Goal: Task Accomplishment & Management: Use online tool/utility

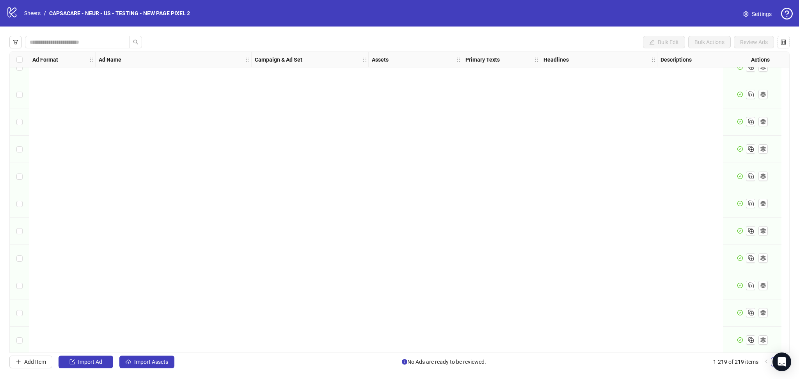
scroll to position [5696, 0]
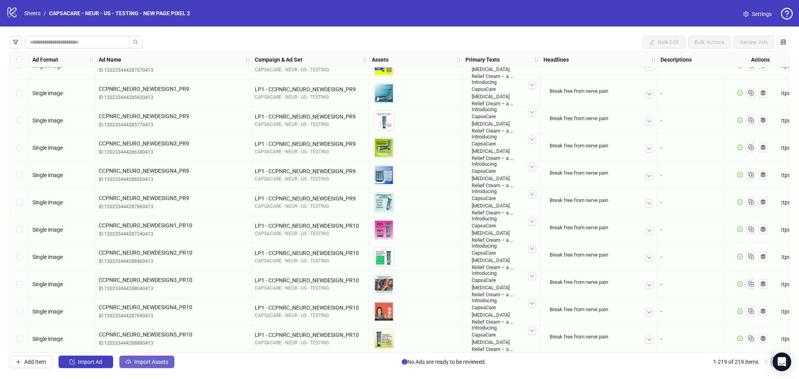
click at [152, 361] on span "Import Assets" at bounding box center [151, 362] width 34 height 6
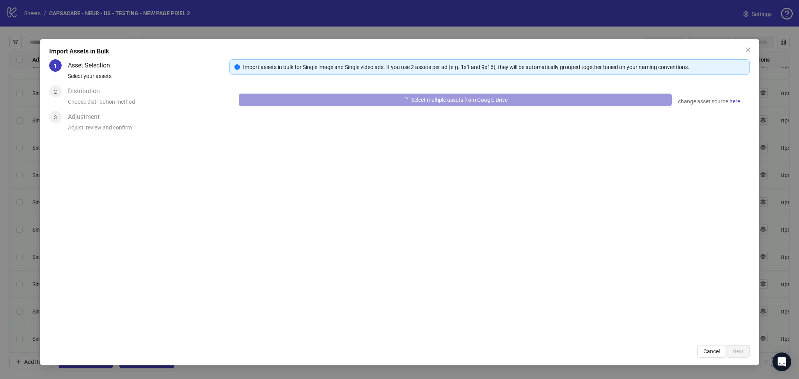
click at [308, 101] on button "Select multiple assets from Google Drive" at bounding box center [455, 100] width 433 height 12
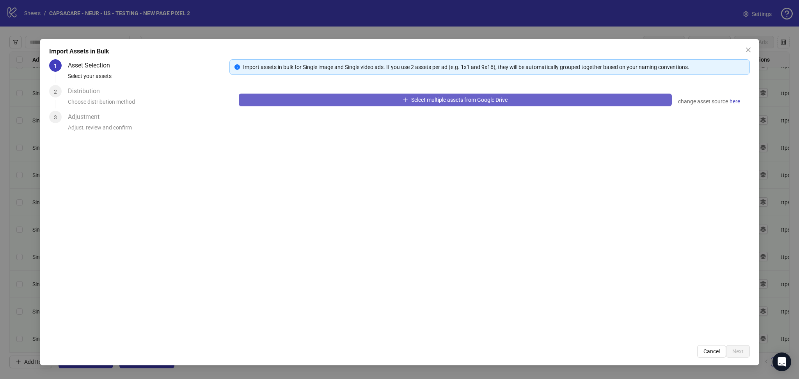
click at [322, 101] on button "Select multiple assets from Google Drive" at bounding box center [455, 100] width 433 height 12
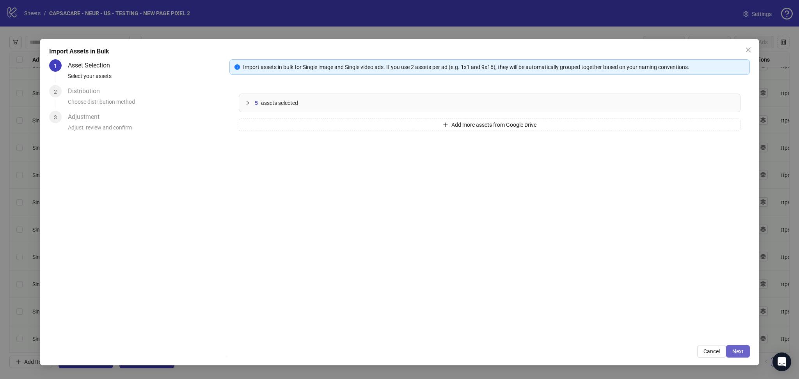
click at [737, 353] on span "Next" at bounding box center [737, 351] width 11 height 6
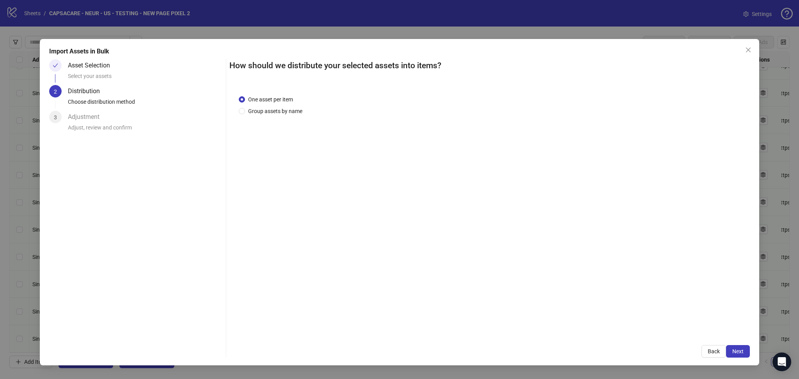
click at [741, 350] on span "Next" at bounding box center [737, 351] width 11 height 6
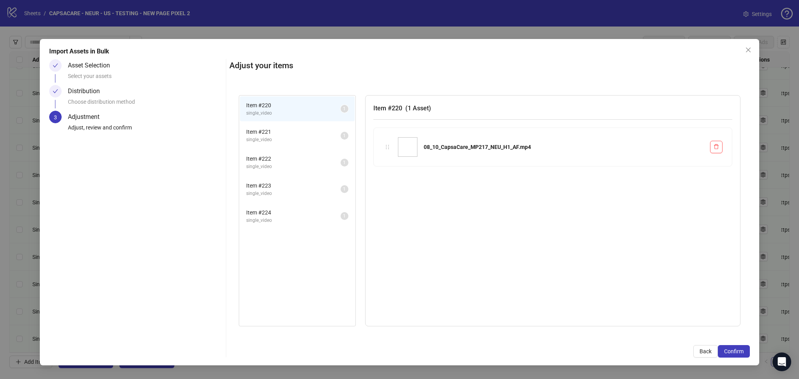
click at [741, 350] on span "Confirm" at bounding box center [733, 351] width 19 height 6
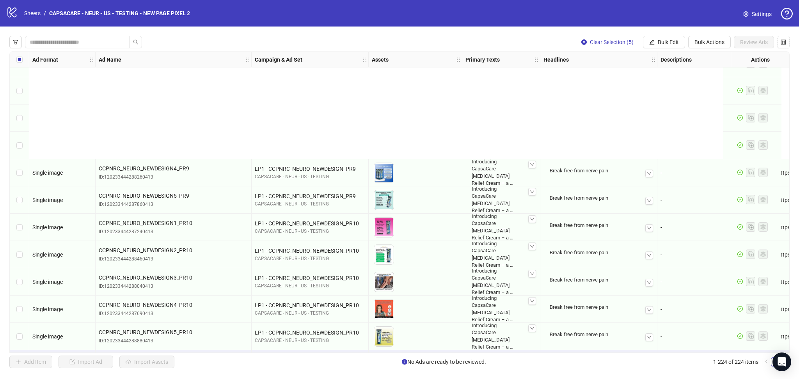
scroll to position [5832, 0]
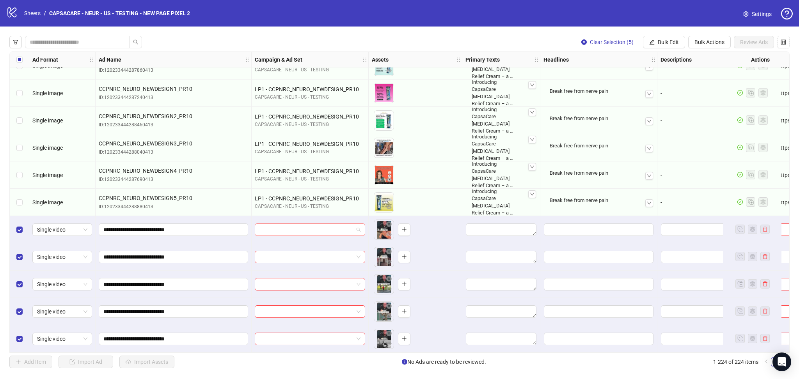
click at [305, 226] on input "search" at bounding box center [306, 230] width 94 height 12
paste input "**********"
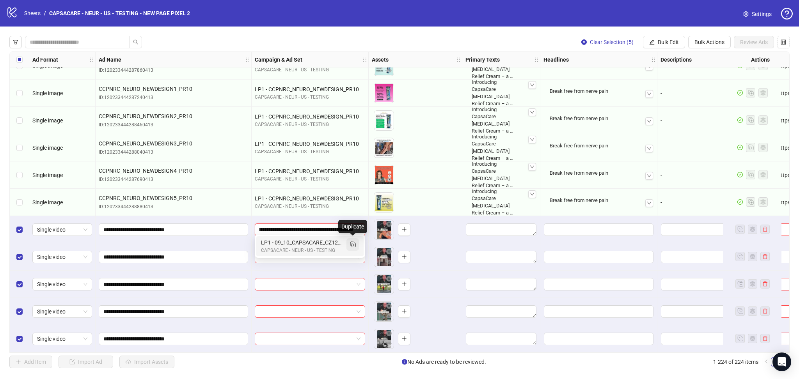
click at [350, 246] on icon "Duplicate" at bounding box center [353, 244] width 8 height 8
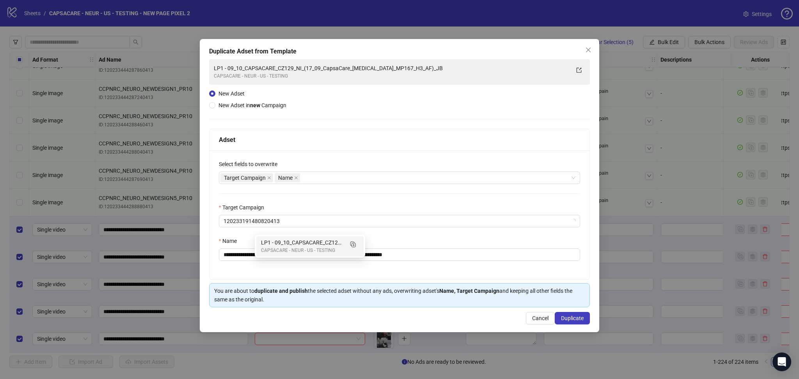
type input "**********"
click at [268, 175] on span at bounding box center [269, 178] width 4 height 9
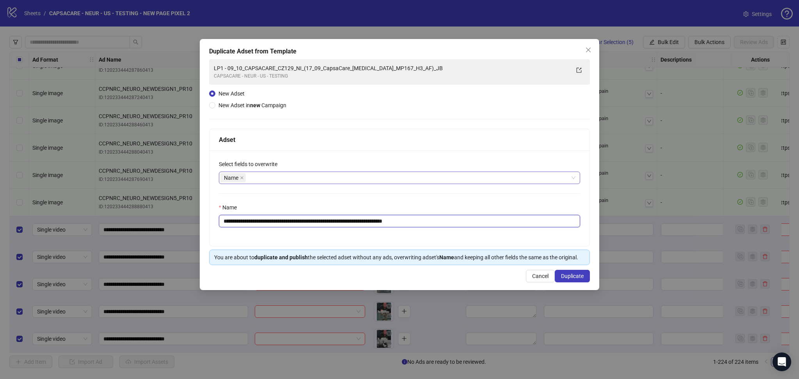
drag, startPoint x: 236, startPoint y: 218, endPoint x: 498, endPoint y: 223, distance: 261.7
click at [498, 223] on input "**********" at bounding box center [399, 221] width 361 height 12
paste input "text"
type input "**********"
click at [585, 266] on div "**********" at bounding box center [399, 164] width 399 height 251
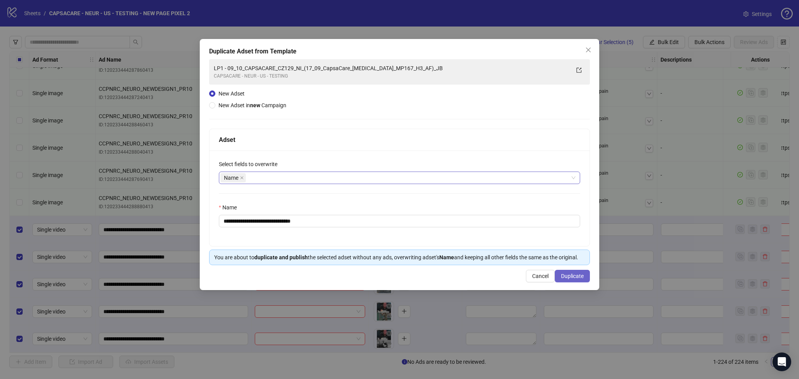
click at [575, 272] on button "Duplicate" at bounding box center [572, 276] width 35 height 12
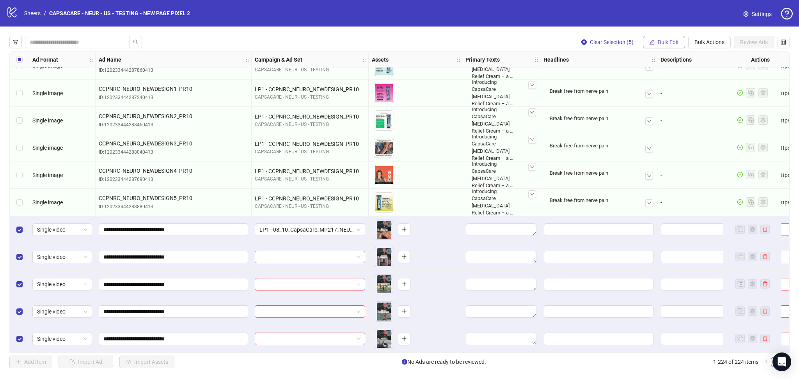
click at [669, 40] on span "Bulk Edit" at bounding box center [667, 42] width 21 height 6
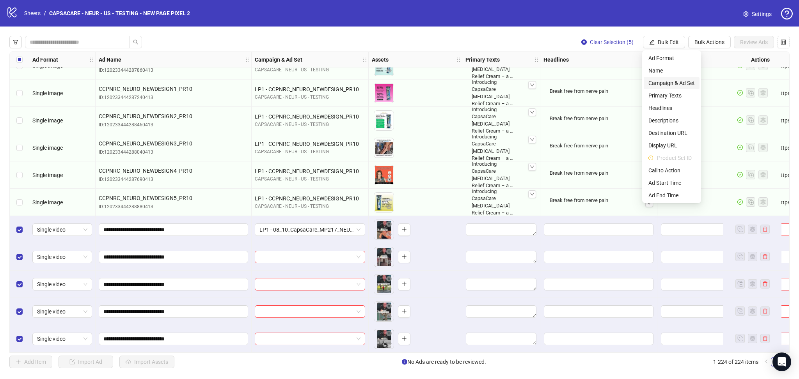
click at [667, 84] on span "Campaign & Ad Set" at bounding box center [671, 83] width 46 height 9
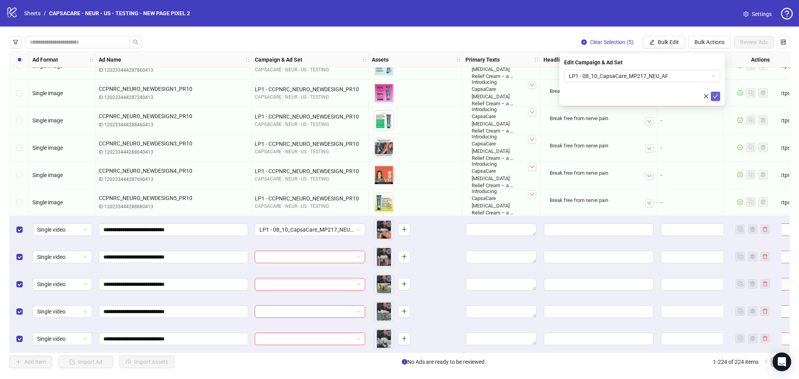
click at [713, 96] on icon "check" at bounding box center [714, 96] width 5 height 5
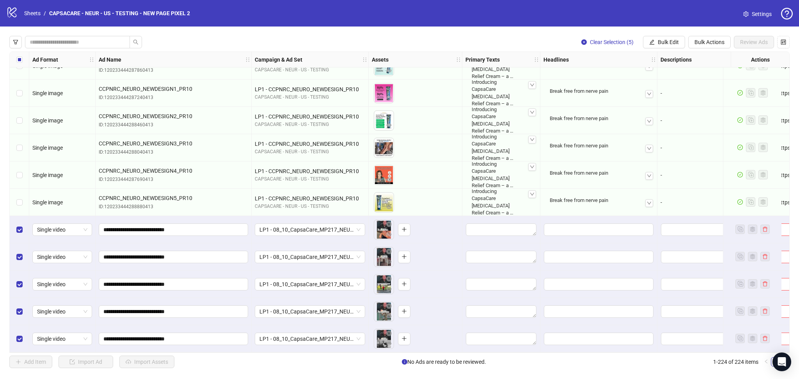
scroll to position [5832, 236]
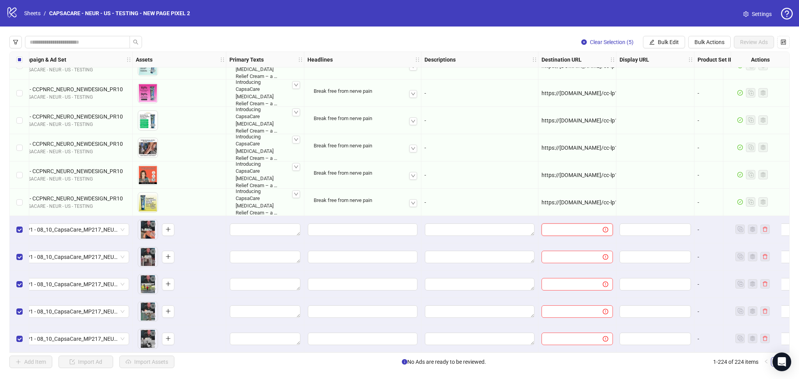
click at [570, 229] on input "text" at bounding box center [569, 229] width 46 height 9
paste input "**********"
type input "**********"
click at [520, 149] on div "-" at bounding box center [479, 148] width 110 height 9
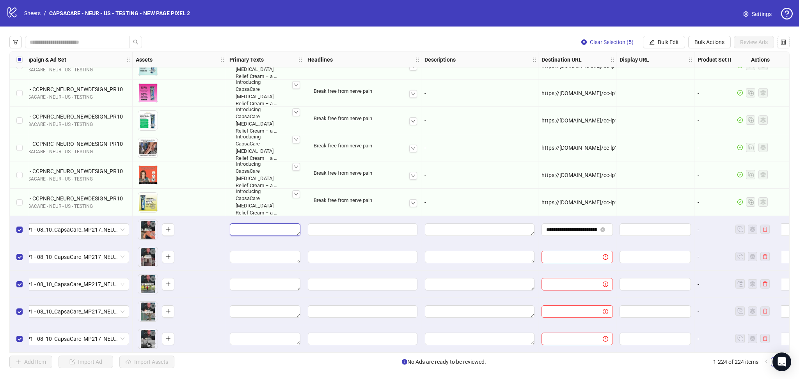
click at [259, 232] on textarea "Edit values" at bounding box center [265, 229] width 71 height 12
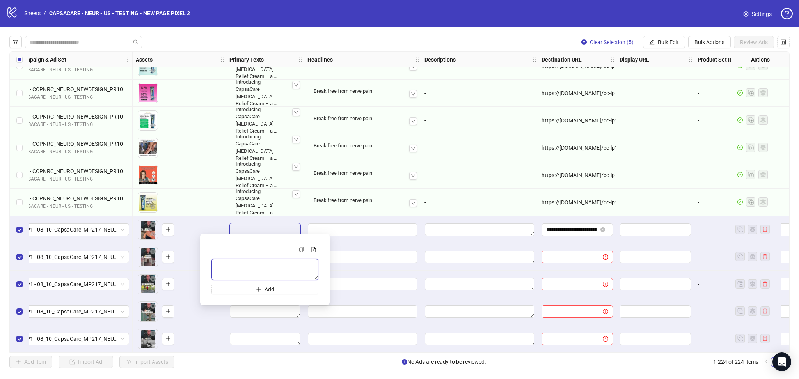
click at [248, 262] on textarea "Multi-text input container - paste or copy values" at bounding box center [264, 269] width 107 height 21
paste textarea "**********"
type textarea "**********"
click at [492, 150] on div "-" at bounding box center [479, 147] width 117 height 27
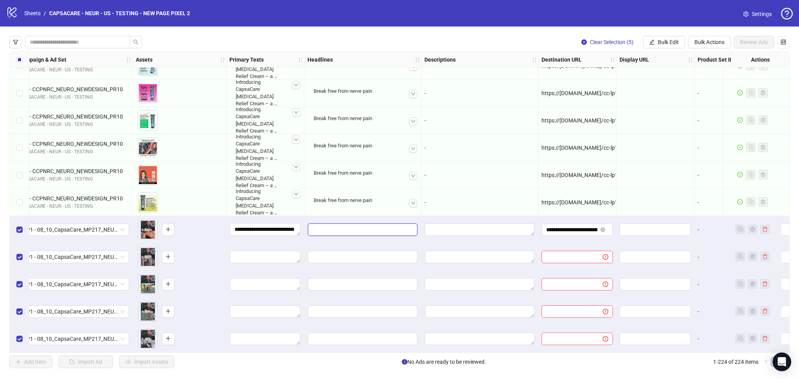
click at [334, 227] on input "Edit values" at bounding box center [363, 229] width 110 height 12
click at [335, 264] on input "Multi-input container - paste or copy values" at bounding box center [362, 265] width 107 height 12
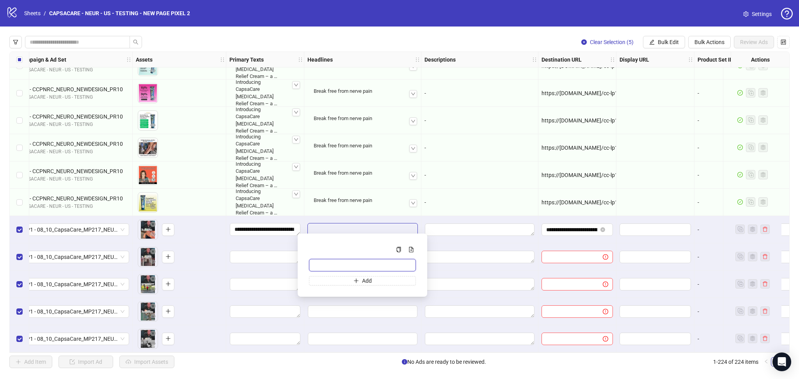
paste input "**********"
type input "**********"
click at [484, 167] on div "-" at bounding box center [479, 174] width 117 height 27
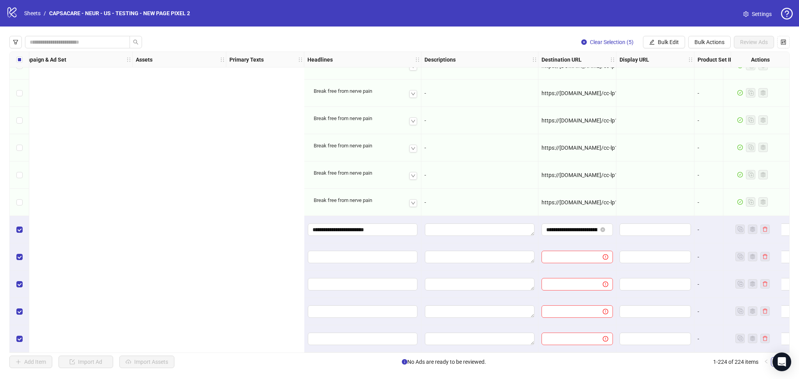
scroll to position [5832, 653]
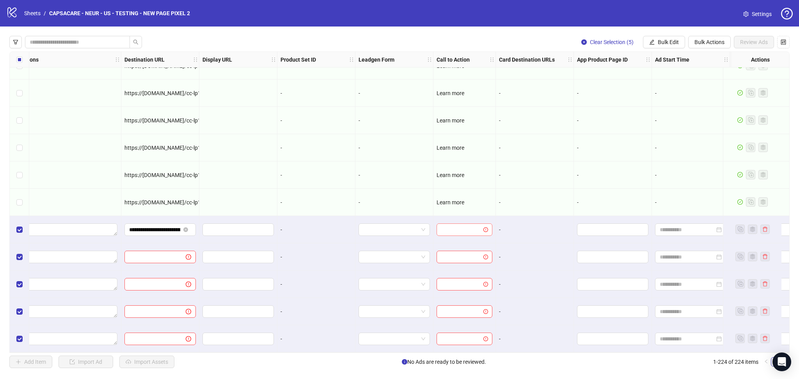
click at [454, 230] on input "search" at bounding box center [460, 230] width 39 height 12
drag, startPoint x: 488, startPoint y: 259, endPoint x: 500, endPoint y: 296, distance: 38.0
click at [500, 296] on body "logo/logo-mobile Sheets / CAPSACARE - NEUR - US - TESTING - NEW PAGE PIXEL 2 Se…" at bounding box center [399, 189] width 799 height 379
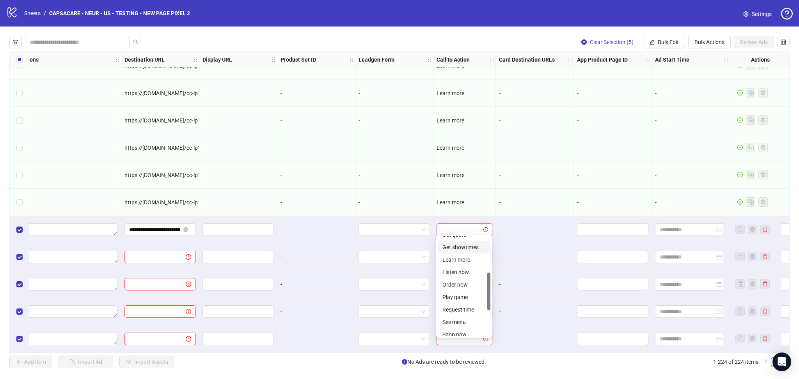
drag, startPoint x: 472, startPoint y: 253, endPoint x: 477, endPoint y: 257, distance: 5.3
click at [473, 251] on div "Get quote Get showtimes Learn more Listen now Order now Play game Request time …" at bounding box center [464, 291] width 53 height 125
click at [470, 262] on div "Learn more" at bounding box center [463, 259] width 43 height 9
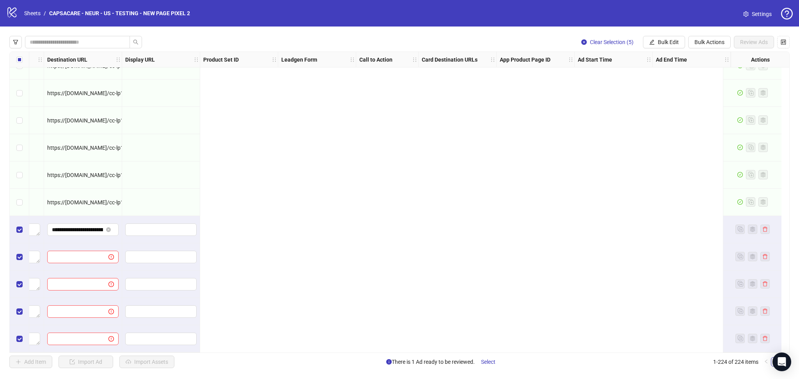
scroll to position [5832, 0]
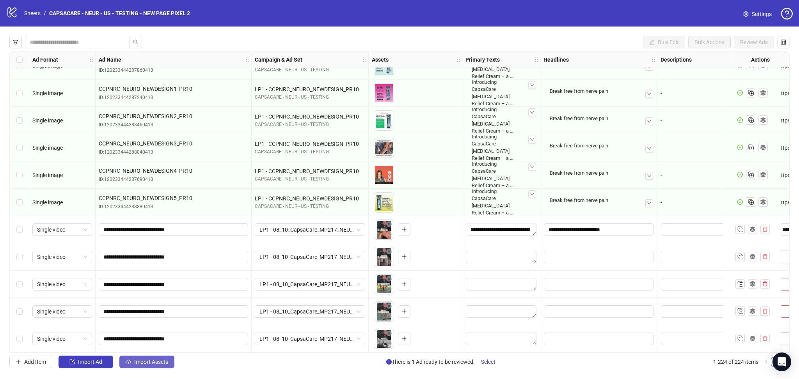
click at [161, 362] on span "Import Assets" at bounding box center [151, 362] width 34 height 6
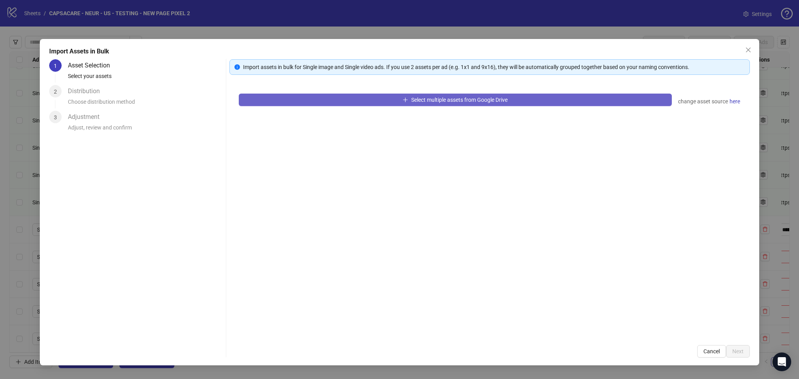
click at [332, 97] on button "Select multiple assets from Google Drive" at bounding box center [455, 100] width 433 height 12
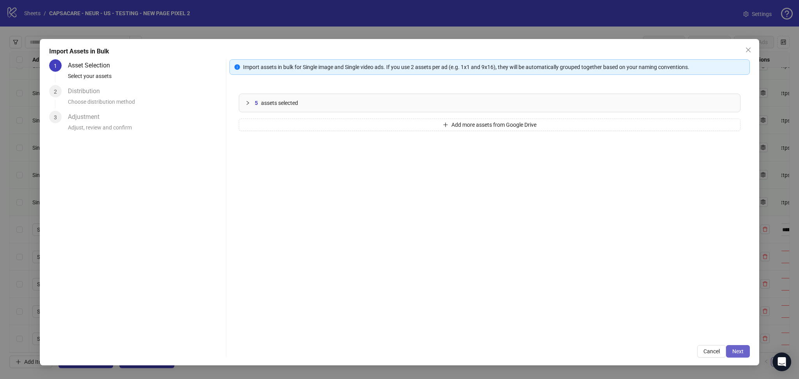
click at [734, 353] on span "Next" at bounding box center [737, 351] width 11 height 6
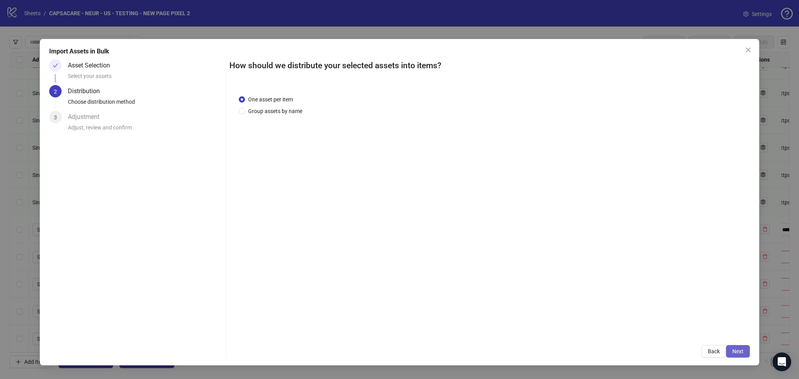
click at [734, 349] on span "Next" at bounding box center [737, 351] width 11 height 6
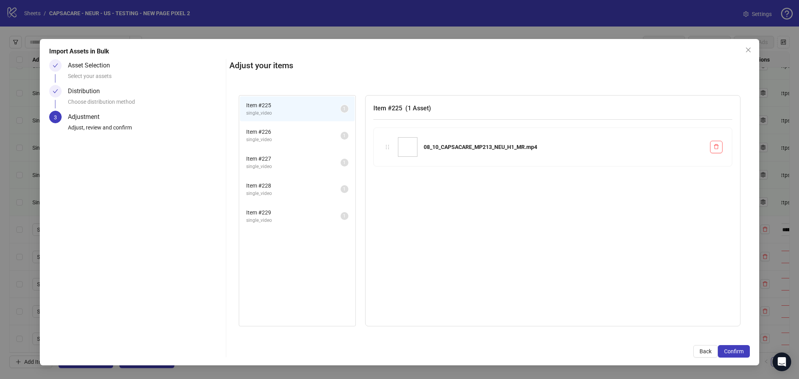
click at [734, 349] on span "Confirm" at bounding box center [733, 351] width 19 height 6
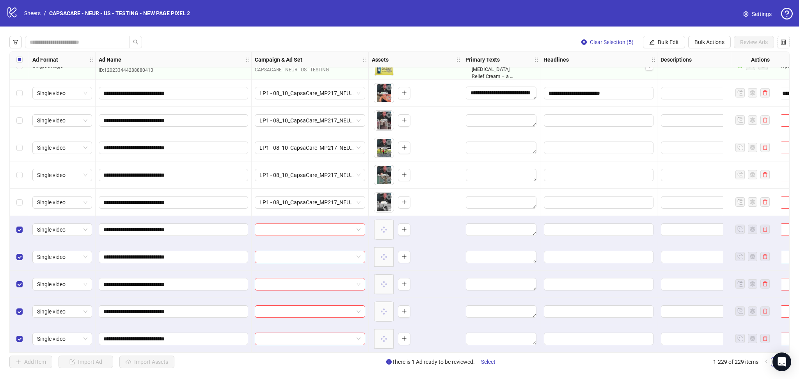
click at [285, 225] on input "search" at bounding box center [306, 230] width 94 height 12
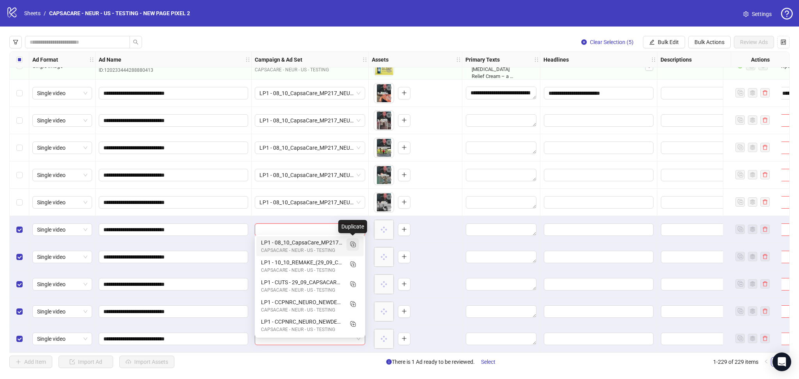
click at [351, 244] on icon "Duplicate" at bounding box center [353, 244] width 8 height 8
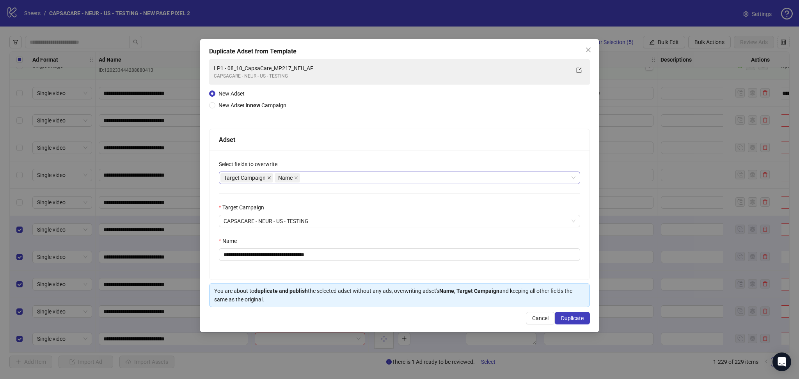
click at [268, 177] on icon "close" at bounding box center [269, 178] width 4 height 4
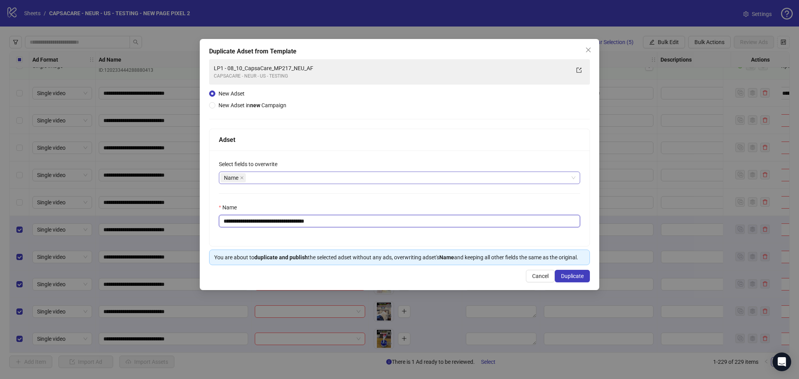
drag, startPoint x: 239, startPoint y: 218, endPoint x: 274, endPoint y: 226, distance: 36.0
click at [275, 226] on input "**********" at bounding box center [399, 221] width 361 height 12
drag, startPoint x: 237, startPoint y: 221, endPoint x: 349, endPoint y: 229, distance: 111.4
click at [349, 229] on div "**********" at bounding box center [399, 199] width 380 height 96
paste input "text"
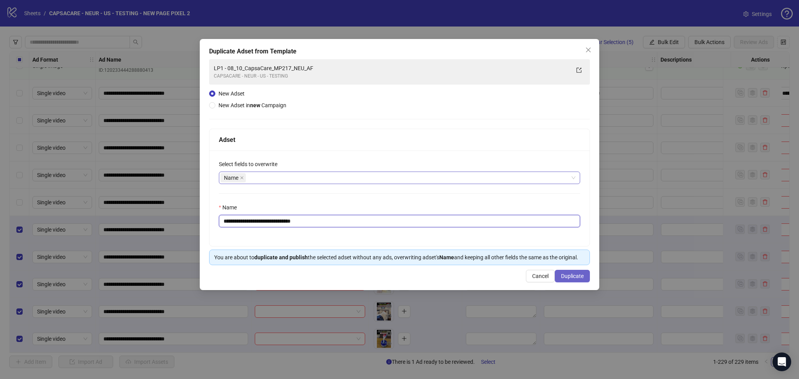
type input "**********"
click at [575, 273] on span "Duplicate" at bounding box center [572, 276] width 23 height 6
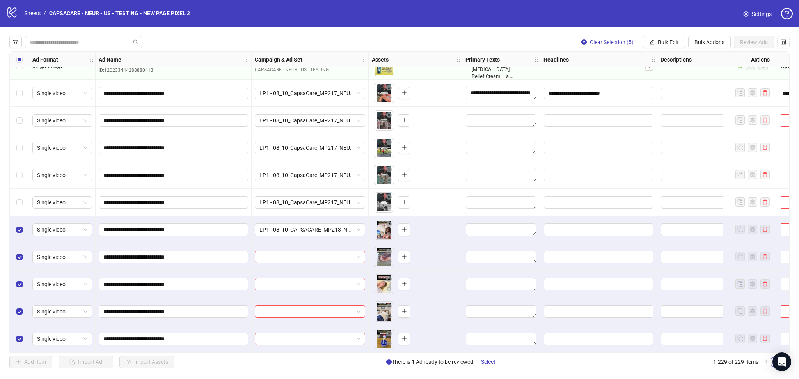
drag, startPoint x: 666, startPoint y: 38, endPoint x: 678, endPoint y: 57, distance: 22.2
click at [666, 39] on button "Bulk Edit" at bounding box center [664, 42] width 42 height 12
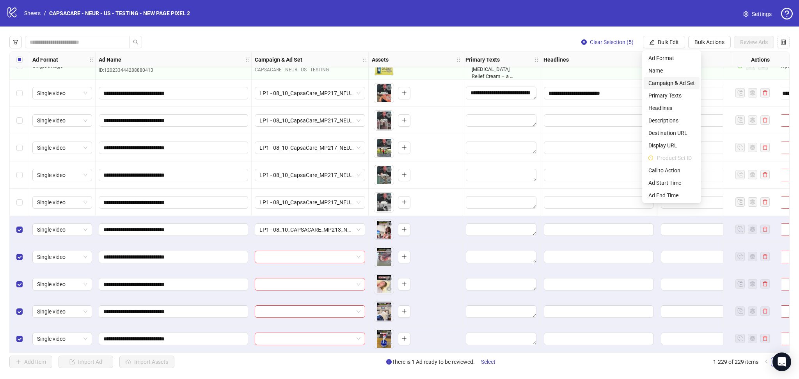
click at [677, 84] on span "Campaign & Ad Set" at bounding box center [671, 83] width 46 height 9
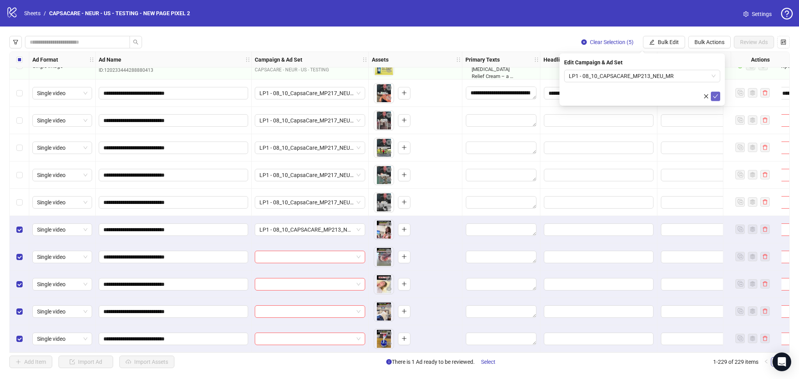
click at [716, 96] on icon "check" at bounding box center [714, 96] width 5 height 5
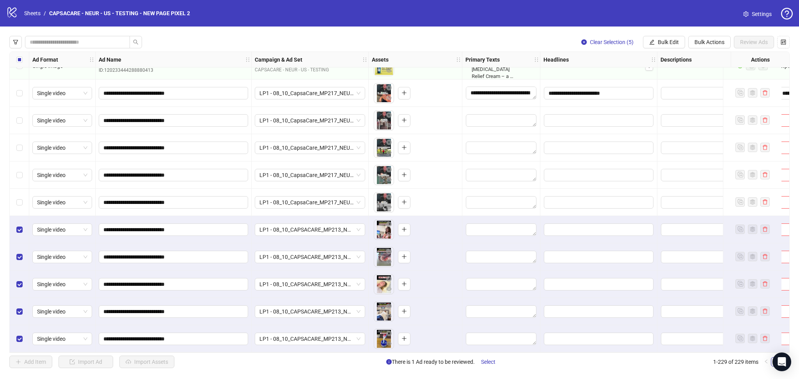
click at [21, 63] on label "Select all rows" at bounding box center [19, 59] width 6 height 9
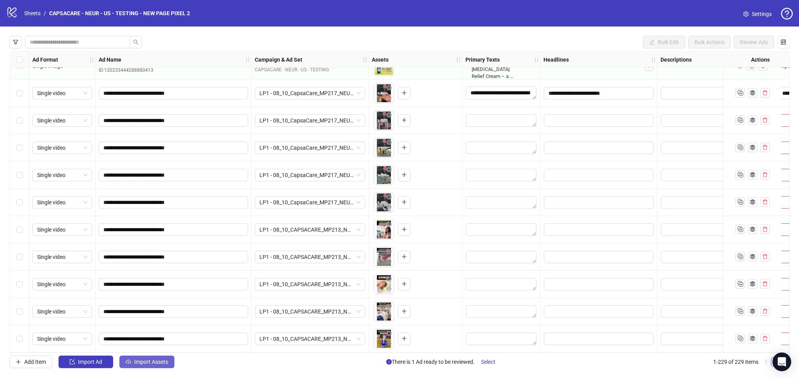
click at [150, 365] on span "Import Assets" at bounding box center [151, 362] width 34 height 6
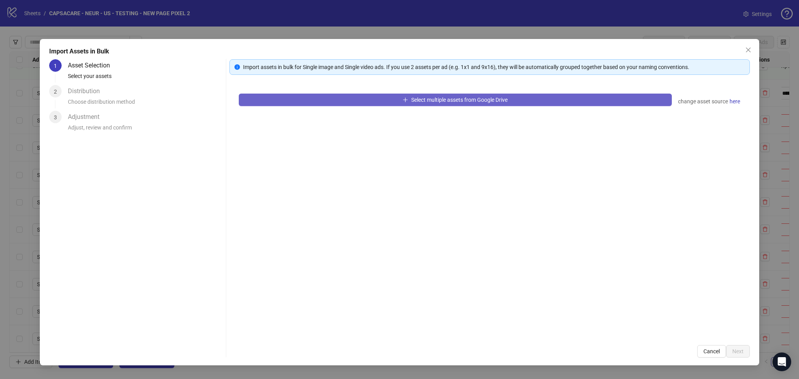
click at [312, 103] on button "Select multiple assets from Google Drive" at bounding box center [455, 100] width 433 height 12
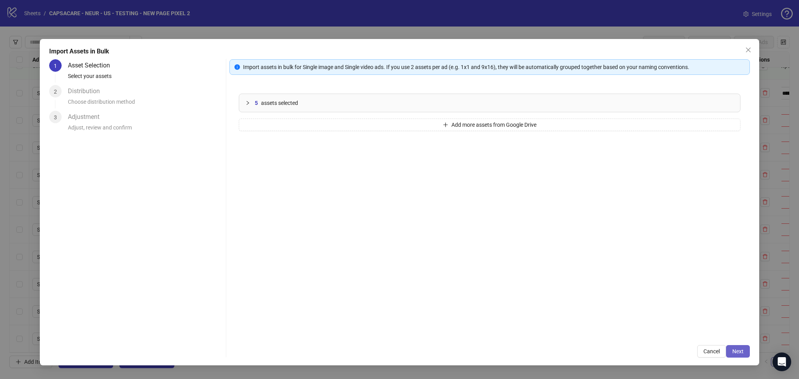
click at [744, 348] on button "Next" at bounding box center [738, 351] width 24 height 12
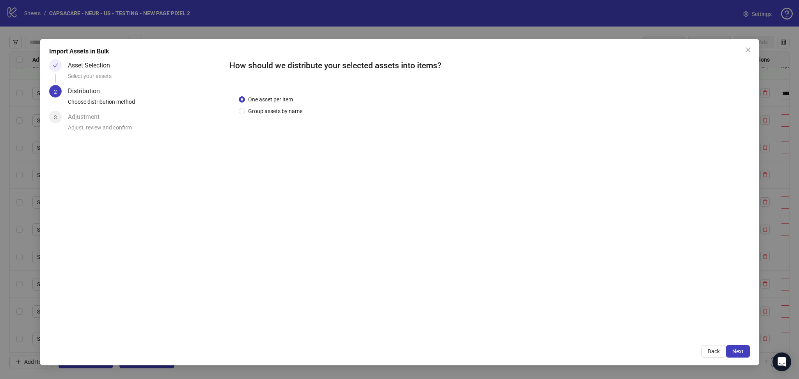
click at [739, 351] on span "Next" at bounding box center [737, 351] width 11 height 6
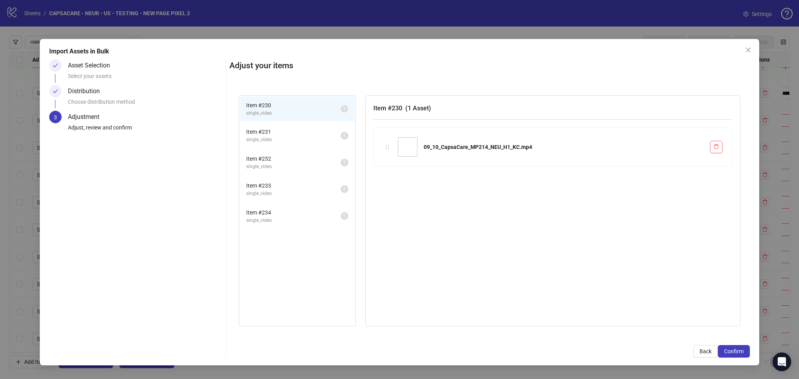
click at [739, 351] on span "Confirm" at bounding box center [733, 351] width 19 height 6
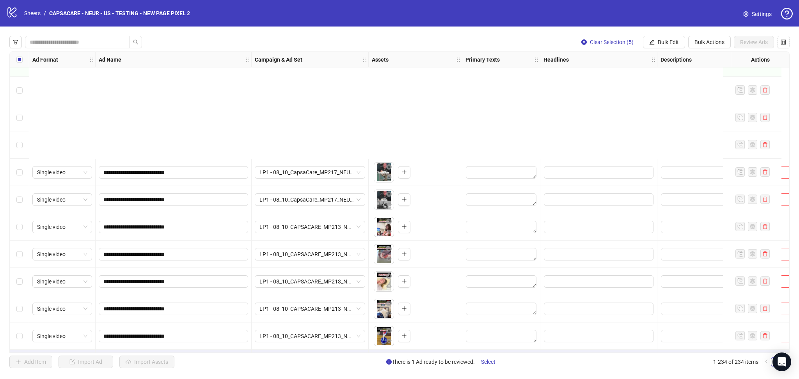
scroll to position [6105, 0]
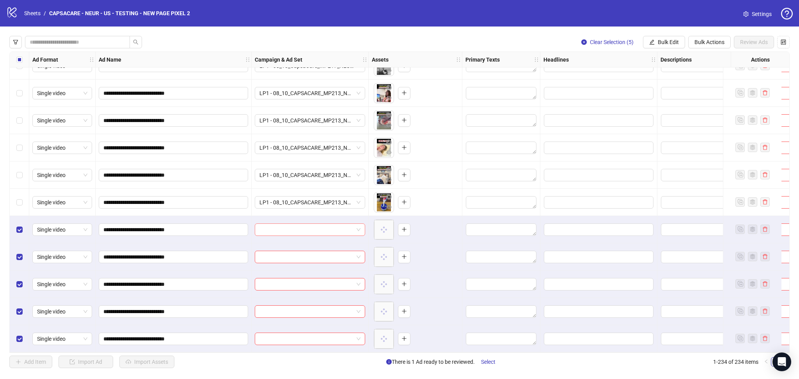
click at [270, 224] on input "search" at bounding box center [306, 230] width 94 height 12
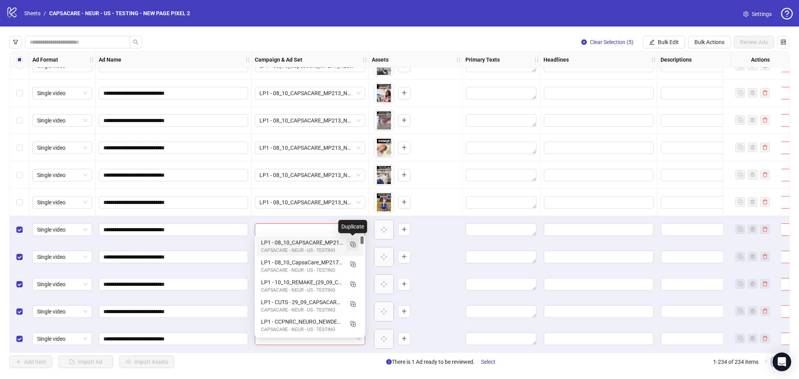
click at [350, 245] on rect "Duplicate" at bounding box center [352, 244] width 4 height 4
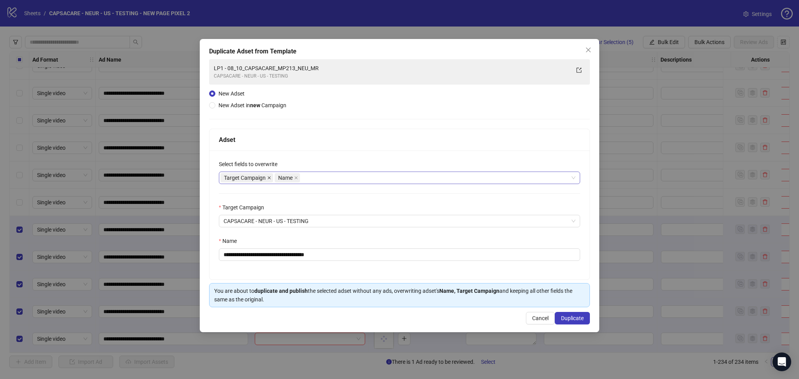
click at [269, 176] on icon "close" at bounding box center [269, 178] width 4 height 4
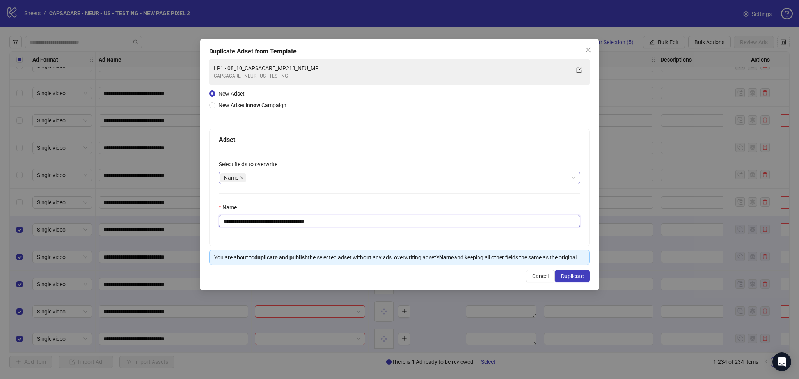
drag, startPoint x: 236, startPoint y: 217, endPoint x: 264, endPoint y: 226, distance: 29.0
click at [264, 226] on input "**********" at bounding box center [399, 221] width 361 height 12
drag, startPoint x: 237, startPoint y: 220, endPoint x: 471, endPoint y: 234, distance: 234.0
click at [437, 225] on input "**********" at bounding box center [399, 221] width 361 height 12
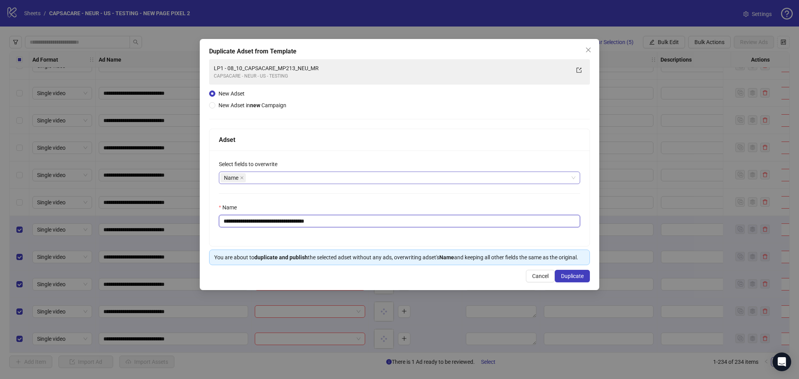
paste input "text"
type input "**********"
click at [577, 273] on button "Duplicate" at bounding box center [572, 276] width 35 height 12
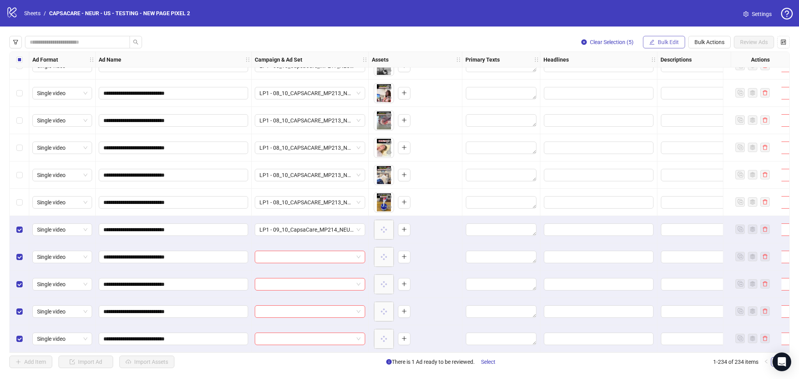
click at [659, 41] on span "Bulk Edit" at bounding box center [667, 42] width 21 height 6
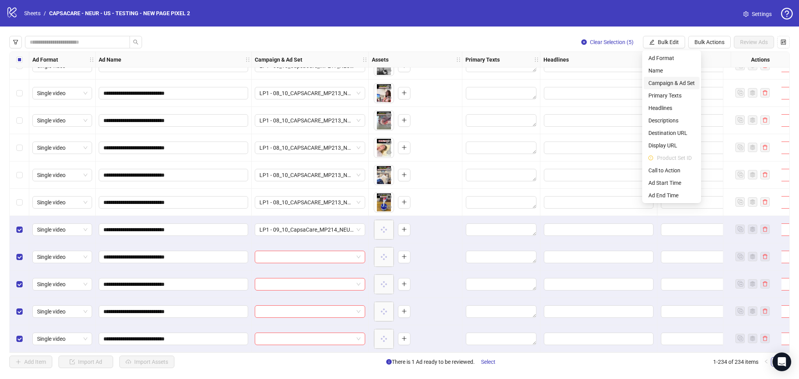
click at [674, 82] on span "Campaign & Ad Set" at bounding box center [671, 83] width 46 height 9
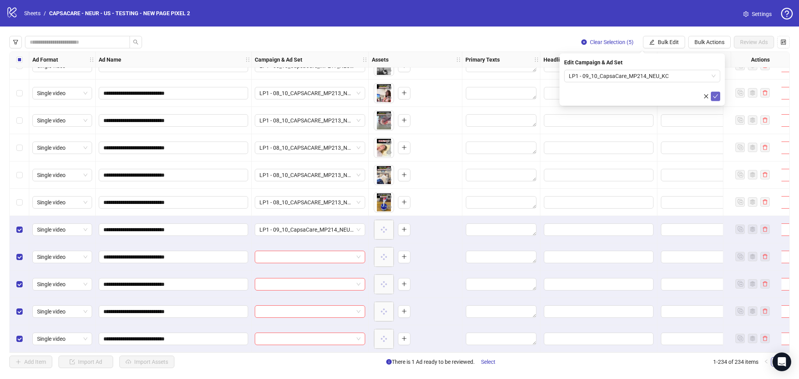
click at [716, 96] on icon "check" at bounding box center [715, 96] width 5 height 4
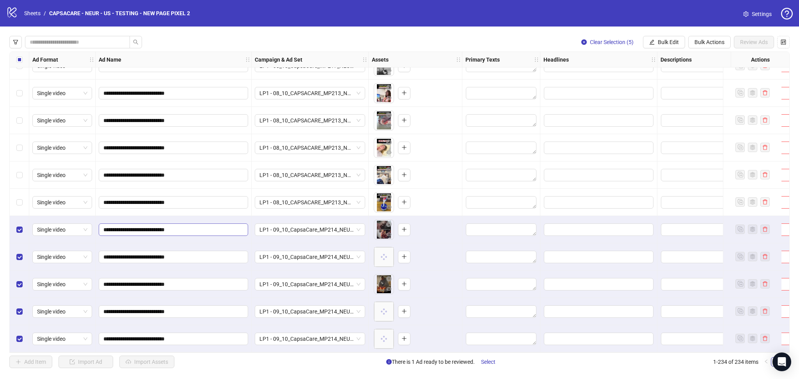
click at [23, 59] on div "Select all rows" at bounding box center [19, 60] width 19 height 16
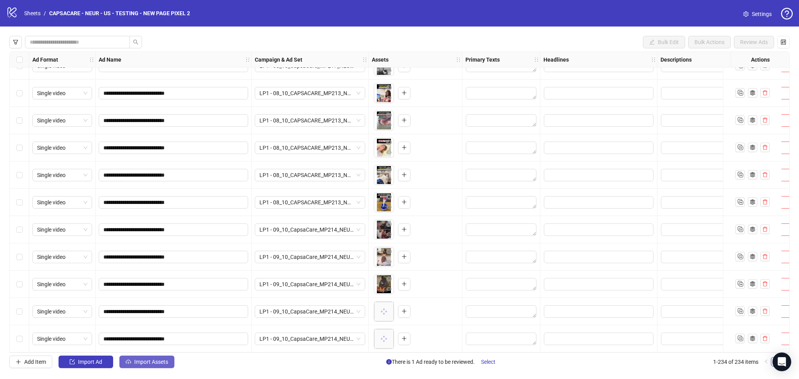
click at [133, 360] on button "Import Assets" at bounding box center [146, 362] width 55 height 12
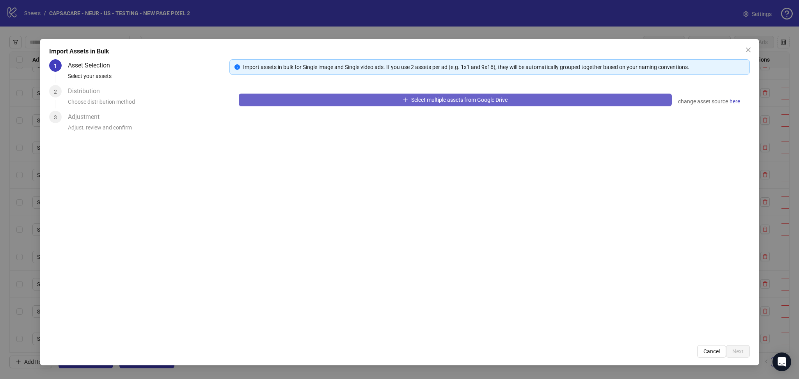
click at [301, 96] on button "Select multiple assets from Google Drive" at bounding box center [455, 100] width 433 height 12
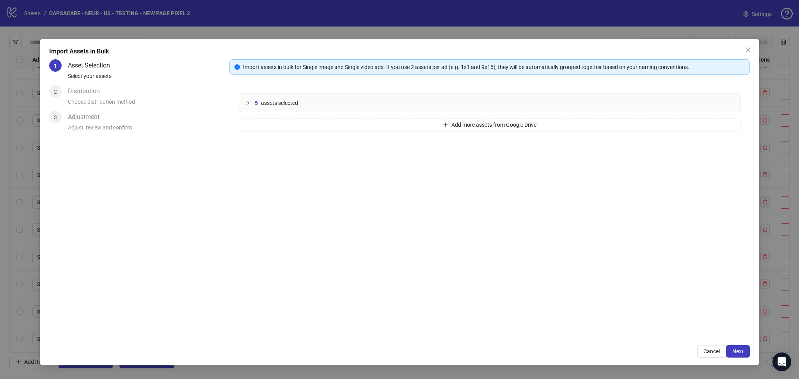
drag, startPoint x: 737, startPoint y: 352, endPoint x: 757, endPoint y: 369, distance: 26.0
click at [737, 352] on span "Next" at bounding box center [737, 351] width 11 height 6
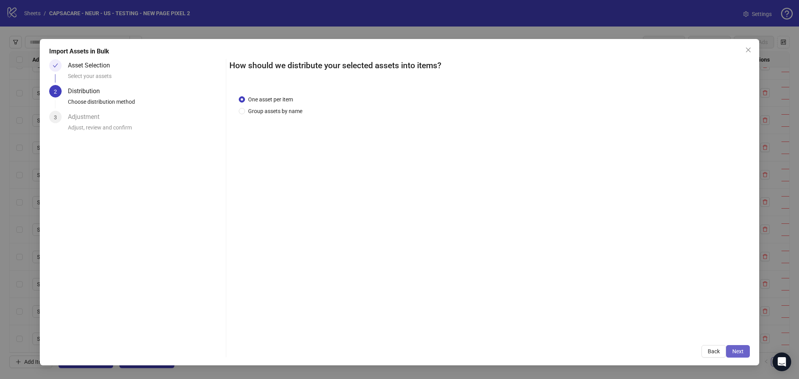
click at [734, 354] on button "Next" at bounding box center [738, 351] width 24 height 12
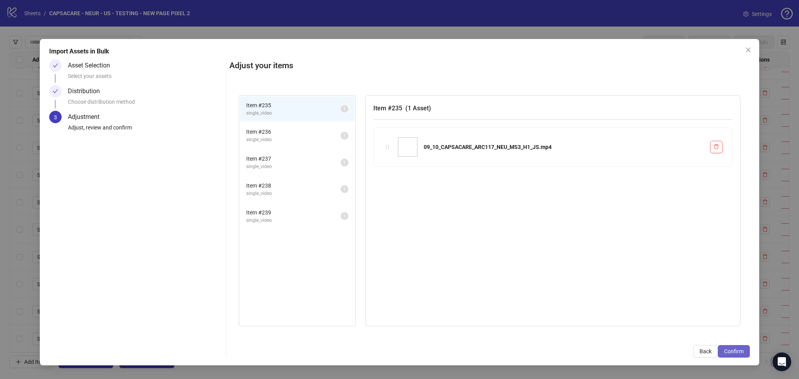
click at [735, 350] on span "Confirm" at bounding box center [733, 351] width 19 height 6
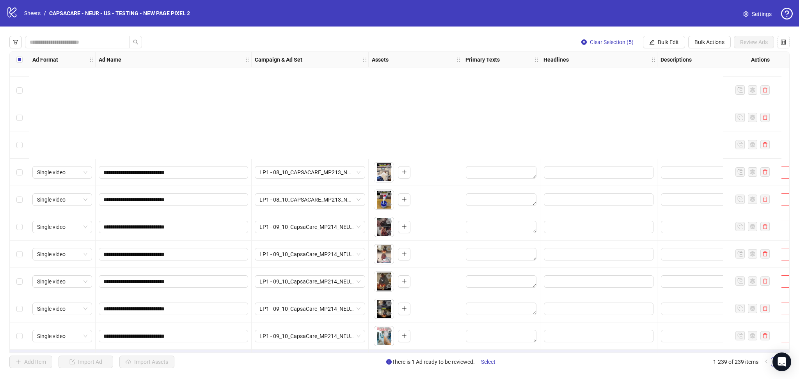
scroll to position [6242, 0]
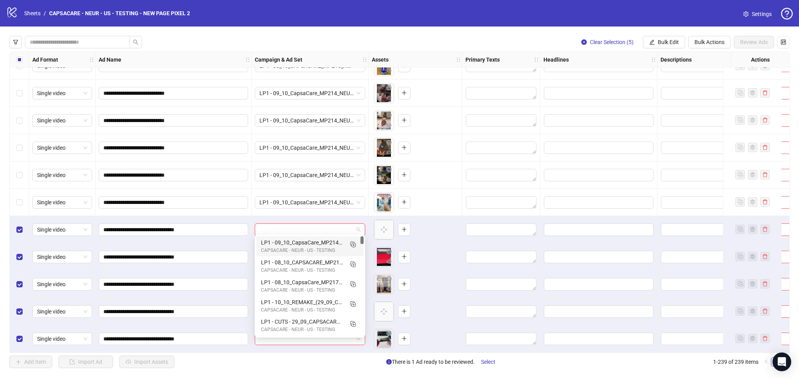
click at [304, 226] on input "search" at bounding box center [306, 230] width 94 height 12
paste input "**********"
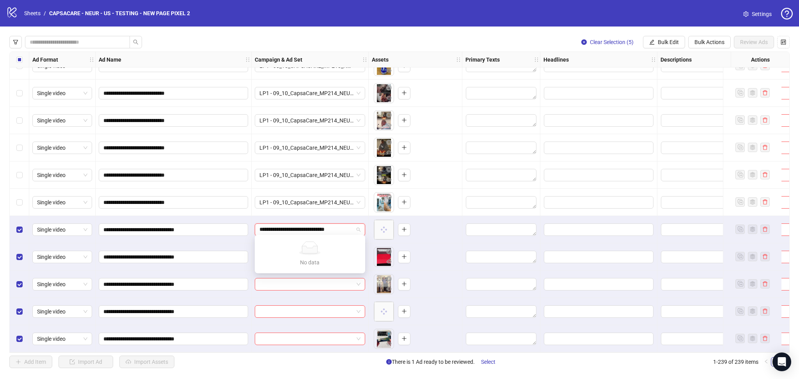
scroll to position [0, 11]
type input "**********"
click at [441, 181] on div "To pick up a draggable item, press the space bar. While dragging, use the arrow…" at bounding box center [415, 175] width 87 height 24
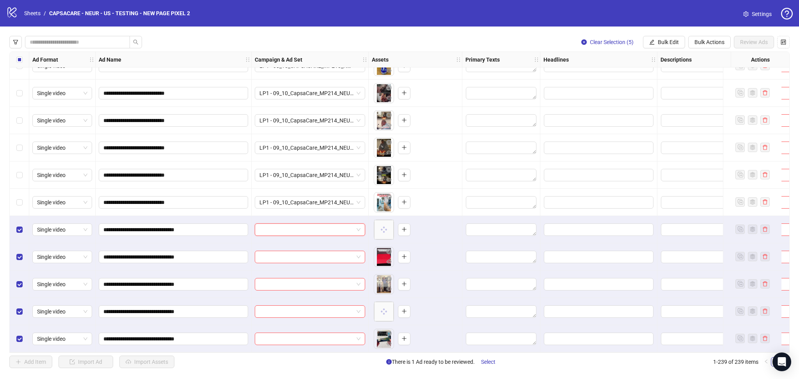
scroll to position [0, 0]
click at [324, 227] on input "search" at bounding box center [306, 230] width 94 height 12
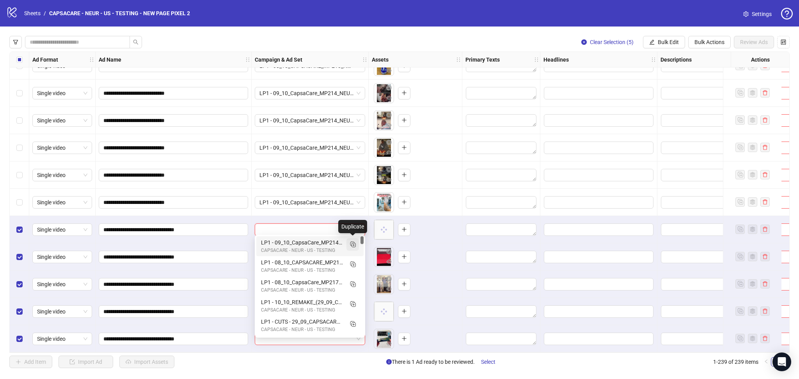
click at [355, 245] on icon "Duplicate" at bounding box center [353, 244] width 8 height 8
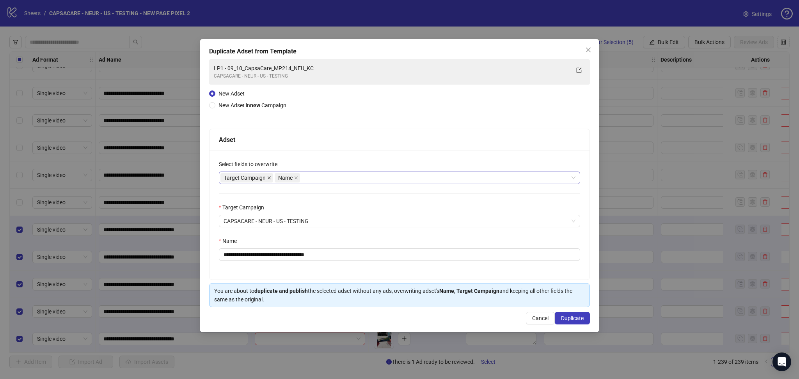
click at [269, 177] on icon "close" at bounding box center [269, 178] width 4 height 4
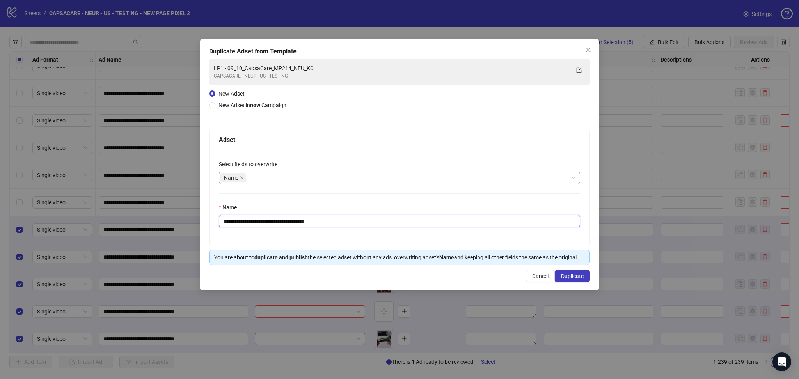
drag, startPoint x: 237, startPoint y: 221, endPoint x: 444, endPoint y: 239, distance: 207.1
click at [417, 239] on div "**********" at bounding box center [399, 199] width 380 height 96
paste input "text"
type input "**********"
click at [562, 276] on span "Duplicate" at bounding box center [572, 276] width 23 height 6
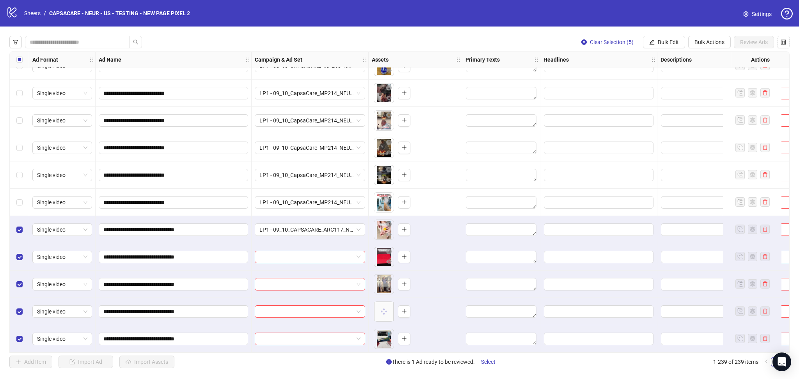
click at [665, 43] on span "Bulk Edit" at bounding box center [667, 42] width 21 height 6
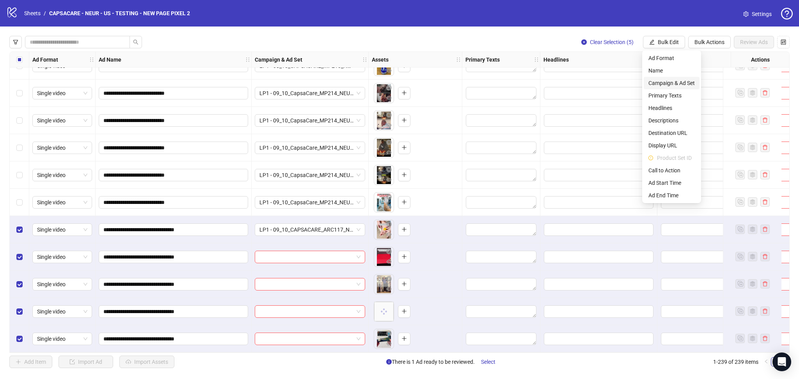
click at [677, 84] on span "Campaign & Ad Set" at bounding box center [671, 83] width 46 height 9
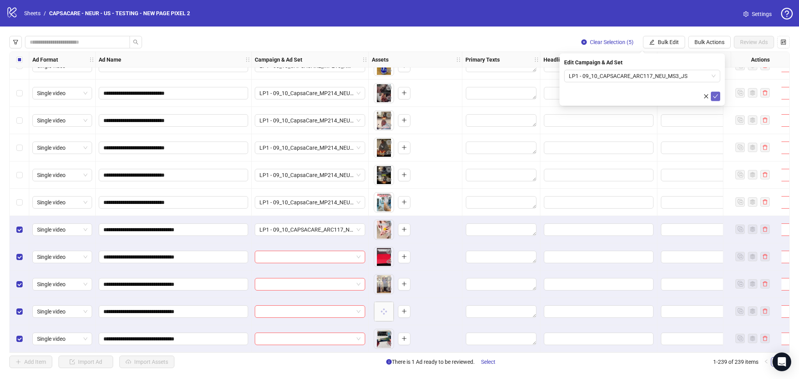
click at [713, 96] on icon "check" at bounding box center [715, 96] width 5 height 4
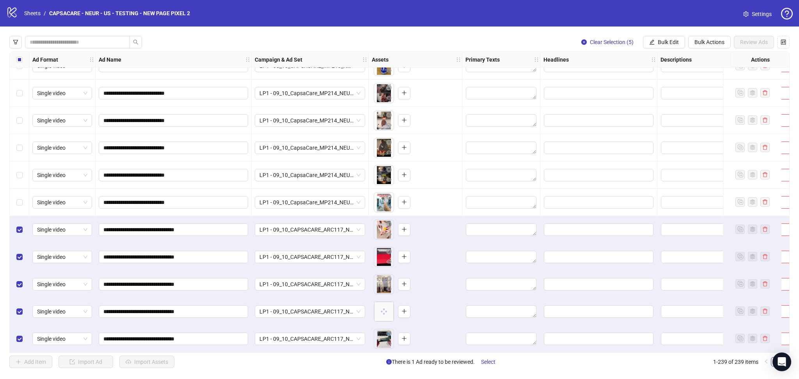
click at [14, 55] on div "Select all rows" at bounding box center [19, 60] width 19 height 16
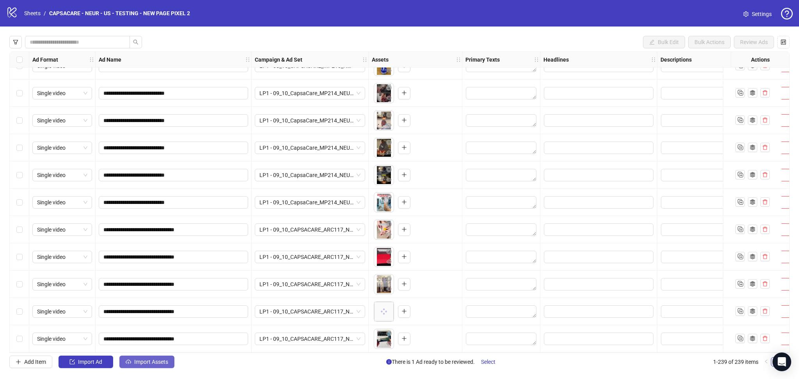
click at [147, 368] on button "Import Assets" at bounding box center [146, 362] width 55 height 12
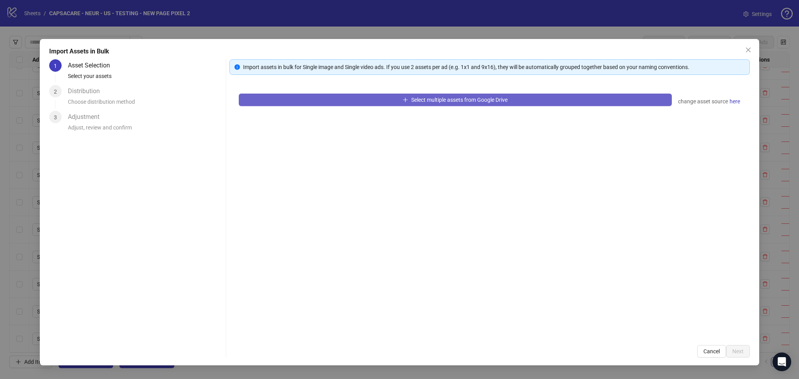
click at [369, 102] on button "Select multiple assets from Google Drive" at bounding box center [455, 100] width 433 height 12
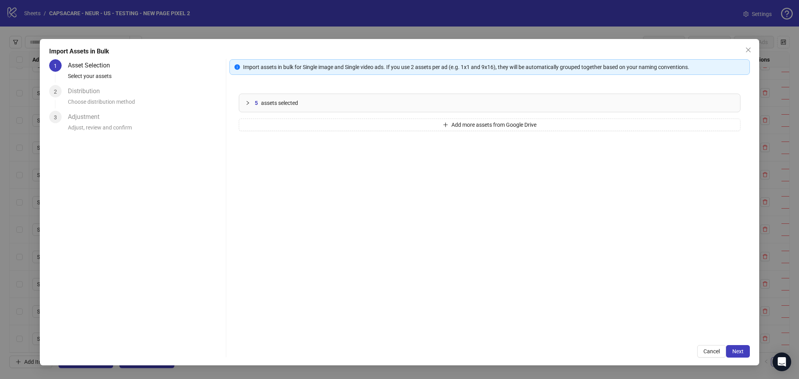
click at [743, 349] on span "Next" at bounding box center [737, 351] width 11 height 6
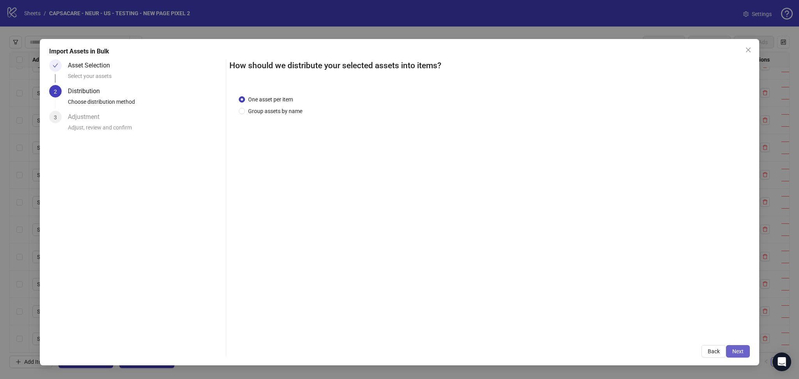
click at [738, 349] on span "Next" at bounding box center [737, 351] width 11 height 6
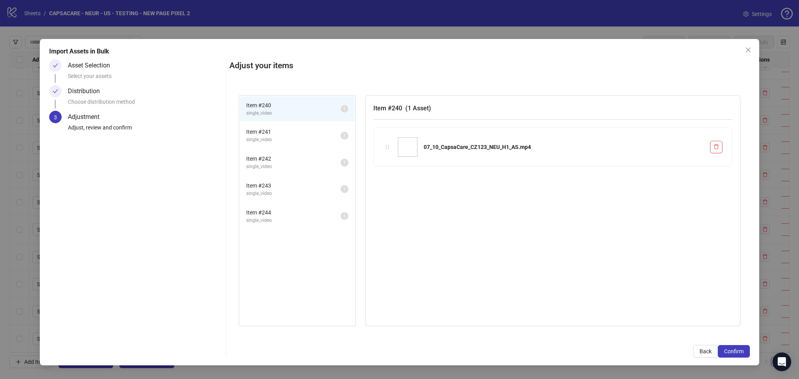
click at [738, 349] on span "Confirm" at bounding box center [733, 351] width 19 height 6
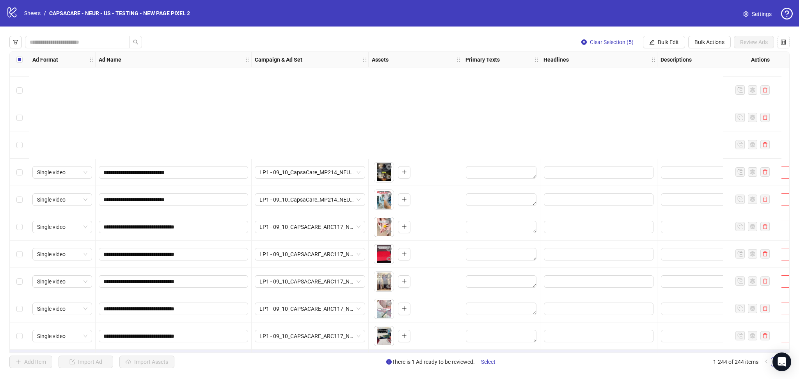
scroll to position [6378, 0]
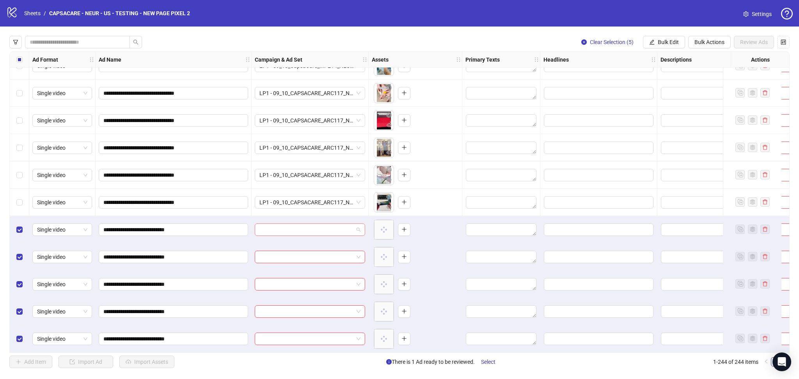
click at [289, 224] on input "search" at bounding box center [306, 230] width 94 height 12
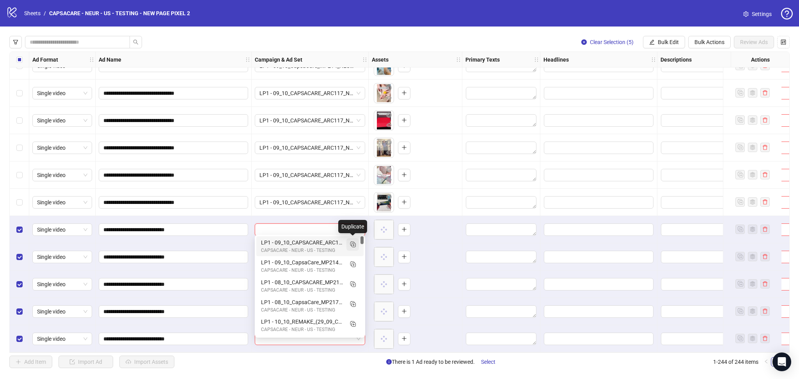
click at [353, 248] on span "button" at bounding box center [353, 244] width 8 height 8
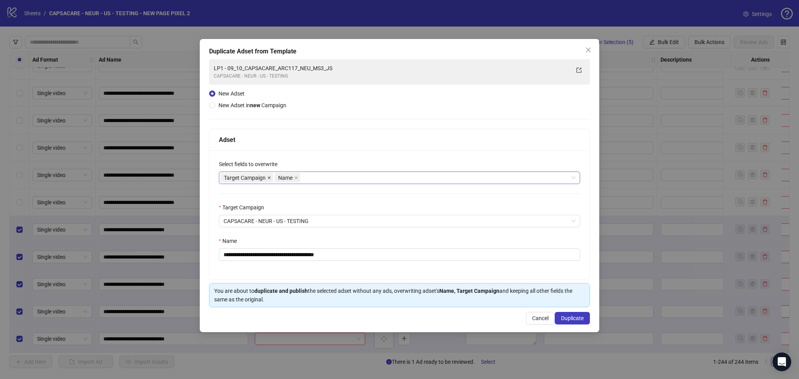
click at [271, 176] on icon "close" at bounding box center [269, 178] width 4 height 4
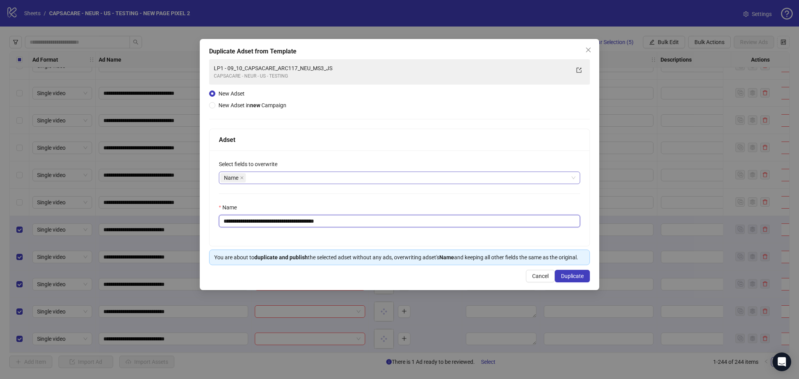
click at [239, 224] on input "**********" at bounding box center [399, 221] width 361 height 12
drag, startPoint x: 237, startPoint y: 223, endPoint x: 383, endPoint y: 239, distance: 146.7
click at [383, 239] on div "**********" at bounding box center [399, 199] width 380 height 96
paste input "text"
type input "**********"
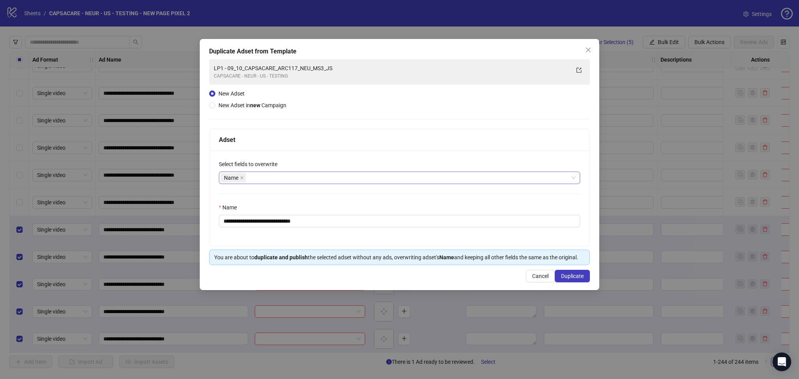
drag, startPoint x: 569, startPoint y: 280, endPoint x: 572, endPoint y: 285, distance: 7.0
click at [569, 279] on span "Duplicate" at bounding box center [572, 276] width 23 height 6
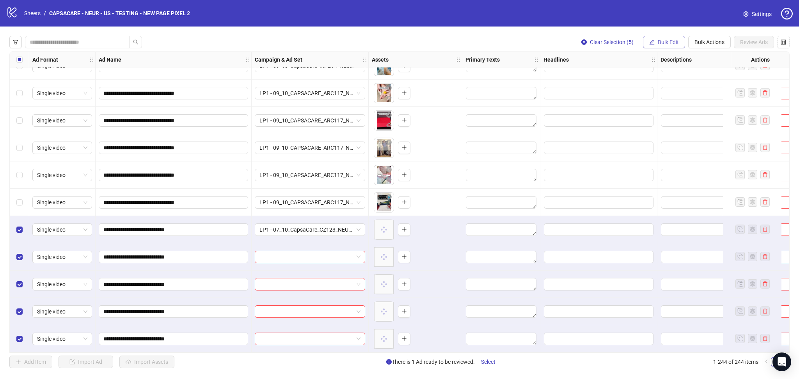
click at [659, 40] on span "Bulk Edit" at bounding box center [667, 42] width 21 height 6
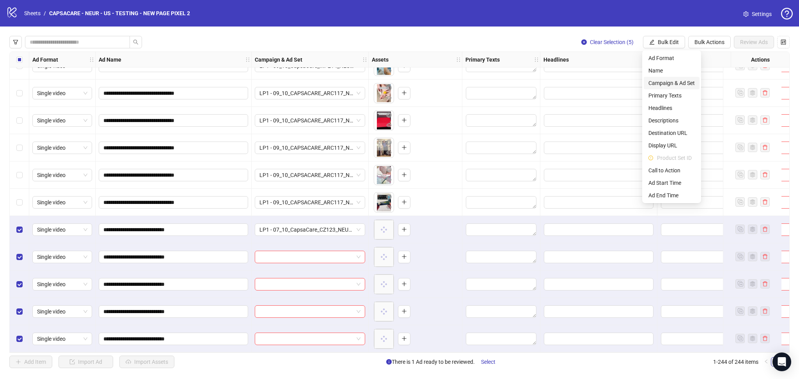
click at [678, 80] on span "Campaign & Ad Set" at bounding box center [671, 83] width 46 height 9
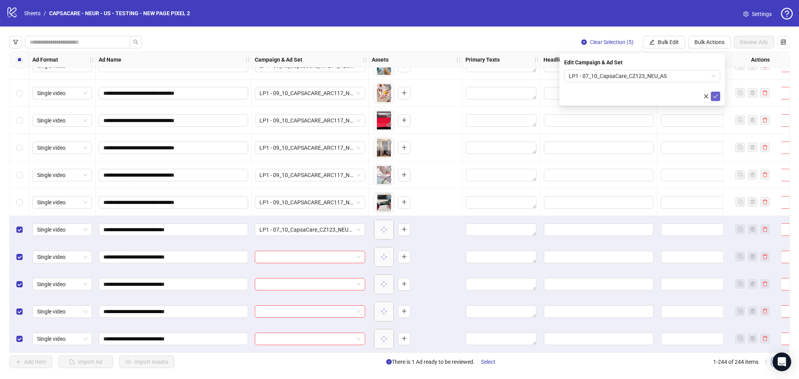
click at [711, 96] on button "submit" at bounding box center [715, 96] width 9 height 9
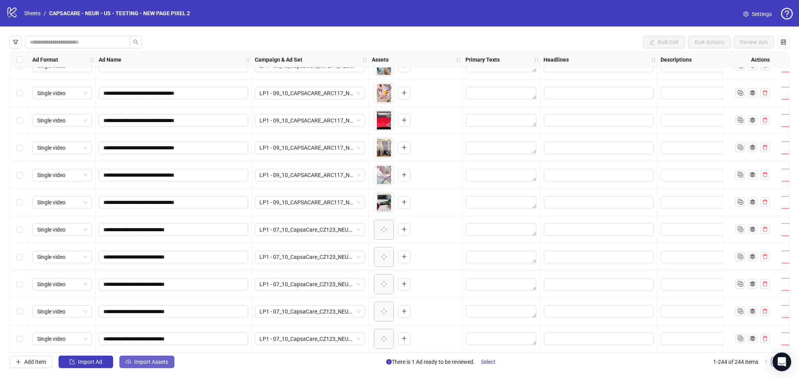
click at [147, 363] on span "Import Assets" at bounding box center [151, 362] width 34 height 6
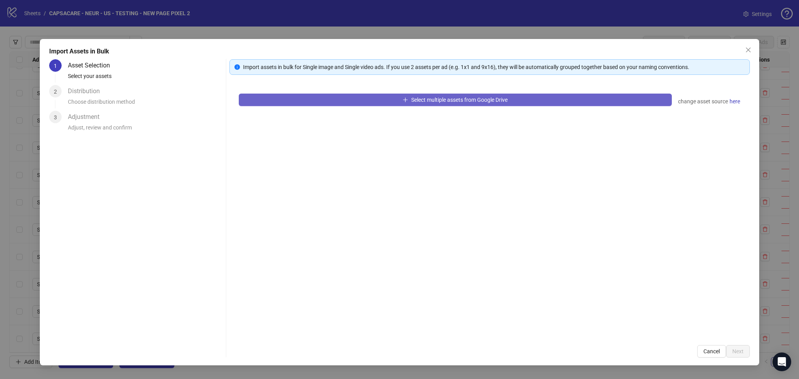
click at [298, 94] on button "Select multiple assets from Google Drive" at bounding box center [455, 100] width 433 height 12
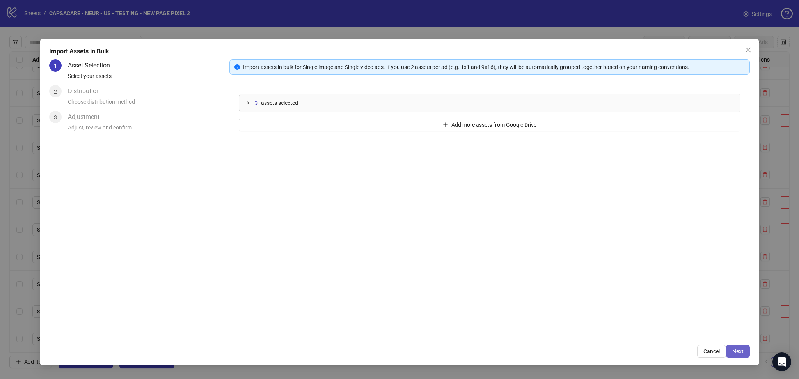
click at [736, 354] on span "Next" at bounding box center [737, 351] width 11 height 6
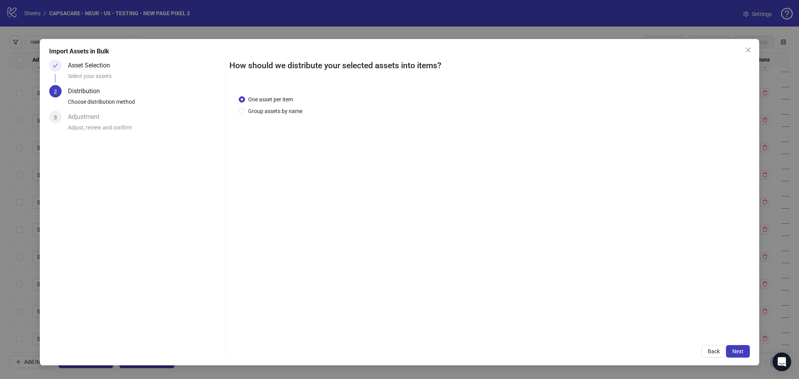
click at [746, 351] on button "Next" at bounding box center [738, 351] width 24 height 12
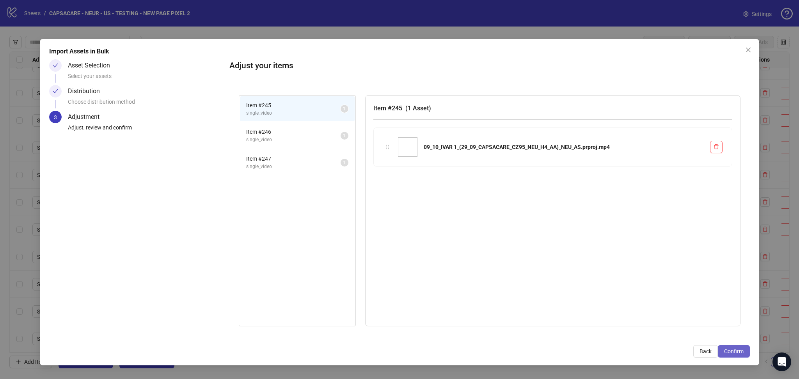
click at [741, 352] on span "Confirm" at bounding box center [733, 351] width 19 height 6
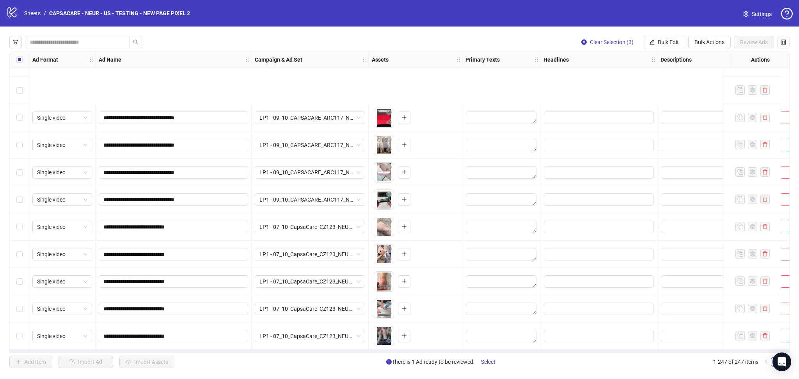
scroll to position [6460, 0]
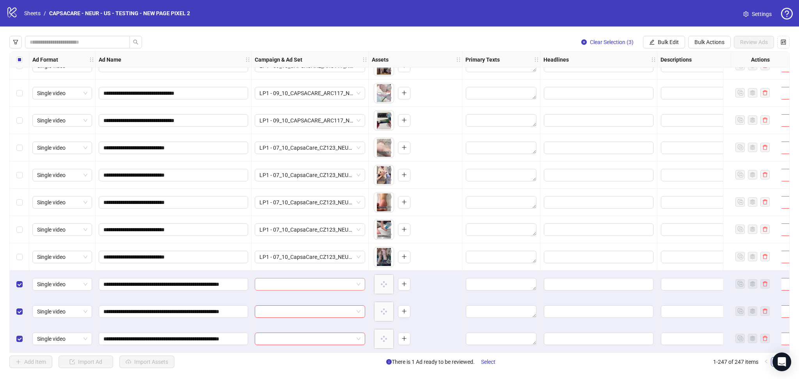
click at [280, 280] on input "search" at bounding box center [306, 284] width 94 height 12
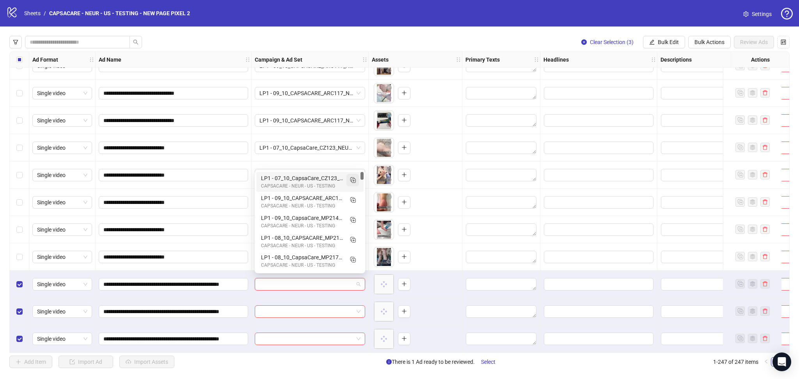
click at [354, 180] on icon "Duplicate" at bounding box center [353, 180] width 8 height 8
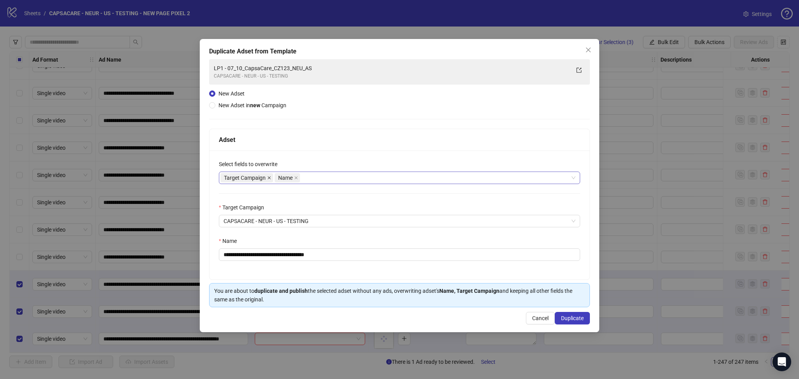
click at [270, 177] on icon "close" at bounding box center [269, 178] width 4 height 4
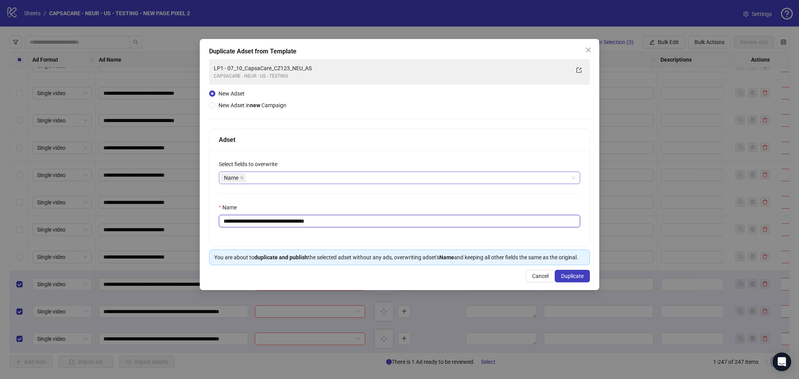
drag, startPoint x: 238, startPoint y: 223, endPoint x: 403, endPoint y: 245, distance: 166.5
click at [403, 245] on div "**********" at bounding box center [399, 199] width 380 height 96
paste input "**********"
type input "**********"
click at [563, 279] on span "Duplicate" at bounding box center [572, 276] width 23 height 6
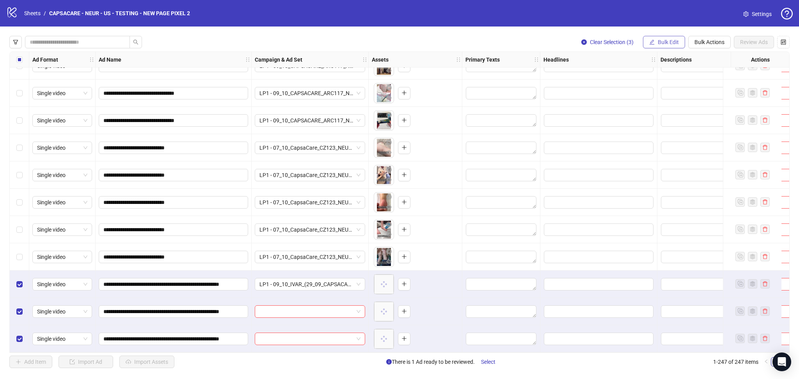
click at [668, 36] on button "Bulk Edit" at bounding box center [664, 42] width 42 height 12
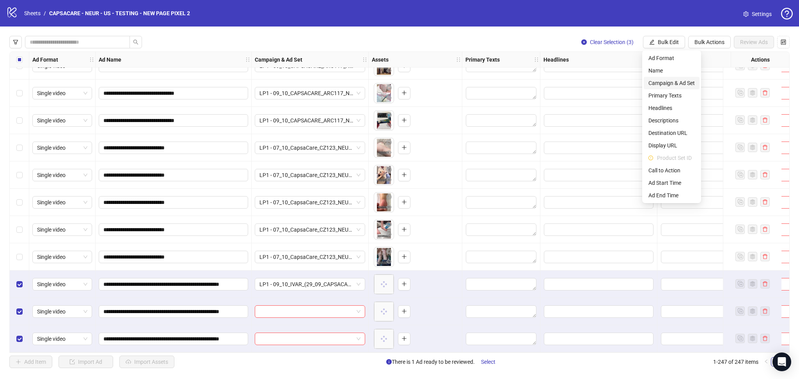
click at [678, 84] on span "Campaign & Ad Set" at bounding box center [671, 83] width 46 height 9
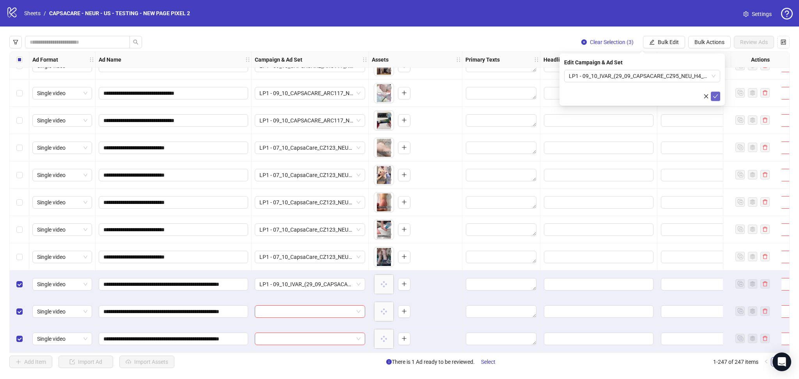
click at [716, 97] on icon "check" at bounding box center [714, 96] width 5 height 5
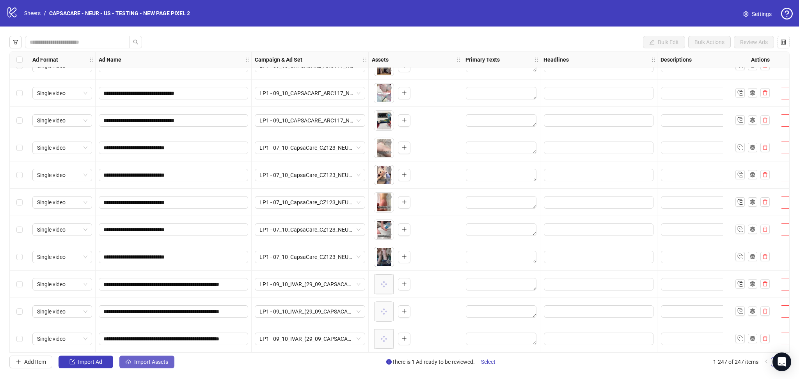
click at [155, 365] on span "Import Assets" at bounding box center [151, 362] width 34 height 6
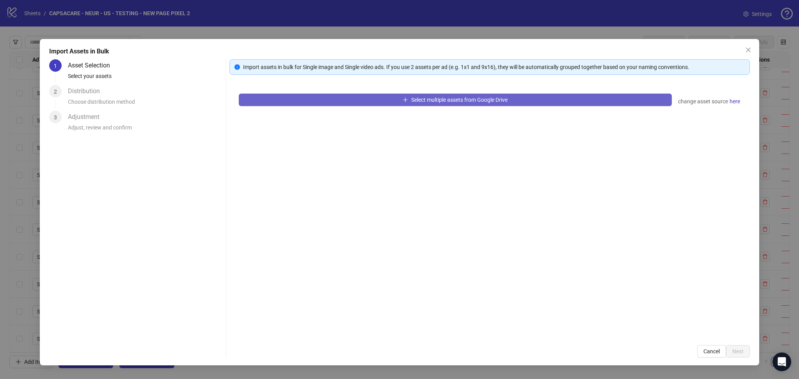
click at [299, 104] on button "Select multiple assets from Google Drive" at bounding box center [455, 100] width 433 height 12
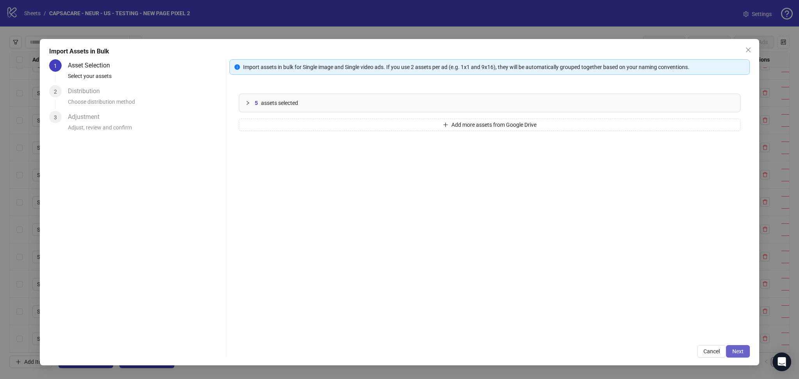
click at [740, 351] on span "Next" at bounding box center [737, 351] width 11 height 6
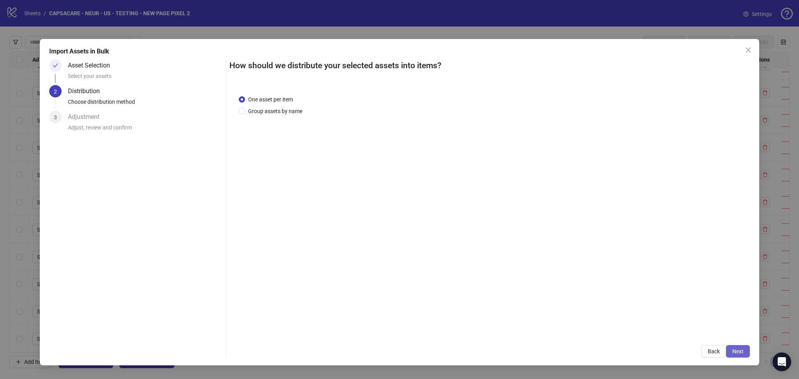
click at [741, 349] on span "Next" at bounding box center [737, 351] width 11 height 6
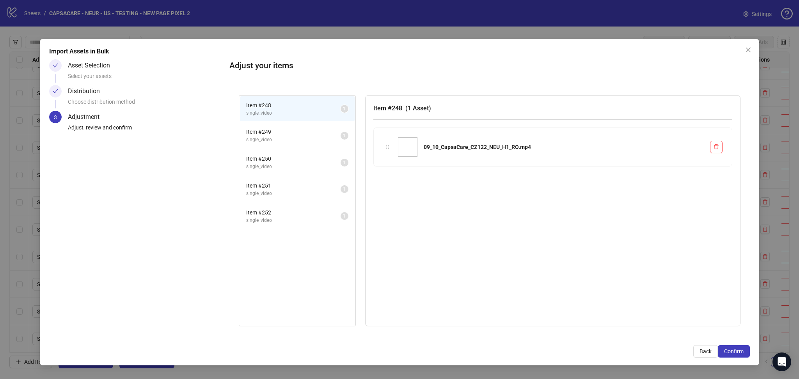
click at [741, 349] on span "Confirm" at bounding box center [733, 351] width 19 height 6
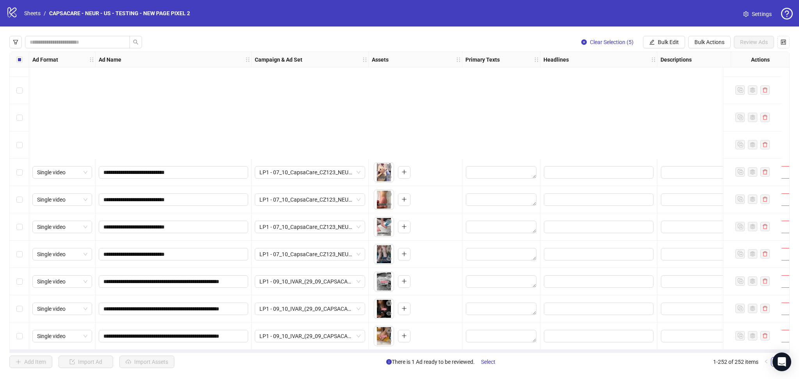
scroll to position [6597, 0]
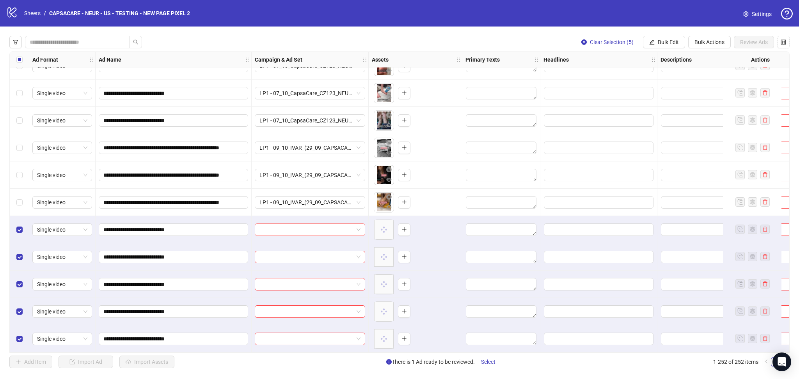
click at [281, 228] on input "search" at bounding box center [306, 230] width 94 height 12
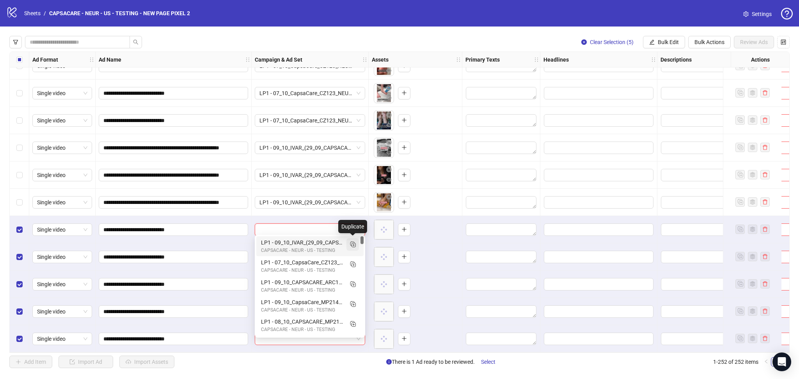
click at [357, 246] on button "button" at bounding box center [352, 244] width 12 height 12
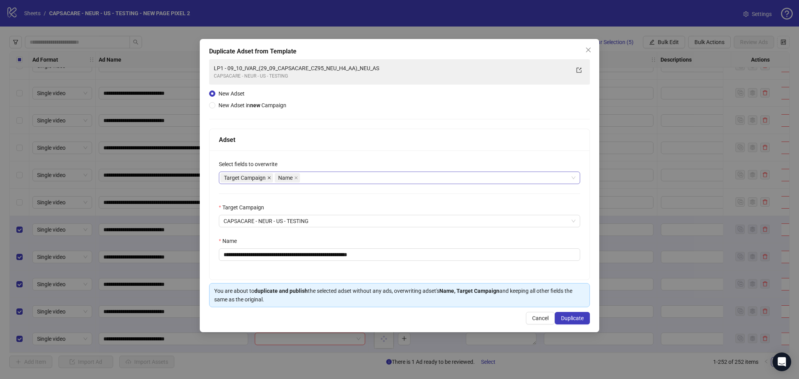
click at [270, 178] on icon "close" at bounding box center [269, 178] width 4 height 4
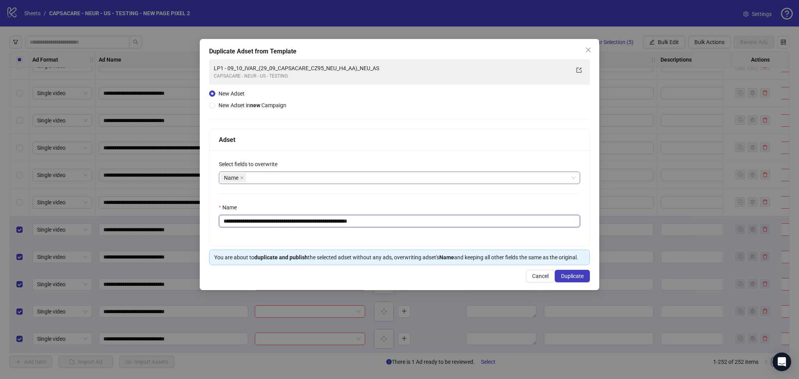
drag, startPoint x: 237, startPoint y: 223, endPoint x: 431, endPoint y: 241, distance: 194.3
click at [427, 242] on div "**********" at bounding box center [399, 199] width 380 height 96
paste input "text"
type input "**********"
click at [566, 274] on span "Duplicate" at bounding box center [572, 276] width 23 height 6
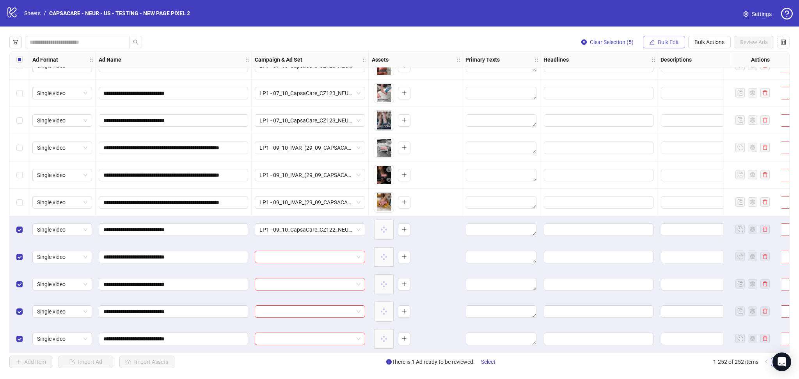
click at [660, 42] on span "Bulk Edit" at bounding box center [667, 42] width 21 height 6
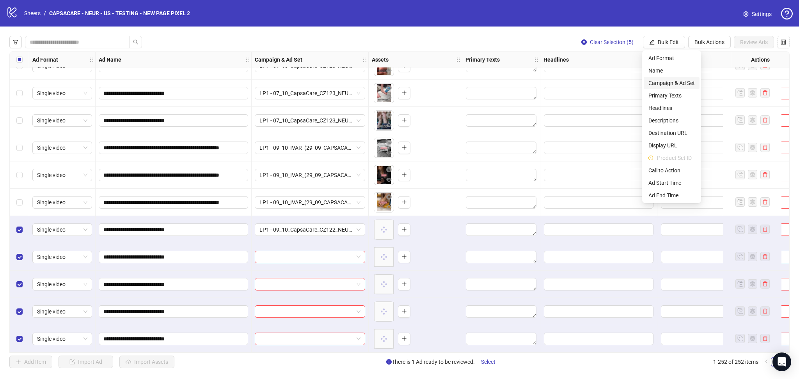
click at [668, 85] on span "Campaign & Ad Set" at bounding box center [671, 83] width 46 height 9
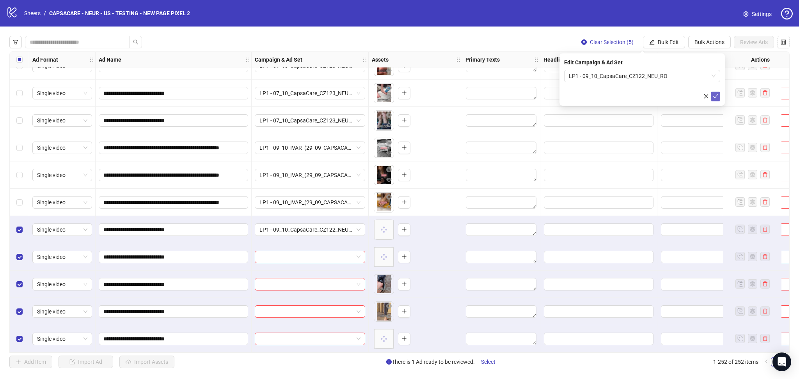
click at [716, 94] on icon "check" at bounding box center [714, 96] width 5 height 5
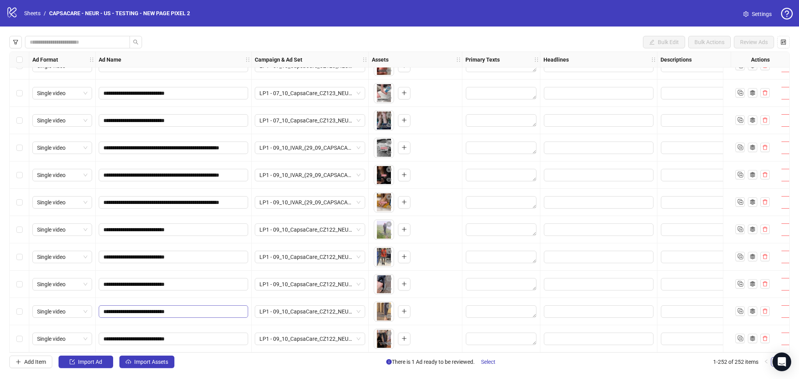
drag, startPoint x: 130, startPoint y: 360, endPoint x: 234, endPoint y: 309, distance: 115.5
click at [130, 360] on icon "cloud-upload" at bounding box center [128, 361] width 5 height 5
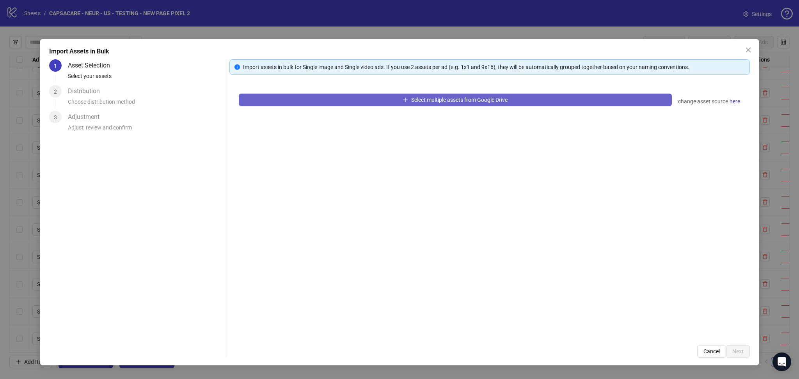
click at [297, 101] on button "Select multiple assets from Google Drive" at bounding box center [455, 100] width 433 height 12
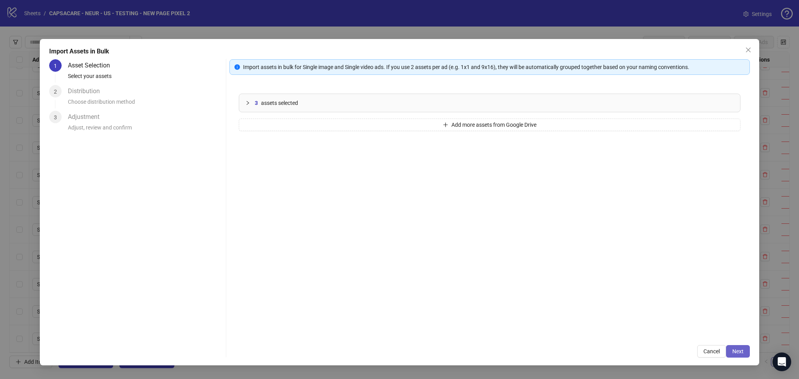
click at [732, 351] on span "Next" at bounding box center [737, 351] width 11 height 6
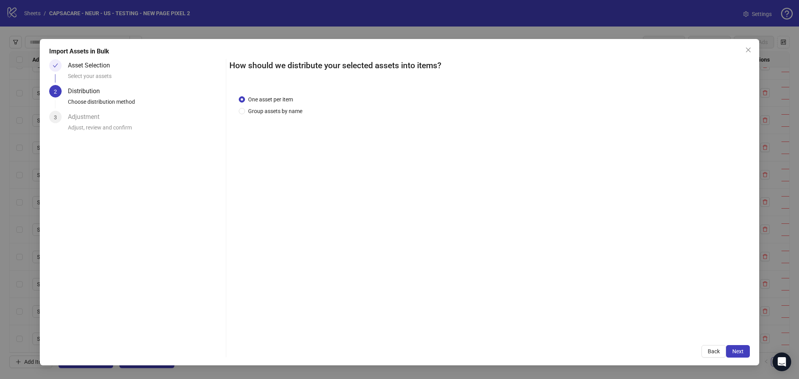
click at [740, 351] on span "Next" at bounding box center [737, 351] width 11 height 6
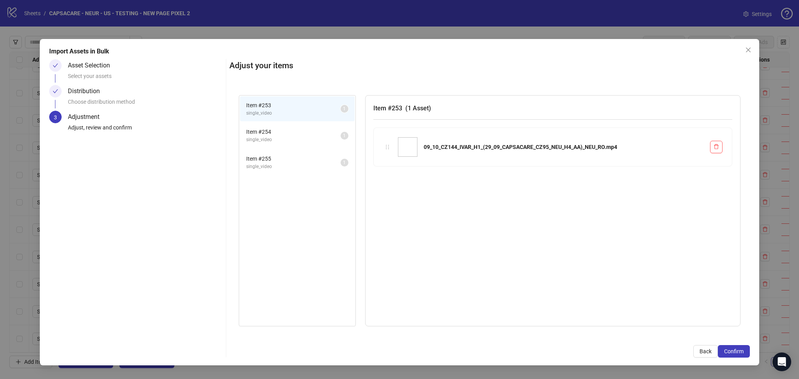
click at [740, 351] on span "Confirm" at bounding box center [733, 351] width 19 height 6
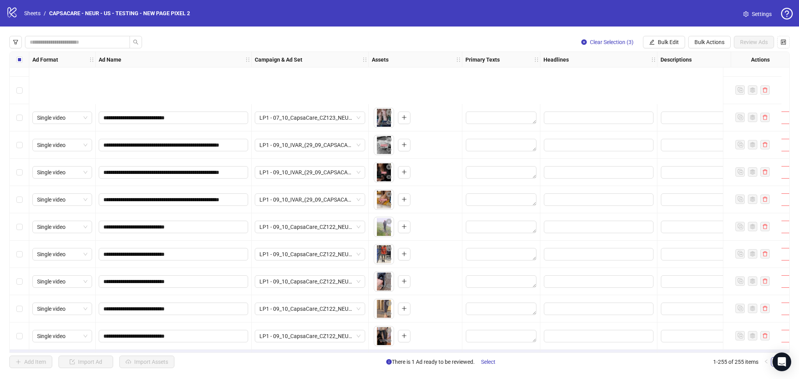
scroll to position [6679, 0]
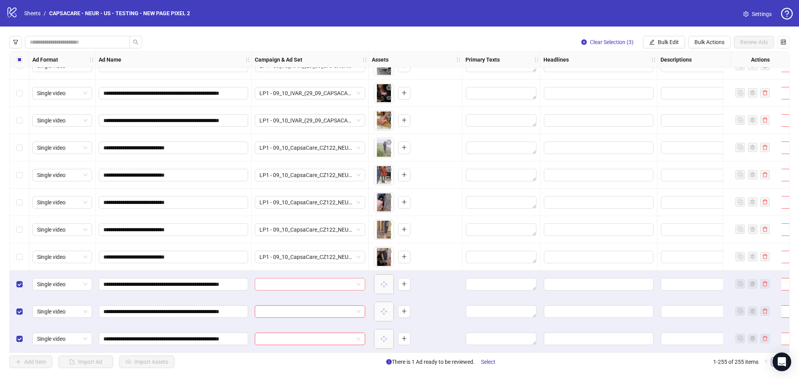
click at [294, 281] on input "search" at bounding box center [306, 284] width 94 height 12
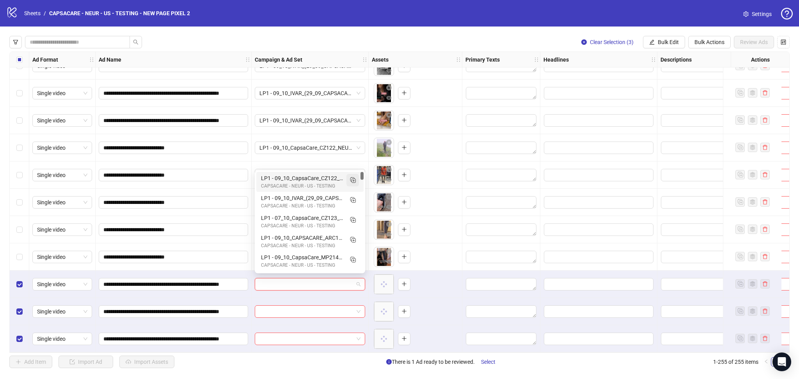
click at [349, 179] on icon "Duplicate" at bounding box center [353, 180] width 8 height 8
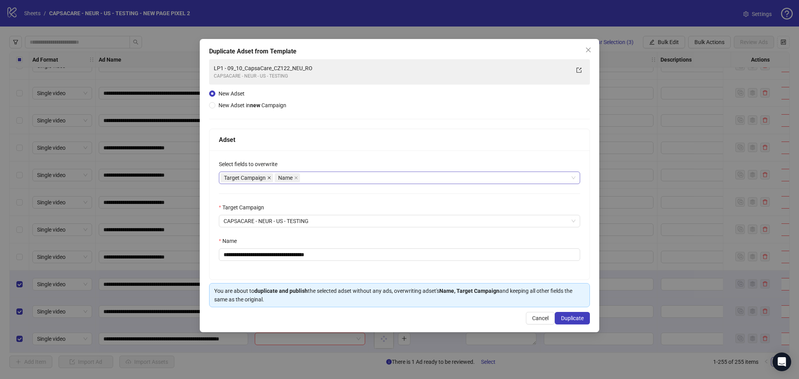
click at [268, 177] on icon "close" at bounding box center [269, 178] width 4 height 4
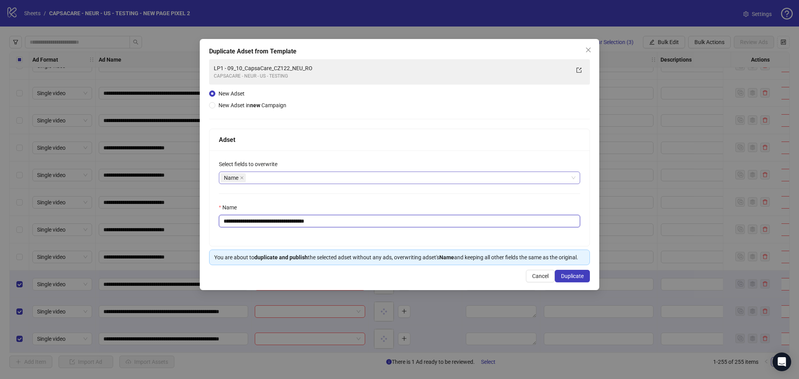
drag, startPoint x: 238, startPoint y: 222, endPoint x: 398, endPoint y: 246, distance: 161.3
click at [398, 246] on div "**********" at bounding box center [399, 199] width 380 height 96
paste input "**********"
type input "**********"
click at [565, 275] on span "Duplicate" at bounding box center [572, 276] width 23 height 6
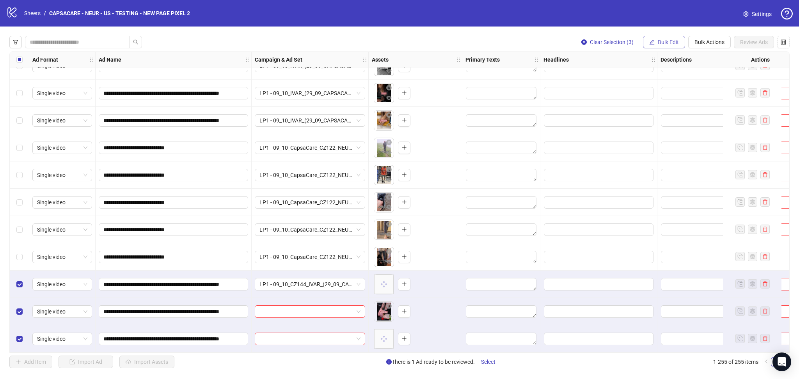
click at [661, 43] on span "Bulk Edit" at bounding box center [667, 42] width 21 height 6
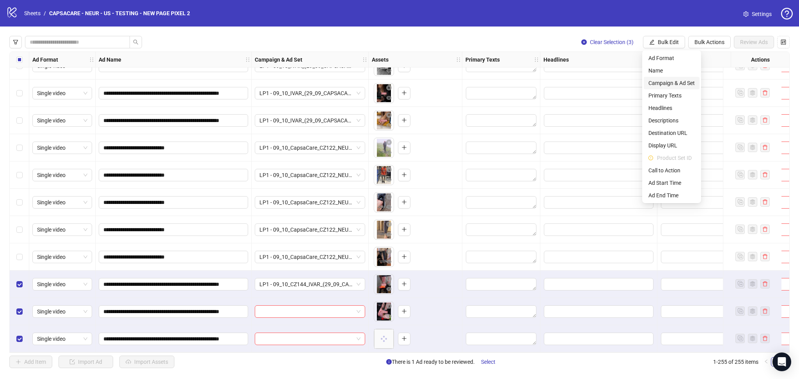
click at [676, 85] on span "Campaign & Ad Set" at bounding box center [671, 83] width 46 height 9
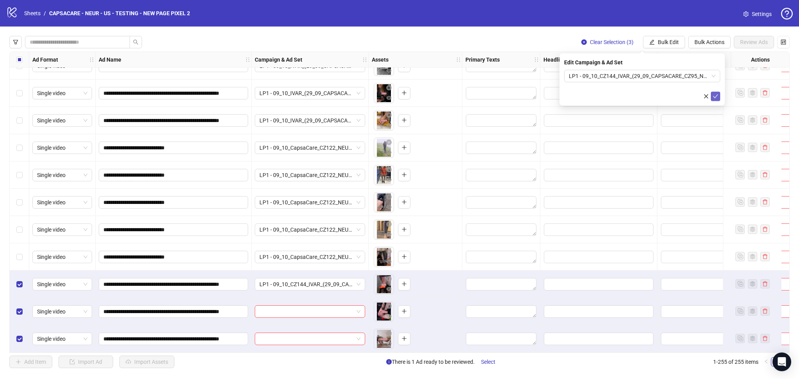
click at [715, 95] on icon "check" at bounding box center [714, 96] width 5 height 5
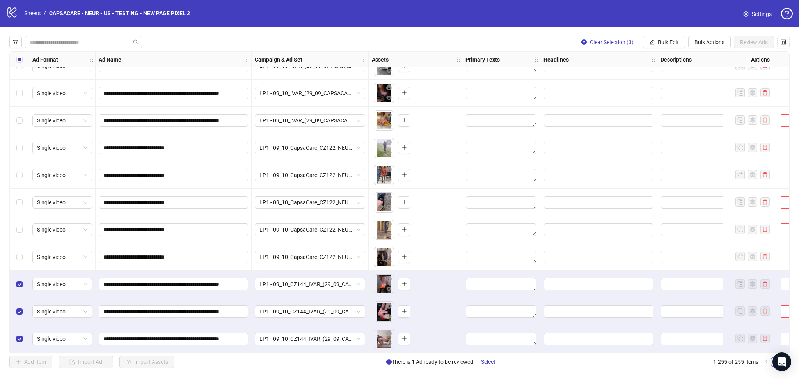
click at [15, 61] on div "Select all rows" at bounding box center [19, 60] width 19 height 16
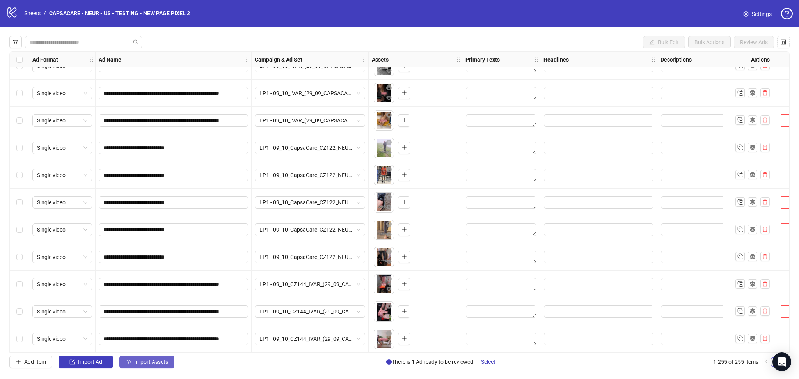
click at [138, 359] on span "Import Assets" at bounding box center [151, 362] width 34 height 6
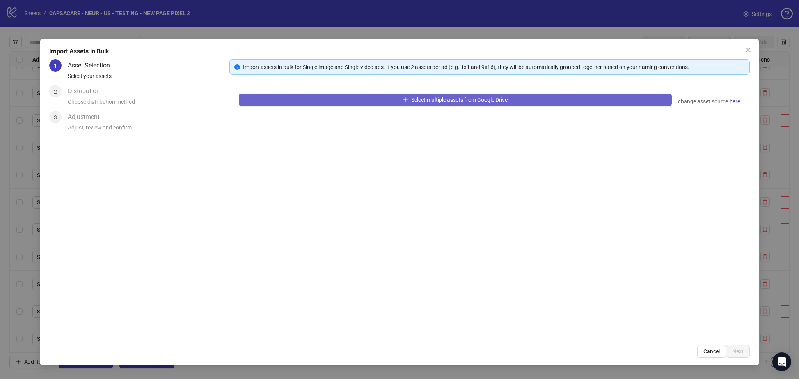
click at [294, 103] on button "Select multiple assets from Google Drive" at bounding box center [455, 100] width 433 height 12
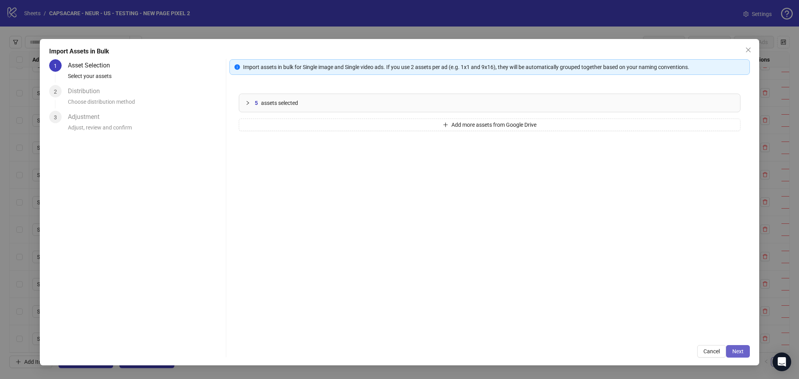
click at [749, 350] on button "Next" at bounding box center [738, 351] width 24 height 12
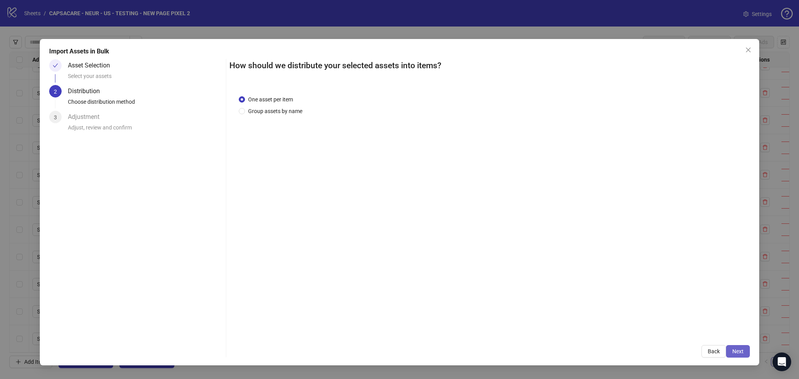
click at [737, 353] on span "Next" at bounding box center [737, 351] width 11 height 6
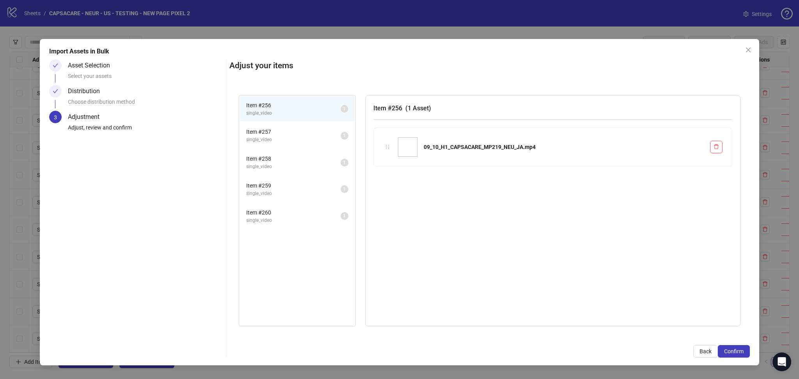
click at [737, 353] on span "Confirm" at bounding box center [733, 351] width 19 height 6
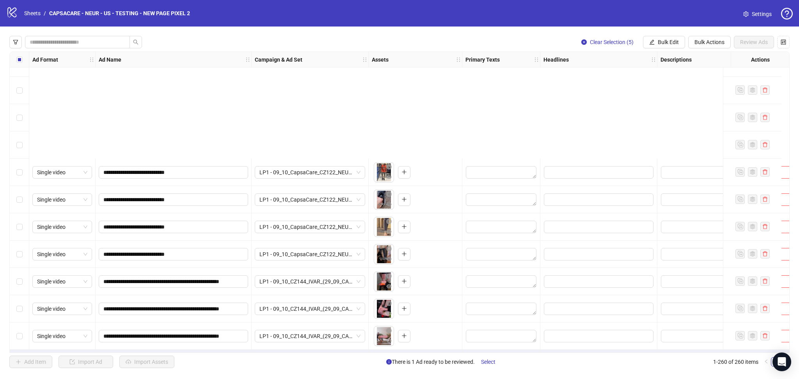
scroll to position [6815, 0]
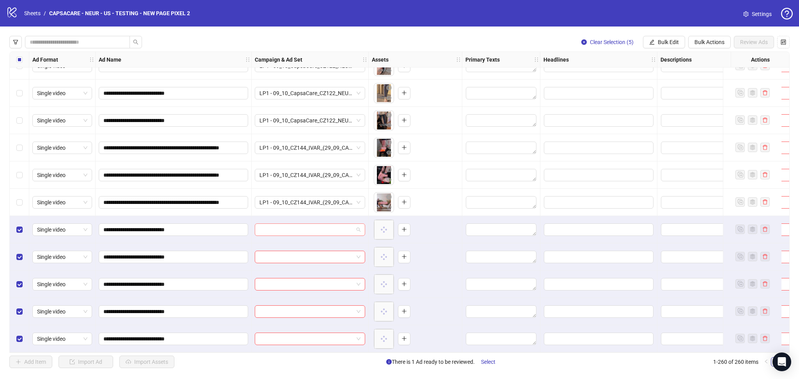
click at [278, 226] on input "search" at bounding box center [306, 230] width 94 height 12
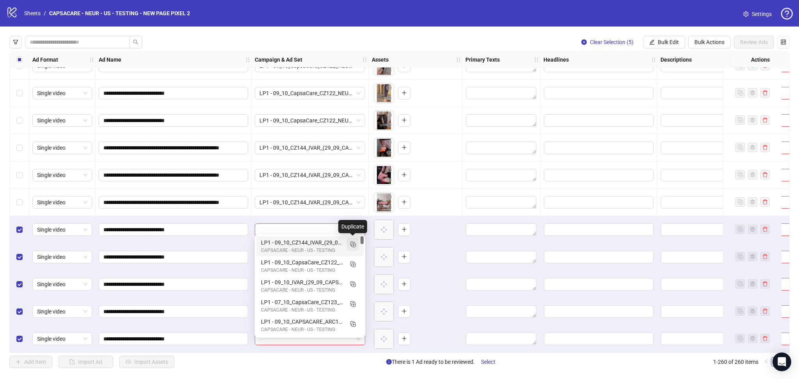
click at [353, 246] on icon "Duplicate" at bounding box center [353, 244] width 8 height 8
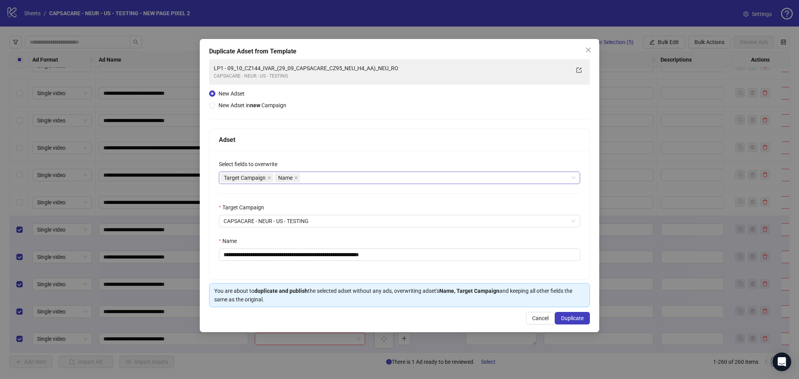
click at [270, 177] on icon "close" at bounding box center [269, 178] width 4 height 4
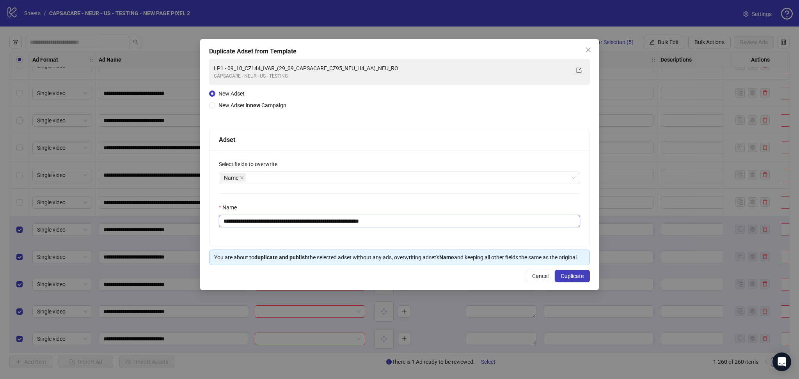
drag, startPoint x: 237, startPoint y: 222, endPoint x: 534, endPoint y: 234, distance: 296.6
click at [534, 234] on div "**********" at bounding box center [399, 199] width 380 height 96
paste input "text"
type input "**********"
click at [573, 281] on button "Duplicate" at bounding box center [572, 276] width 35 height 12
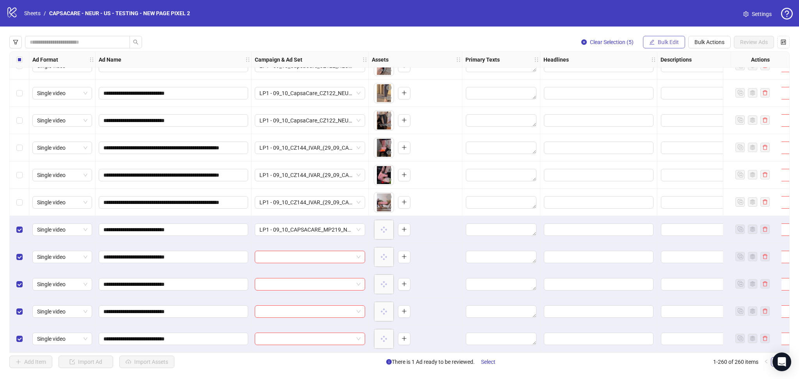
click at [666, 41] on span "Bulk Edit" at bounding box center [667, 42] width 21 height 6
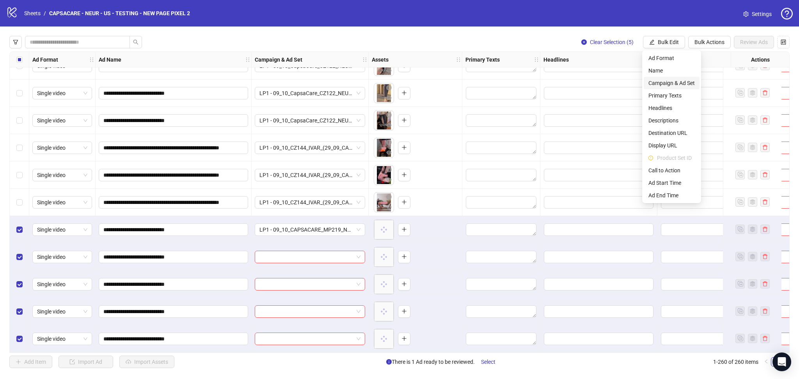
drag, startPoint x: 664, startPoint y: 82, endPoint x: 679, endPoint y: 93, distance: 18.6
click at [664, 82] on span "Campaign & Ad Set" at bounding box center [671, 83] width 46 height 9
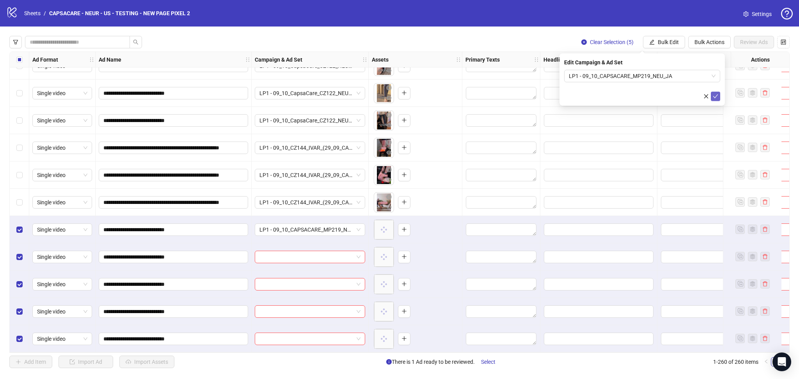
click at [716, 100] on button "submit" at bounding box center [715, 96] width 9 height 9
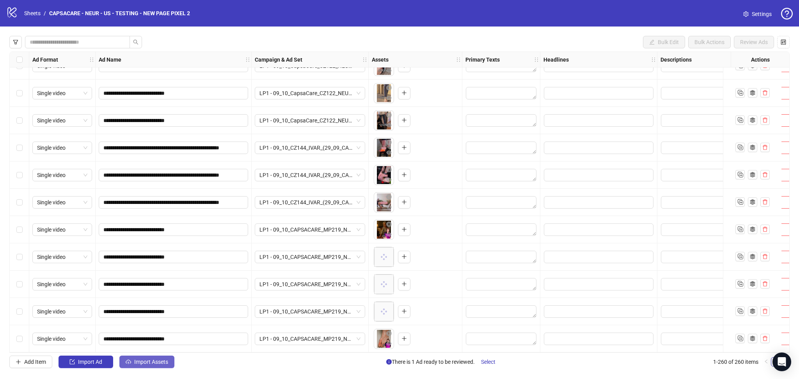
click at [157, 364] on span "Import Assets" at bounding box center [151, 362] width 34 height 6
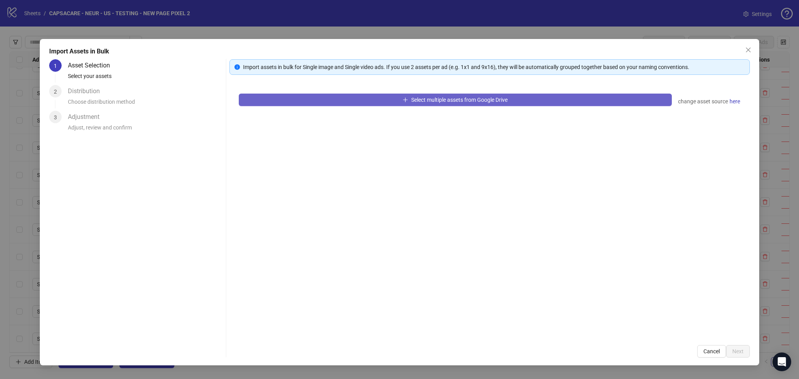
click at [302, 101] on button "Select multiple assets from Google Drive" at bounding box center [455, 100] width 433 height 12
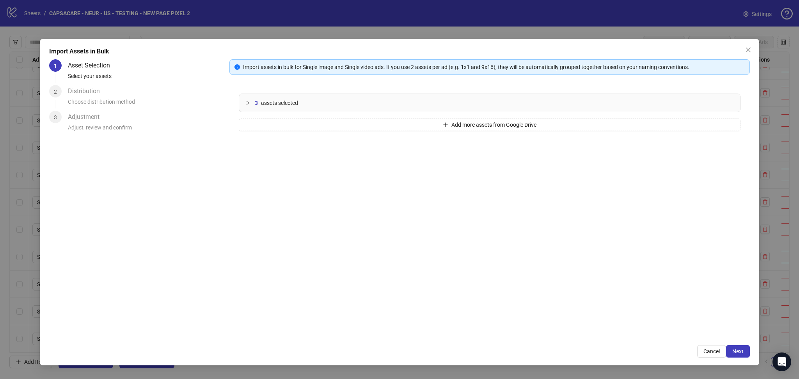
drag, startPoint x: 743, startPoint y: 356, endPoint x: 740, endPoint y: 359, distance: 4.4
click at [743, 356] on button "Next" at bounding box center [738, 351] width 24 height 12
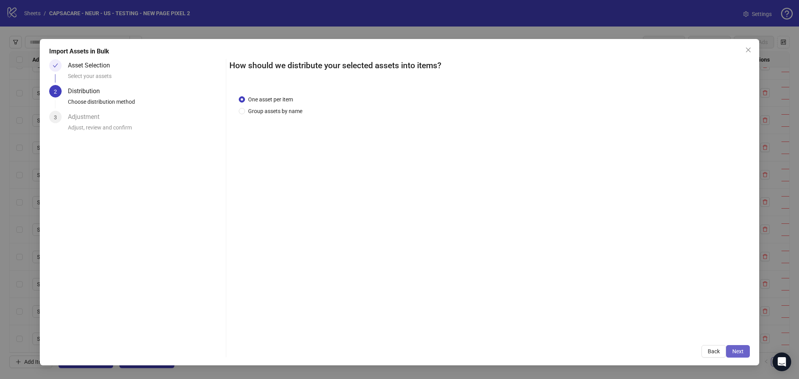
click at [737, 349] on span "Next" at bounding box center [737, 351] width 11 height 6
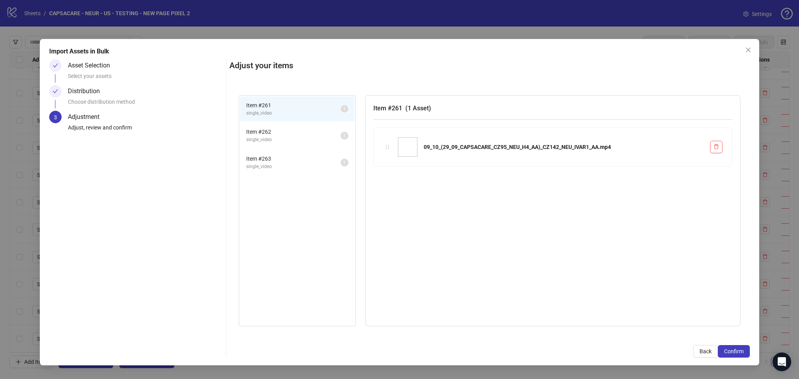
click at [730, 352] on span "Confirm" at bounding box center [733, 351] width 19 height 6
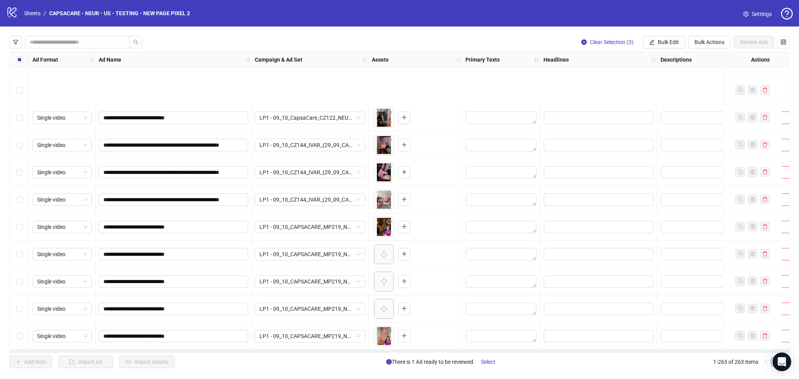
scroll to position [6897, 0]
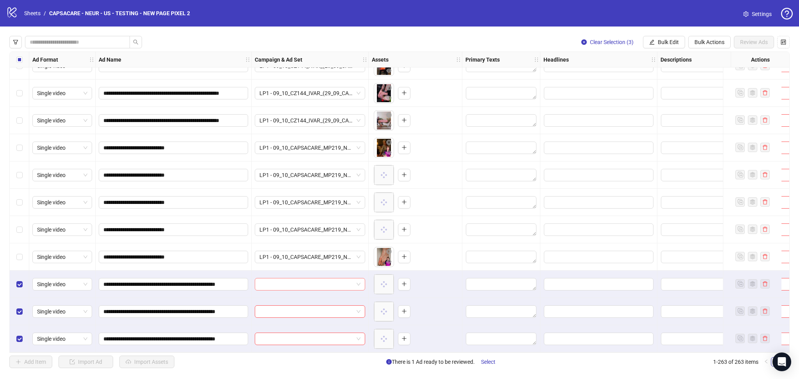
click at [297, 278] on input "search" at bounding box center [306, 284] width 94 height 12
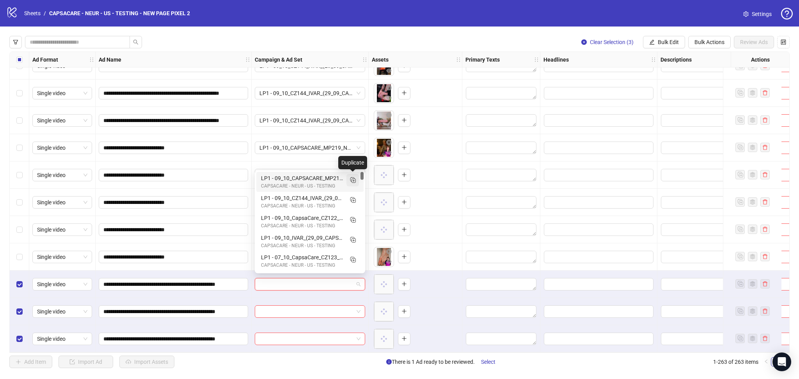
click at [351, 177] on icon "Duplicate" at bounding box center [353, 180] width 8 height 8
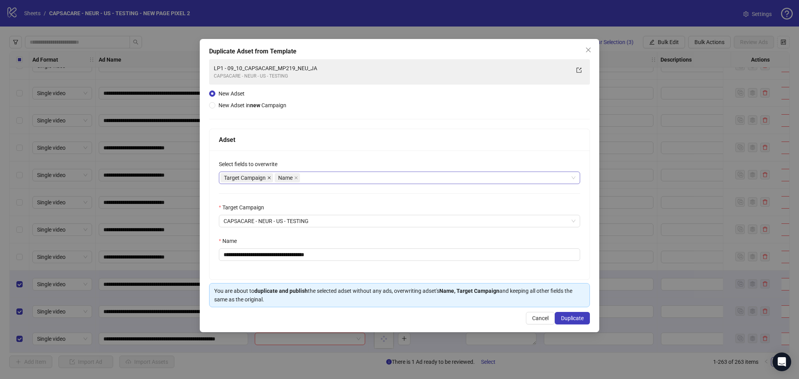
click at [270, 176] on icon "close" at bounding box center [269, 177] width 3 height 3
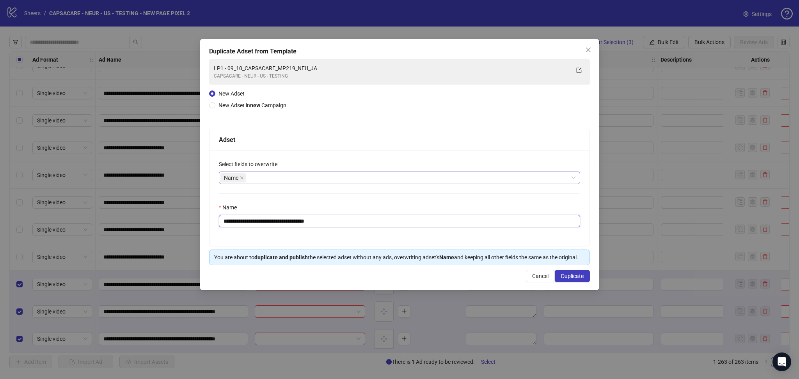
click at [240, 222] on input "**********" at bounding box center [399, 221] width 361 height 12
drag, startPoint x: 238, startPoint y: 221, endPoint x: 403, endPoint y: 247, distance: 167.0
click at [403, 247] on div "**********" at bounding box center [399, 197] width 381 height 136
paste input "**********"
type input "**********"
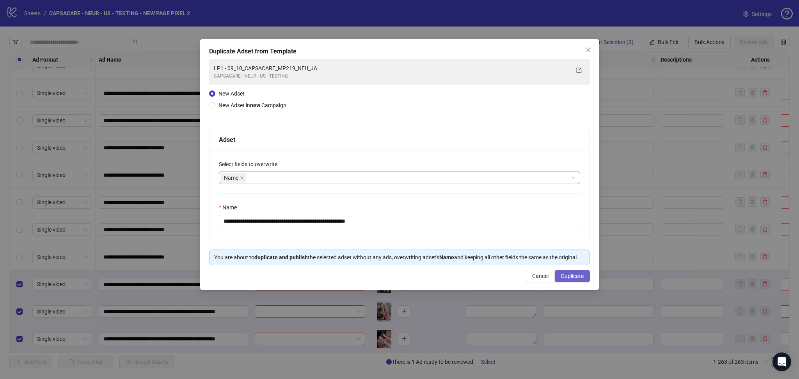
click at [562, 272] on button "Duplicate" at bounding box center [572, 276] width 35 height 12
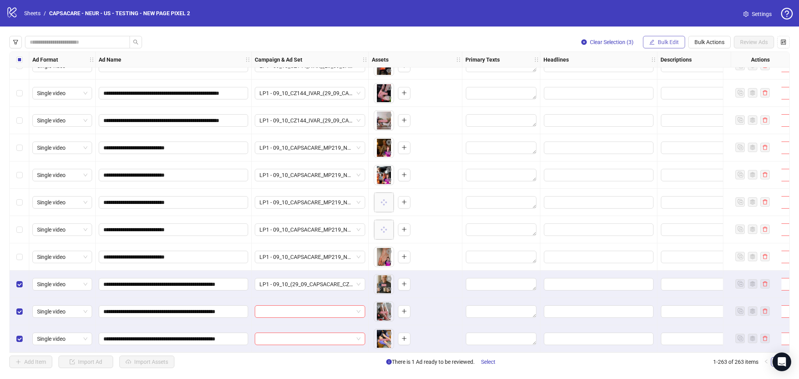
click at [659, 43] on span "Bulk Edit" at bounding box center [667, 42] width 21 height 6
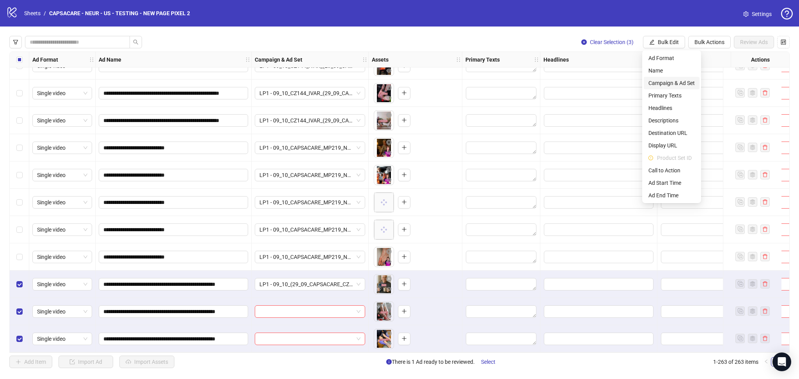
click at [677, 83] on span "Campaign & Ad Set" at bounding box center [671, 83] width 46 height 9
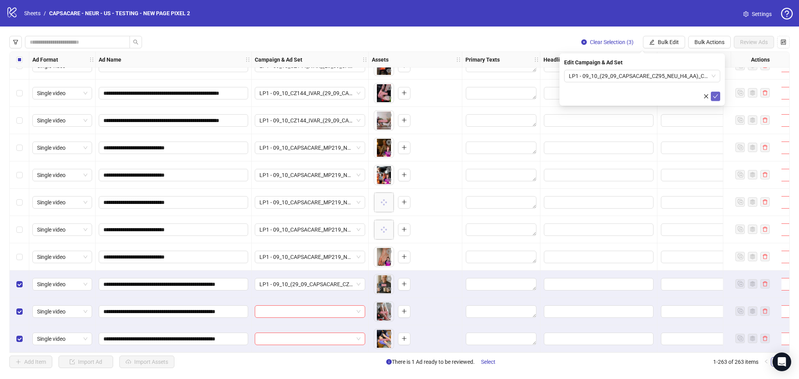
click at [718, 94] on icon "check" at bounding box center [714, 96] width 5 height 5
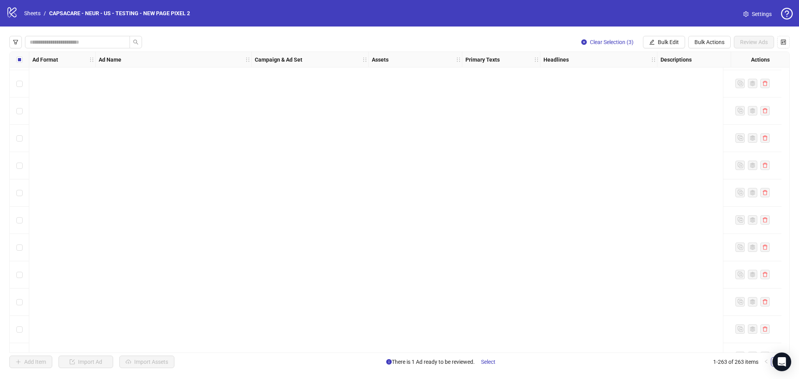
scroll to position [5770, 0]
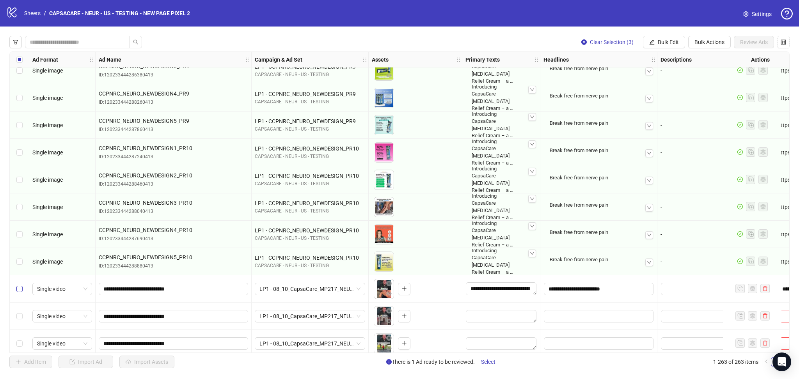
click at [17, 292] on label "Select row 220" at bounding box center [19, 289] width 6 height 9
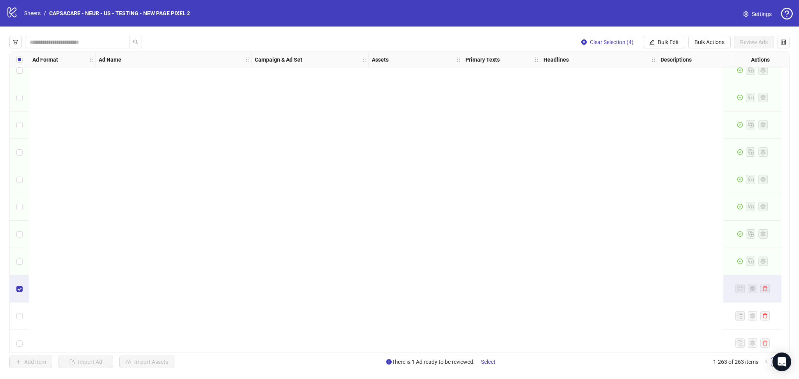
scroll to position [6897, 0]
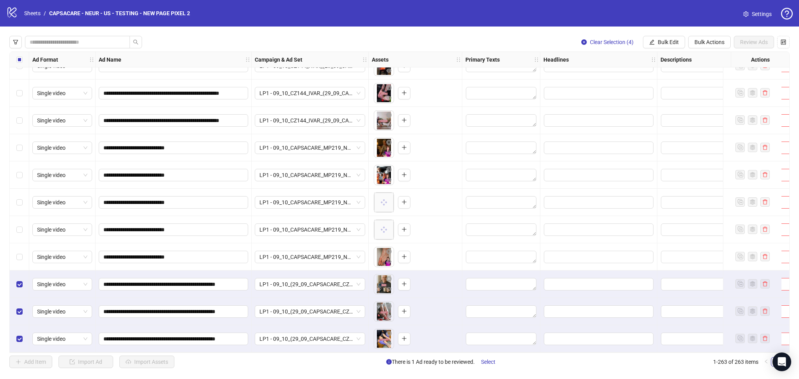
click at [23, 255] on div "Select row 260" at bounding box center [19, 256] width 19 height 27
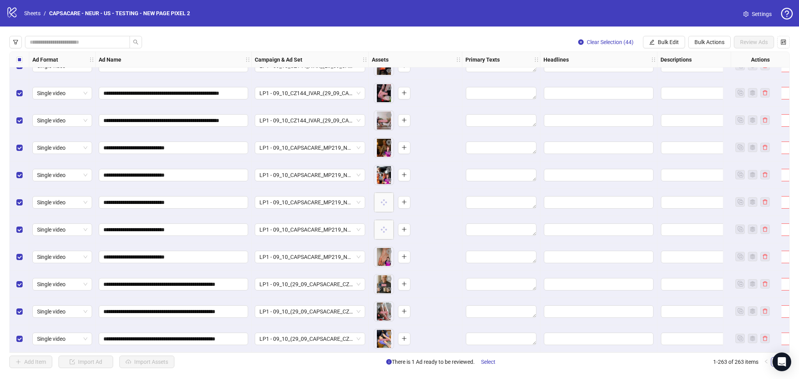
click at [654, 55] on div "Headlines" at bounding box center [598, 60] width 117 height 16
click at [663, 40] on span "Bulk Edit" at bounding box center [667, 42] width 21 height 6
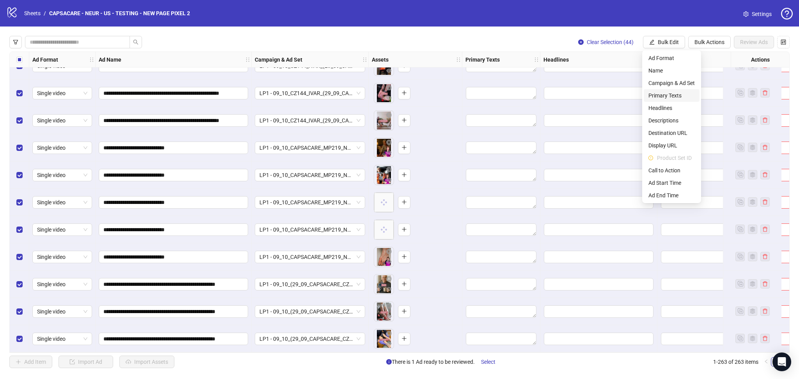
click at [676, 92] on span "Primary Texts" at bounding box center [671, 95] width 46 height 9
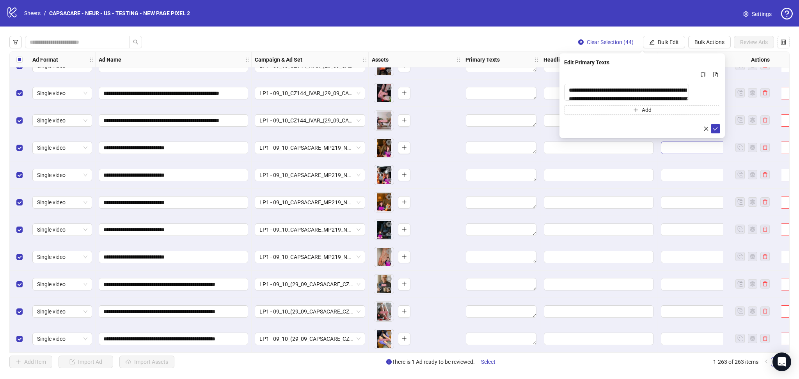
drag, startPoint x: 714, startPoint y: 131, endPoint x: 714, endPoint y: 150, distance: 19.5
click at [714, 131] on icon "check" at bounding box center [714, 128] width 5 height 5
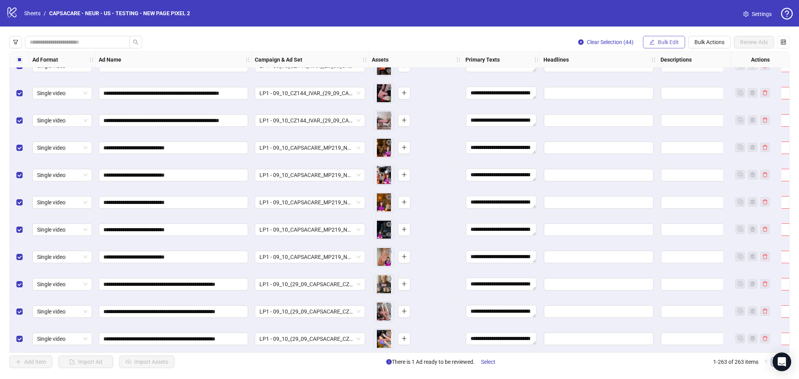
click at [668, 38] on button "Bulk Edit" at bounding box center [664, 42] width 42 height 12
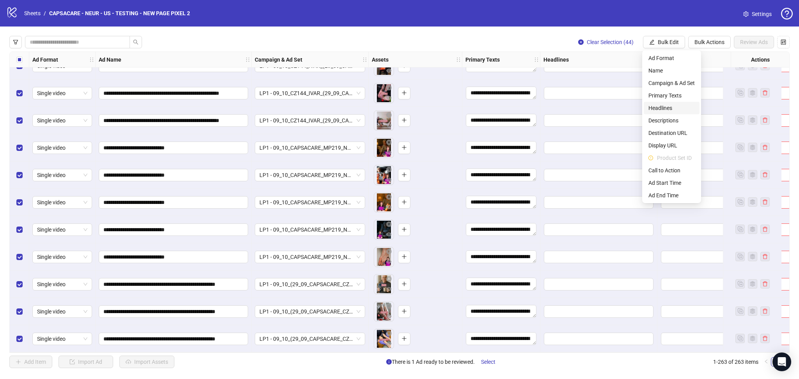
click at [670, 109] on span "Headlines" at bounding box center [671, 108] width 46 height 9
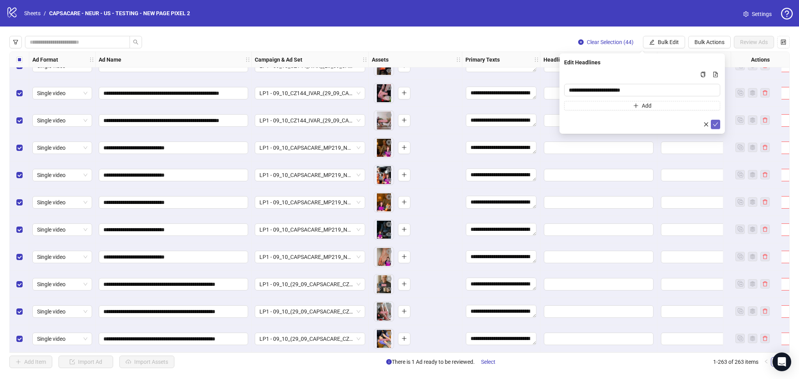
click at [715, 121] on button "submit" at bounding box center [715, 124] width 9 height 9
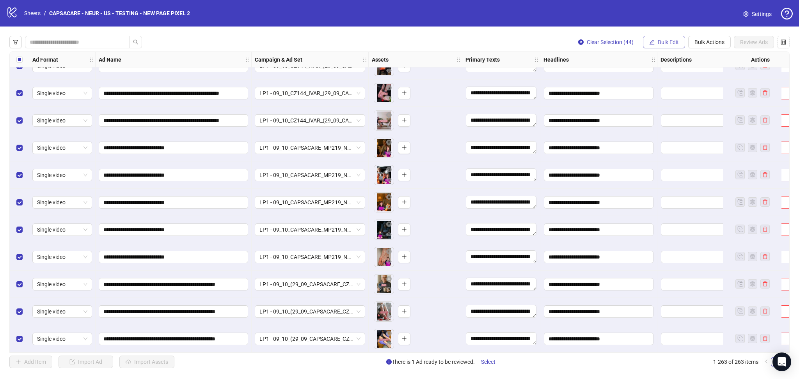
click at [665, 43] on span "Bulk Edit" at bounding box center [667, 42] width 21 height 6
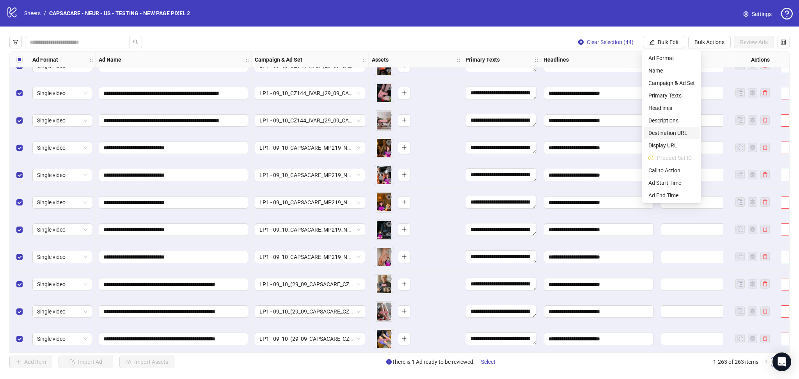
click at [672, 132] on span "Destination URL" at bounding box center [671, 133] width 46 height 9
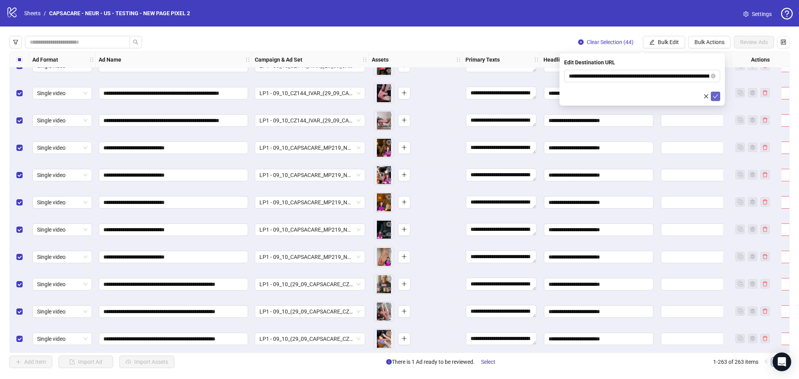
click at [714, 92] on button "submit" at bounding box center [715, 96] width 9 height 9
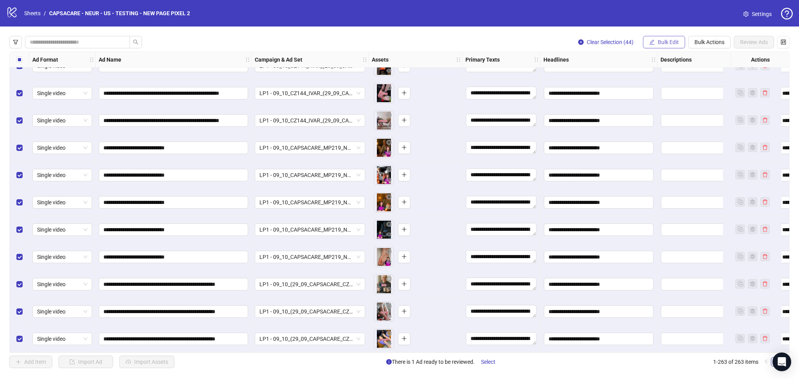
click at [656, 37] on button "Bulk Edit" at bounding box center [664, 42] width 42 height 12
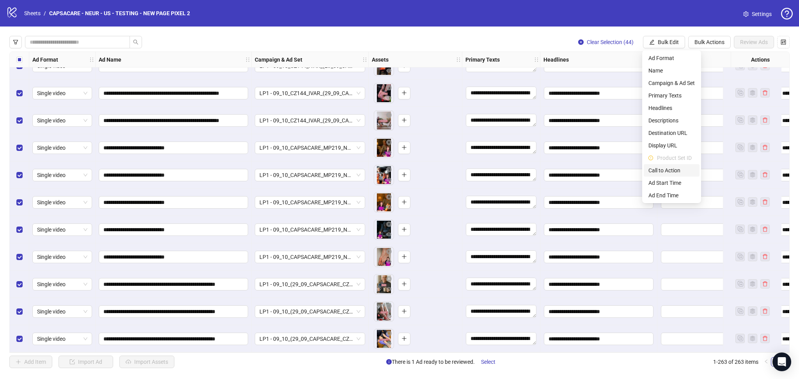
click at [669, 171] on span "Call to Action" at bounding box center [671, 170] width 46 height 9
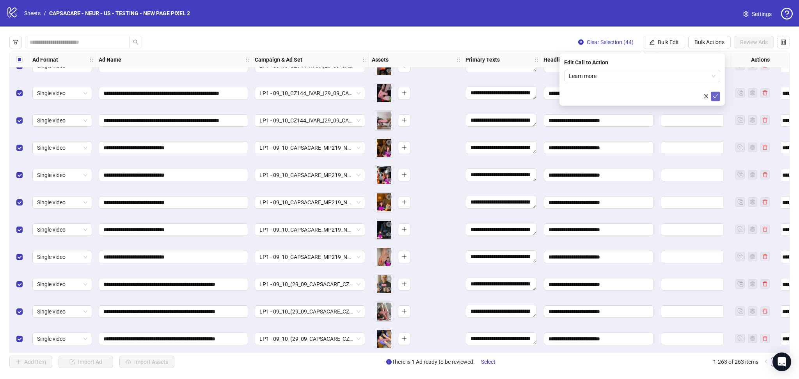
click at [717, 94] on icon "check" at bounding box center [714, 96] width 5 height 5
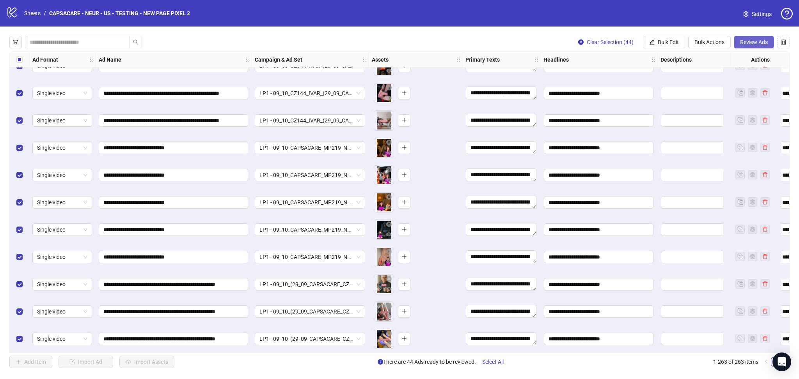
click at [765, 43] on span "Review Ads" at bounding box center [754, 42] width 28 height 6
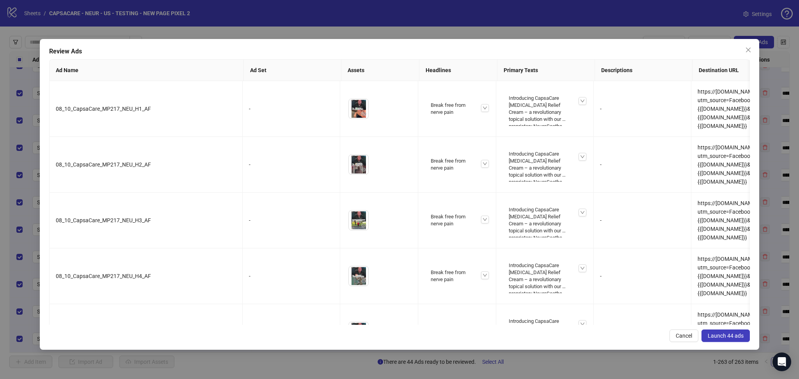
click at [741, 331] on button "Launch 44 ads" at bounding box center [725, 336] width 48 height 12
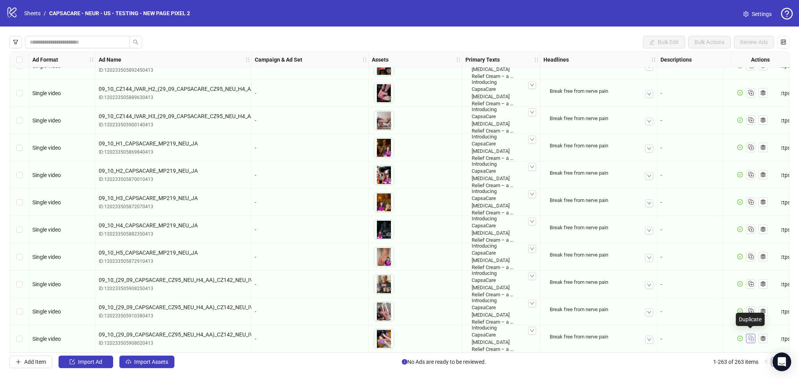
click at [754, 334] on button "button" at bounding box center [750, 338] width 9 height 9
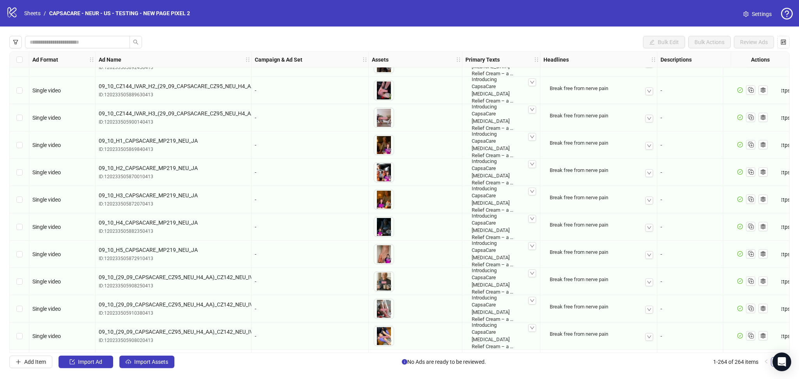
scroll to position [6924, 0]
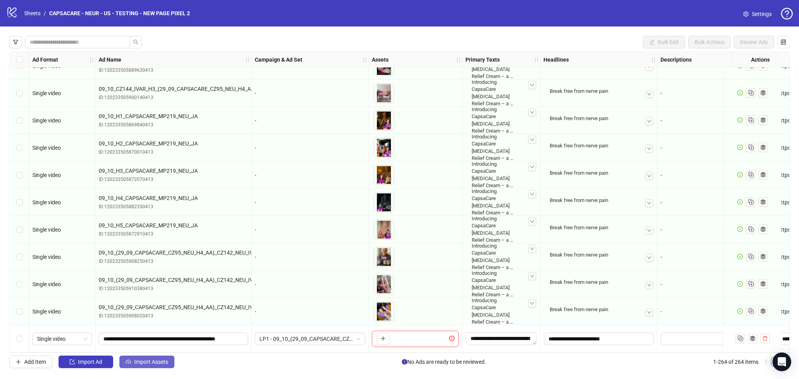
click at [154, 360] on span "Import Assets" at bounding box center [151, 362] width 34 height 6
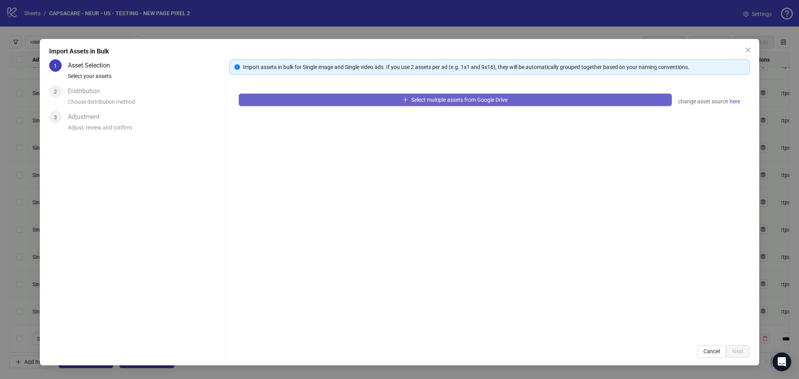
click at [334, 102] on button "Select multiple assets from Google Drive" at bounding box center [455, 100] width 433 height 12
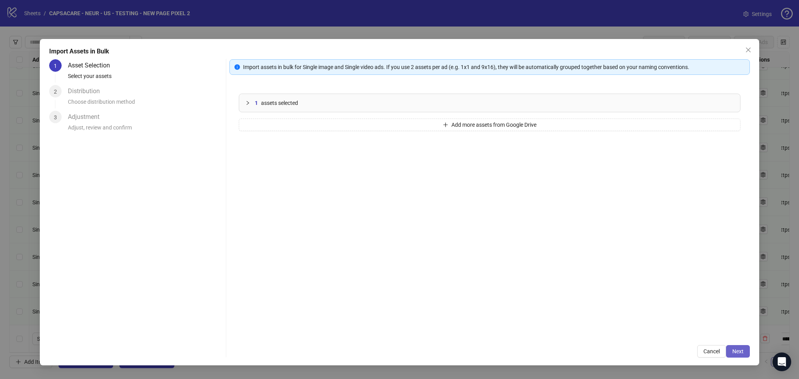
click at [739, 353] on span "Next" at bounding box center [737, 351] width 11 height 6
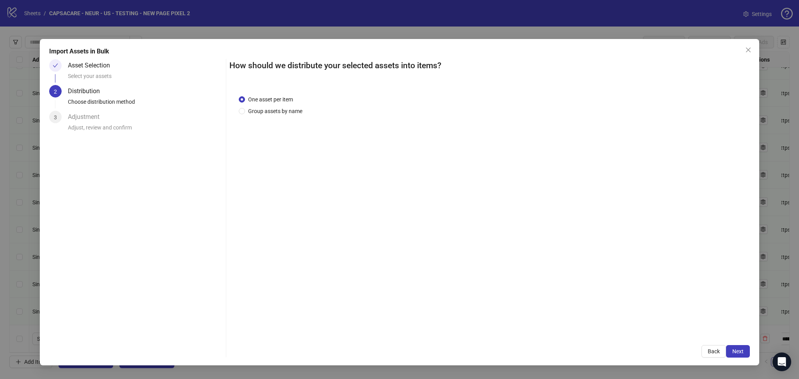
click at [741, 353] on span "Next" at bounding box center [737, 351] width 11 height 6
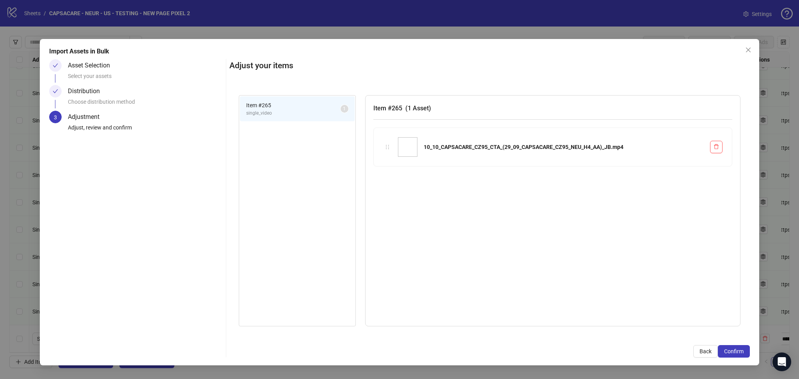
click at [741, 353] on span "Confirm" at bounding box center [733, 351] width 19 height 6
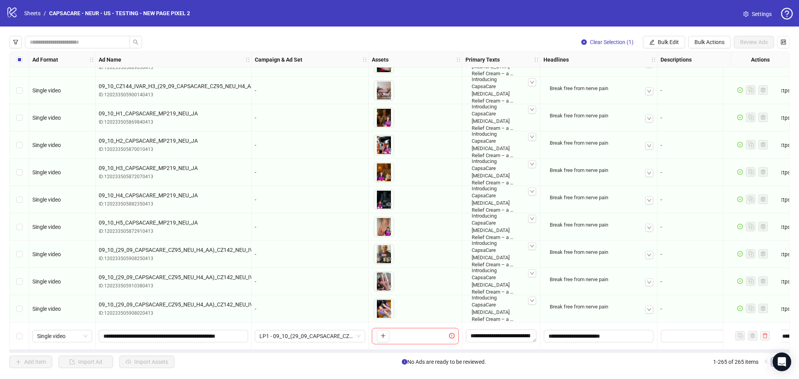
scroll to position [6952, 0]
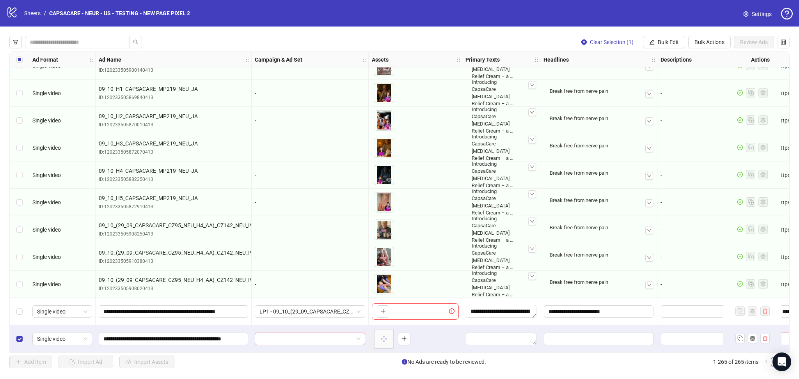
click at [261, 338] on input "search" at bounding box center [306, 339] width 94 height 12
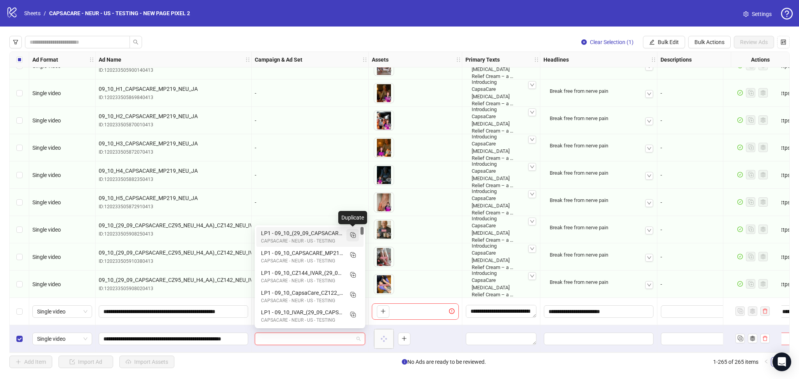
click at [353, 234] on rect "Duplicate" at bounding box center [353, 236] width 4 height 4
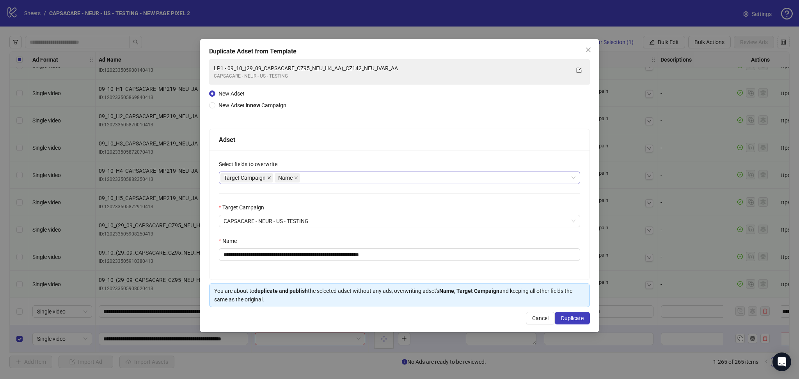
click at [269, 176] on icon "close" at bounding box center [269, 178] width 4 height 4
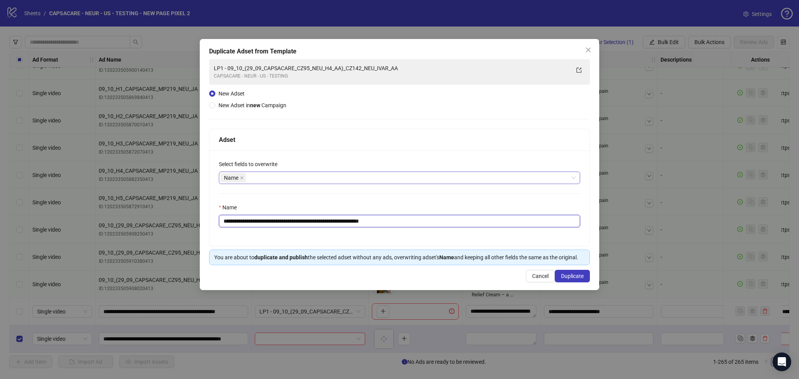
click at [236, 220] on input "**********" at bounding box center [399, 221] width 361 height 12
click at [240, 219] on input "**********" at bounding box center [399, 221] width 361 height 12
drag, startPoint x: 238, startPoint y: 221, endPoint x: 499, endPoint y: 241, distance: 262.1
click at [486, 233] on div "**********" at bounding box center [399, 199] width 380 height 96
paste input "text"
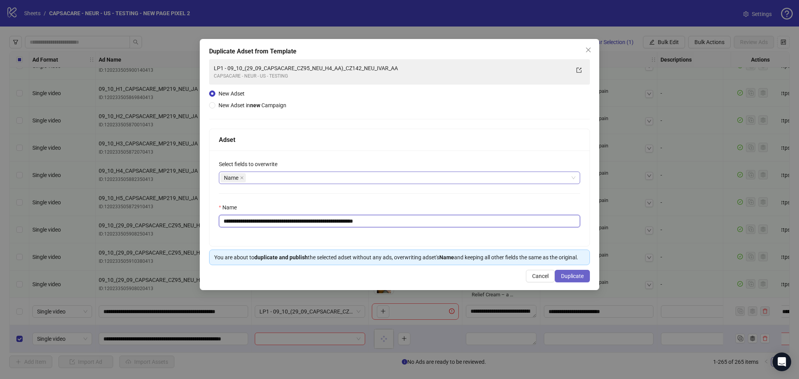
type input "**********"
click at [585, 274] on button "Duplicate" at bounding box center [572, 276] width 35 height 12
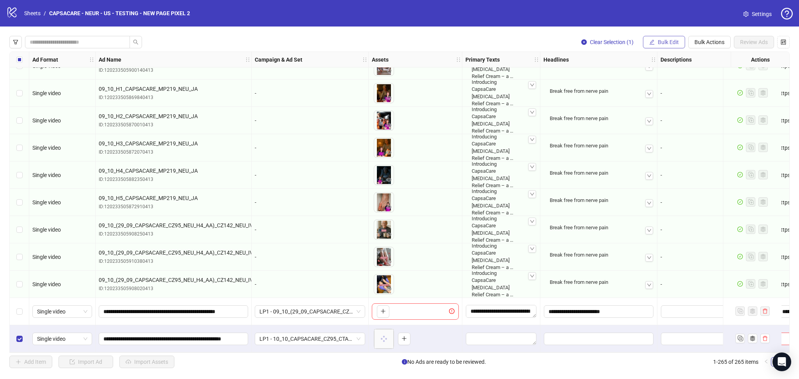
drag, startPoint x: 664, startPoint y: 36, endPoint x: 676, endPoint y: 48, distance: 16.8
click at [664, 37] on div "Clear Selection (1) Bulk Edit Bulk Actions Review Ads Ad Format Ad Name Campaig…" at bounding box center [399, 202] width 799 height 351
click at [675, 45] on span "Bulk Edit" at bounding box center [667, 42] width 21 height 6
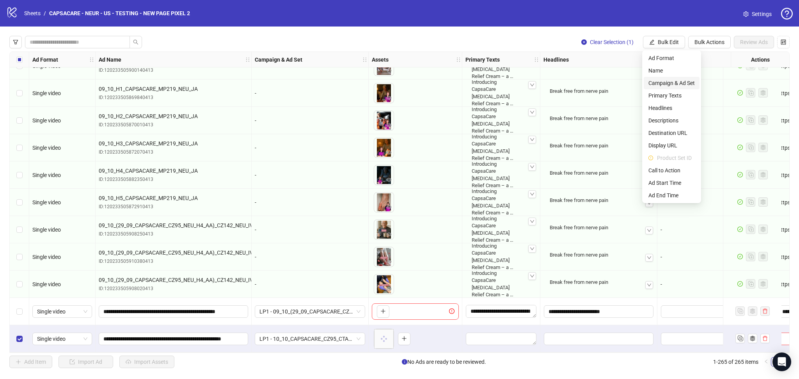
click at [680, 83] on span "Campaign & Ad Set" at bounding box center [671, 83] width 46 height 9
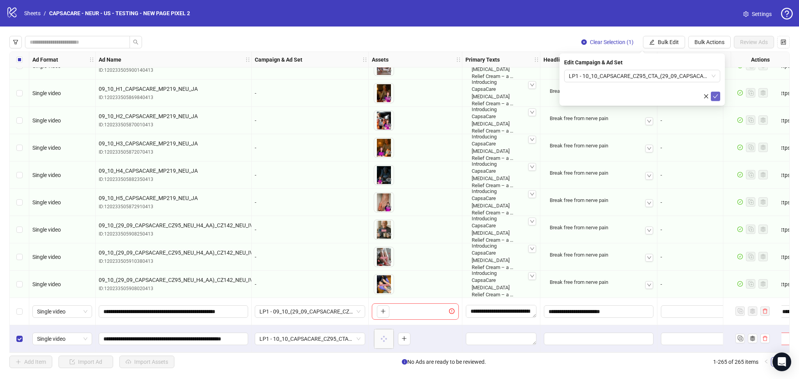
click at [719, 97] on button "submit" at bounding box center [715, 96] width 9 height 9
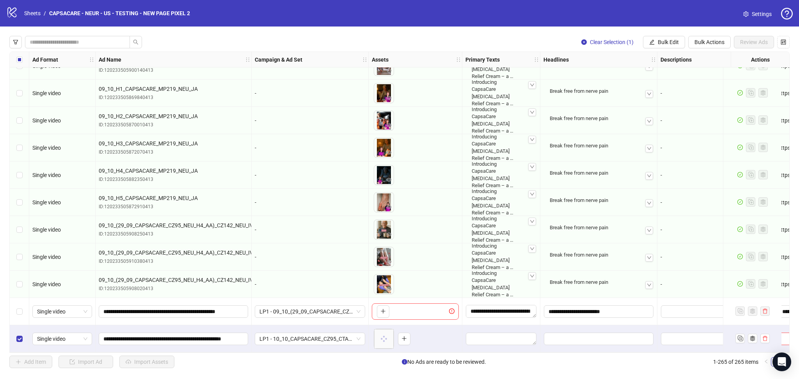
click at [18, 64] on label "Select all rows" at bounding box center [19, 59] width 6 height 9
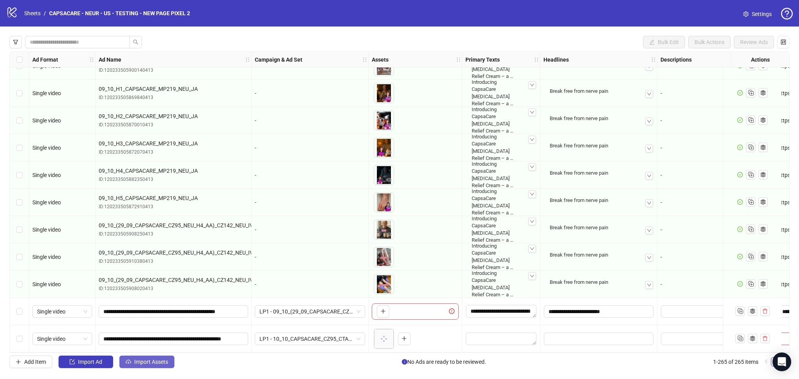
click at [161, 364] on span "Import Assets" at bounding box center [151, 362] width 34 height 6
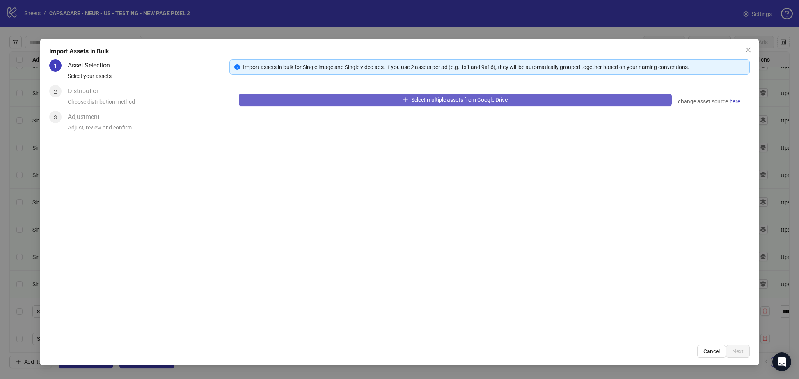
click at [343, 99] on button "Select multiple assets from Google Drive" at bounding box center [455, 100] width 433 height 12
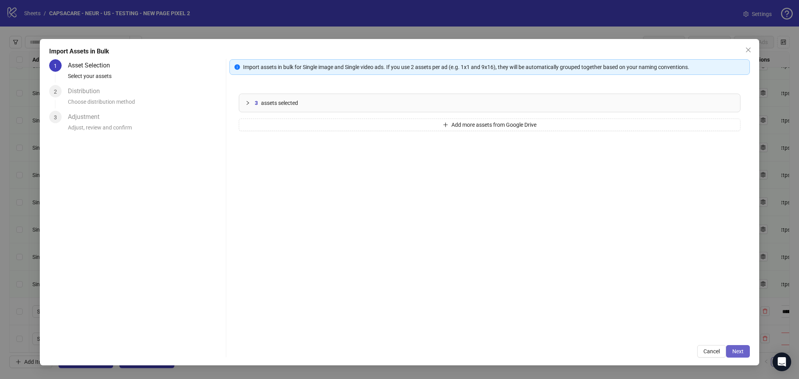
click at [743, 349] on span "Next" at bounding box center [737, 351] width 11 height 6
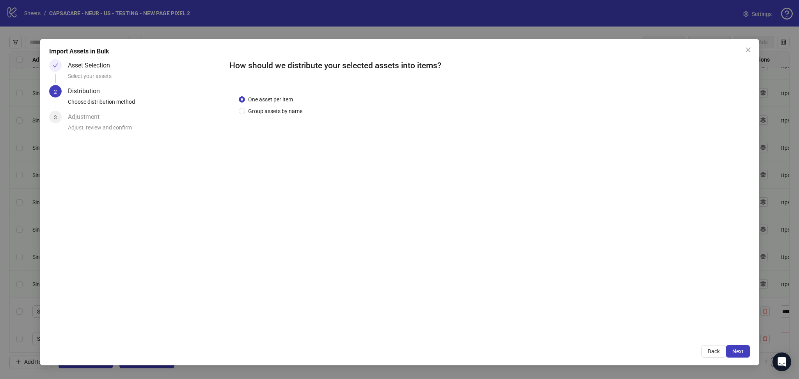
click at [738, 350] on span "Next" at bounding box center [737, 351] width 11 height 6
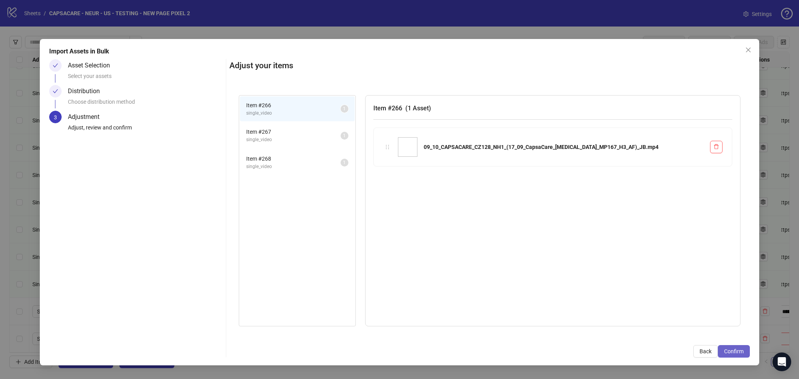
click at [737, 350] on span "Confirm" at bounding box center [733, 351] width 19 height 6
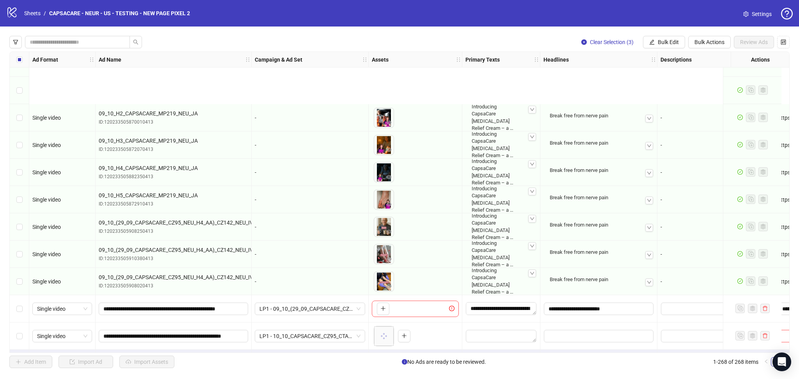
scroll to position [7034, 0]
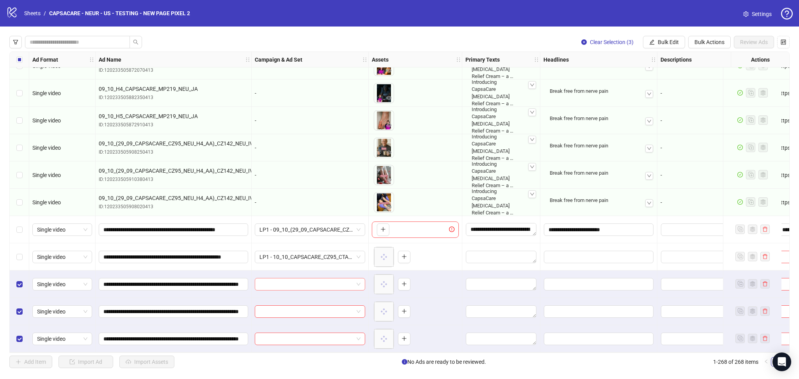
click at [282, 282] on input "search" at bounding box center [306, 284] width 94 height 12
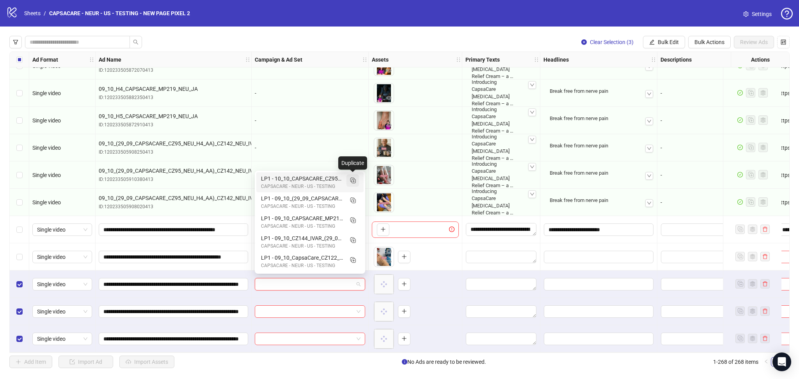
click at [354, 177] on icon "Duplicate" at bounding box center [353, 180] width 8 height 8
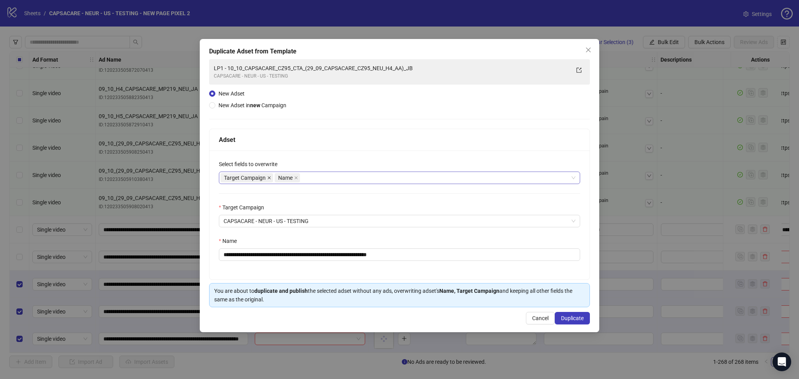
click at [268, 180] on span at bounding box center [269, 178] width 4 height 9
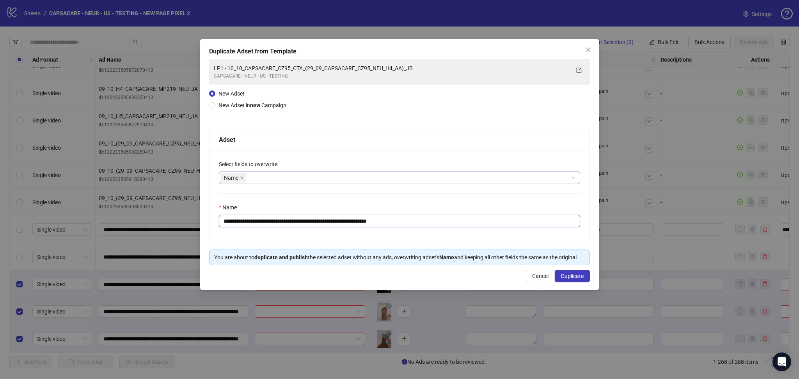
drag, startPoint x: 237, startPoint y: 221, endPoint x: 507, endPoint y: 224, distance: 269.1
click at [507, 224] on input "**********" at bounding box center [399, 221] width 361 height 12
paste input "*"
type input "**********"
click at [570, 272] on button "Duplicate" at bounding box center [572, 276] width 35 height 12
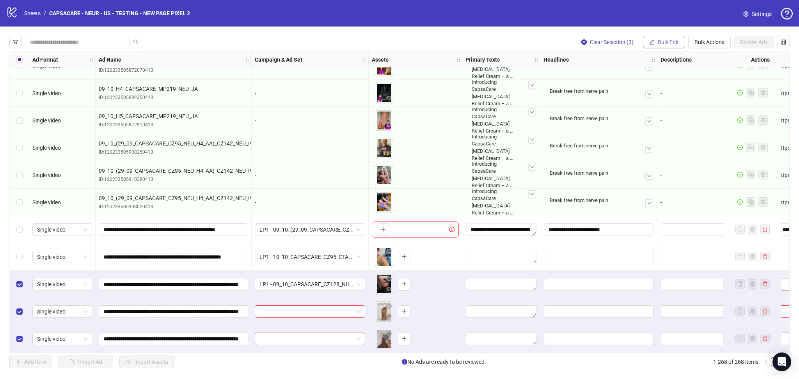
click at [662, 44] on span "Bulk Edit" at bounding box center [667, 42] width 21 height 6
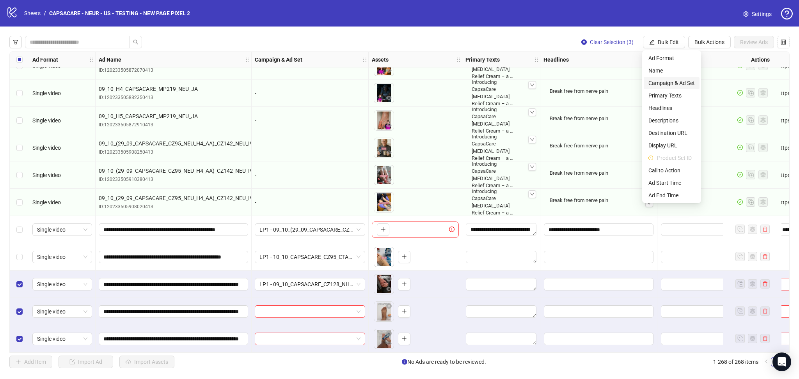
click at [678, 82] on span "Campaign & Ad Set" at bounding box center [671, 83] width 46 height 9
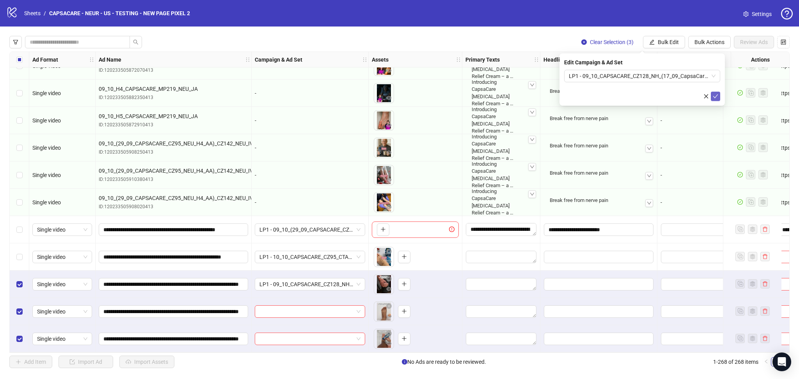
click at [716, 94] on icon "check" at bounding box center [714, 96] width 5 height 5
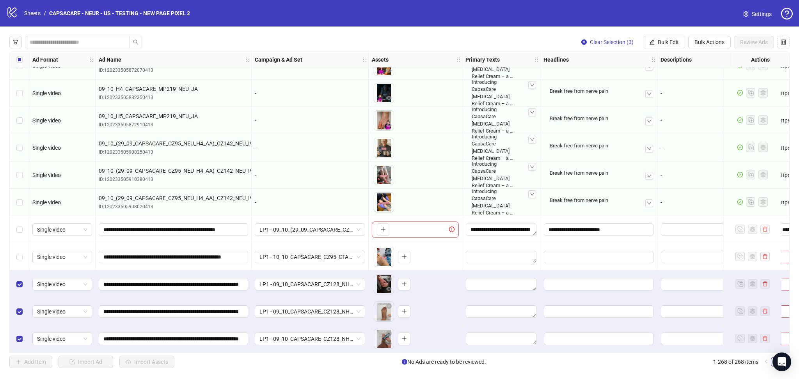
click at [23, 62] on div "Select all rows" at bounding box center [19, 60] width 19 height 16
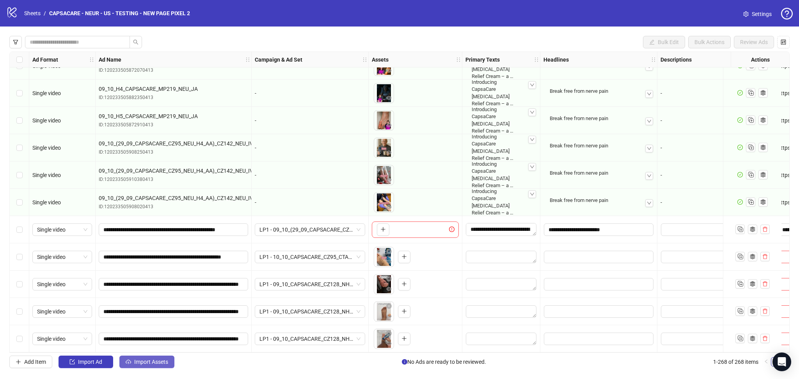
click at [150, 365] on span "Import Assets" at bounding box center [151, 362] width 34 height 6
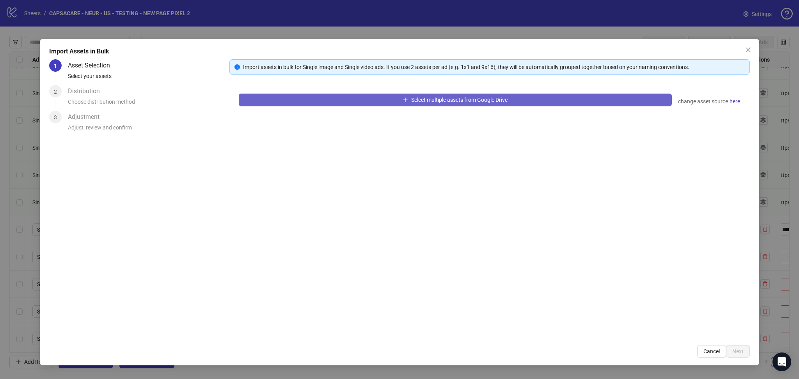
click at [288, 96] on button "Select multiple assets from Google Drive" at bounding box center [455, 100] width 433 height 12
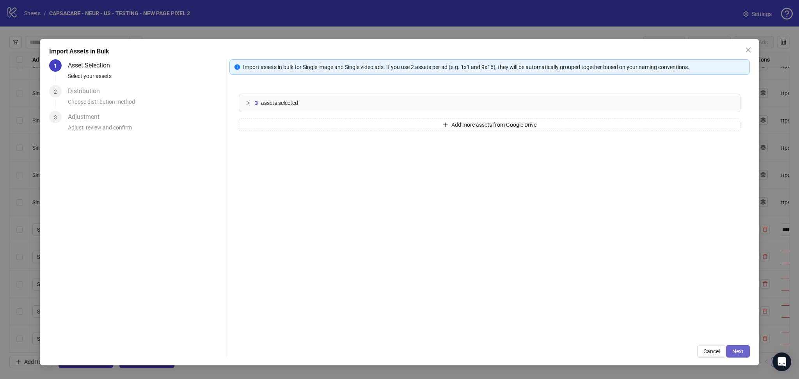
click at [733, 350] on span "Next" at bounding box center [737, 351] width 11 height 6
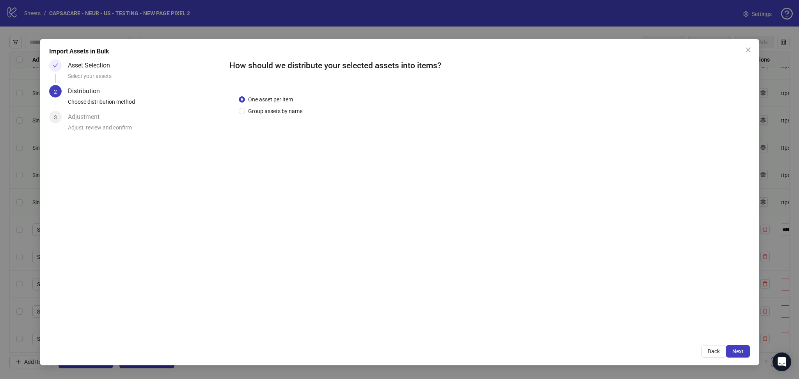
click at [735, 348] on span "Next" at bounding box center [737, 351] width 11 height 6
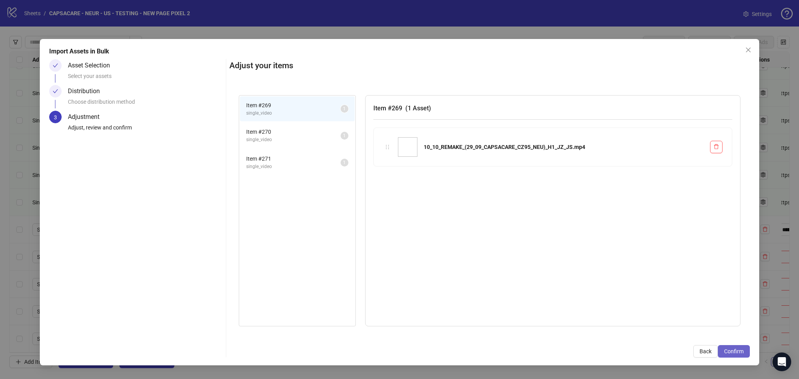
click at [732, 351] on span "Confirm" at bounding box center [733, 351] width 19 height 6
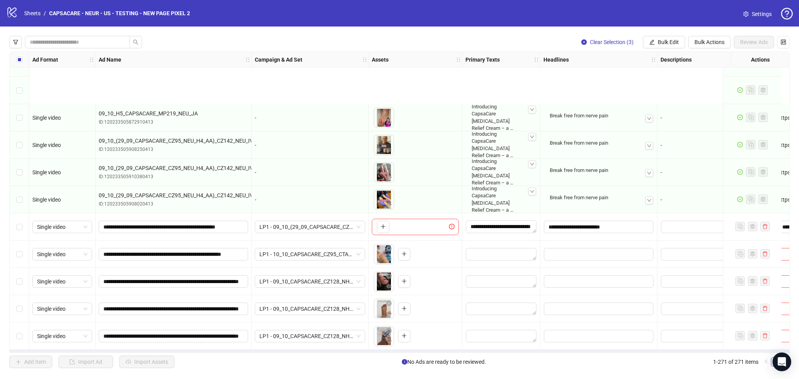
scroll to position [7115, 0]
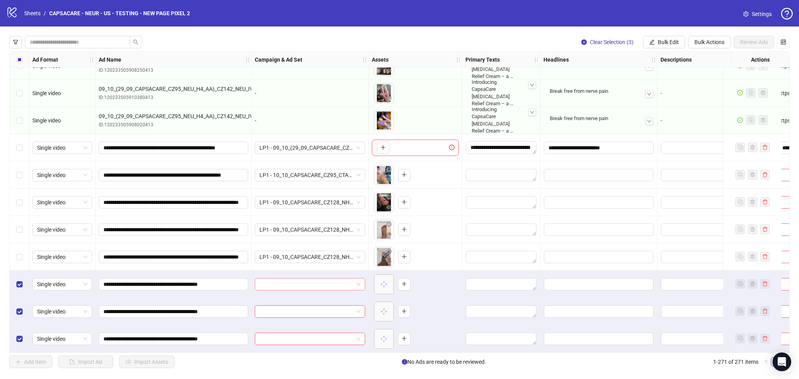
click at [269, 284] on input "search" at bounding box center [306, 284] width 94 height 12
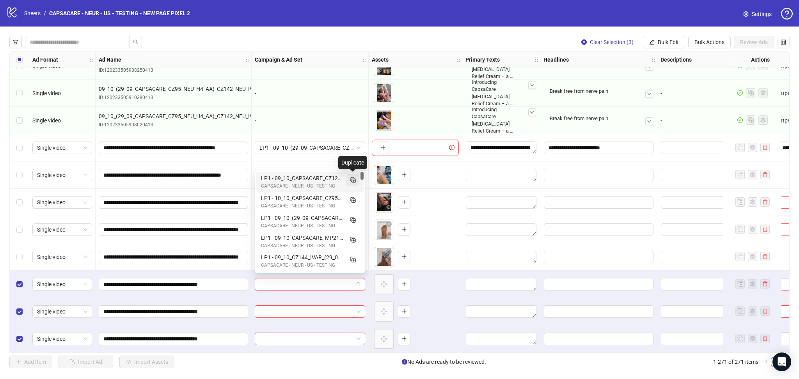
click at [353, 178] on icon "Duplicate" at bounding box center [353, 180] width 8 height 8
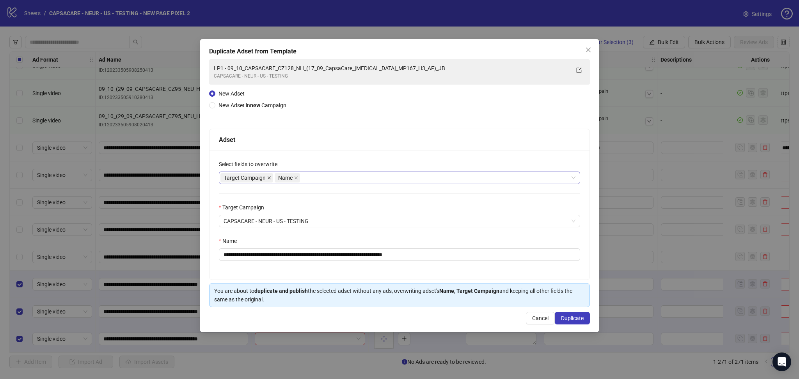
click at [270, 177] on icon "close" at bounding box center [269, 177] width 3 height 3
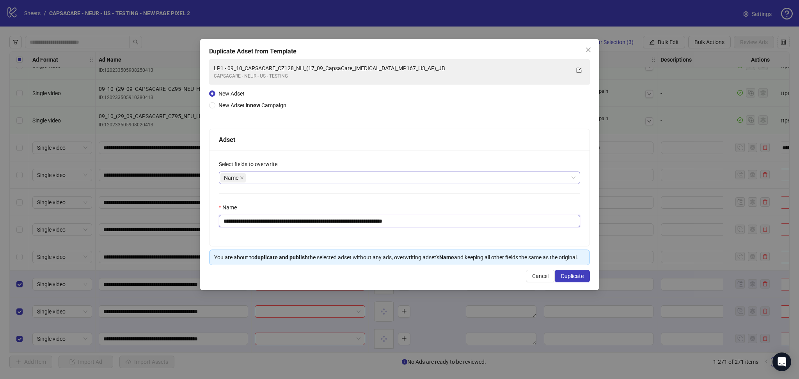
drag, startPoint x: 238, startPoint y: 222, endPoint x: 591, endPoint y: 241, distance: 353.1
click at [574, 233] on div "**********" at bounding box center [399, 199] width 380 height 96
paste input "text"
type input "**********"
click at [579, 272] on button "Duplicate" at bounding box center [572, 276] width 35 height 12
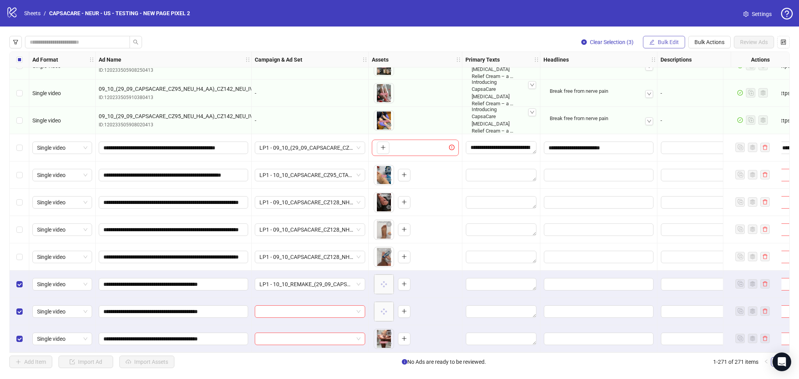
click at [667, 47] on button "Bulk Edit" at bounding box center [664, 42] width 42 height 12
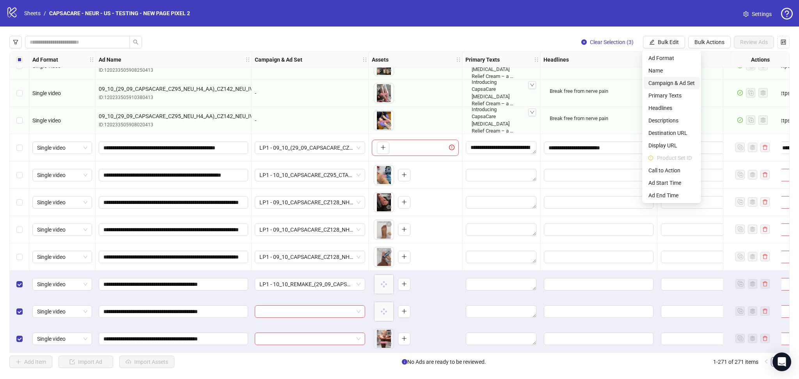
click at [681, 82] on span "Campaign & Ad Set" at bounding box center [671, 83] width 46 height 9
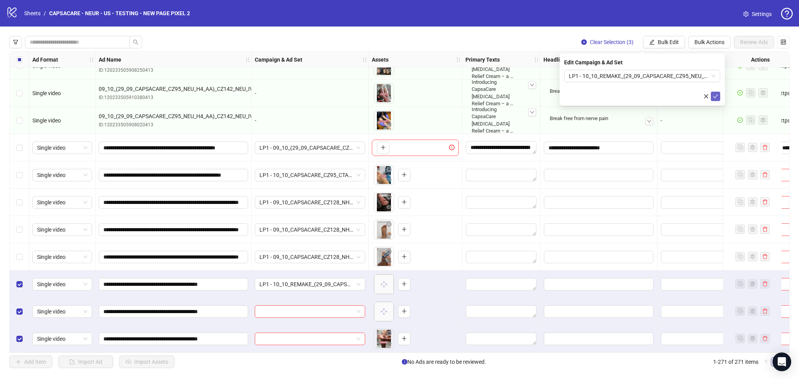
click at [720, 97] on button "submit" at bounding box center [715, 96] width 9 height 9
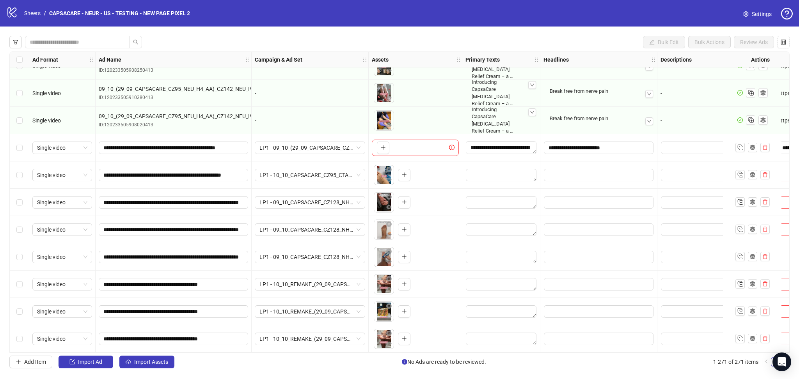
click at [138, 368] on button "Import Assets" at bounding box center [146, 362] width 55 height 12
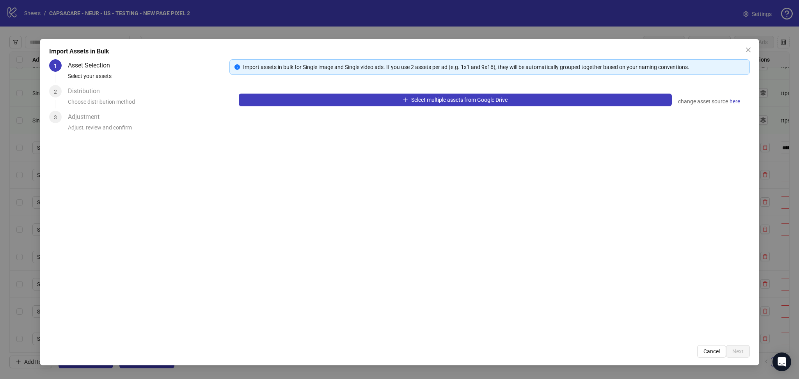
click at [338, 93] on div "Select multiple assets from Google Drive change asset source here" at bounding box center [489, 210] width 520 height 252
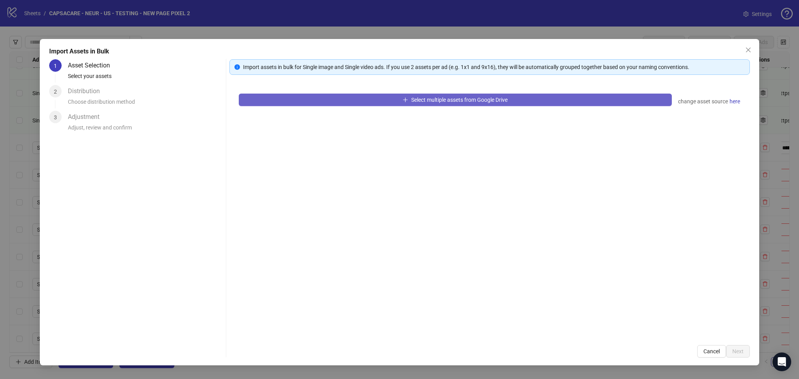
click at [322, 101] on button "Select multiple assets from Google Drive" at bounding box center [455, 100] width 433 height 12
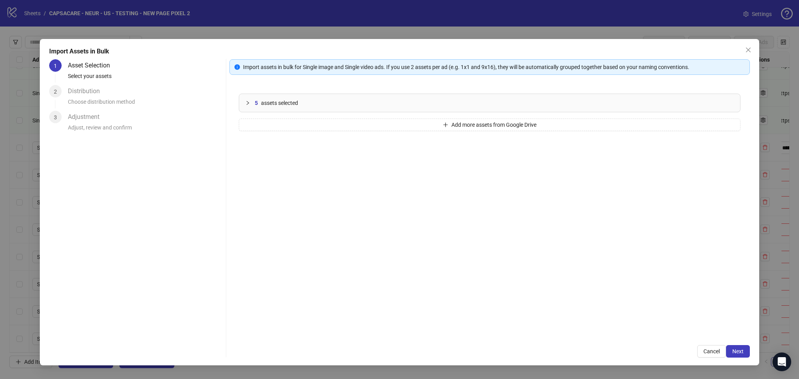
drag, startPoint x: 739, startPoint y: 354, endPoint x: 747, endPoint y: 362, distance: 10.8
click at [739, 353] on span "Next" at bounding box center [737, 351] width 11 height 6
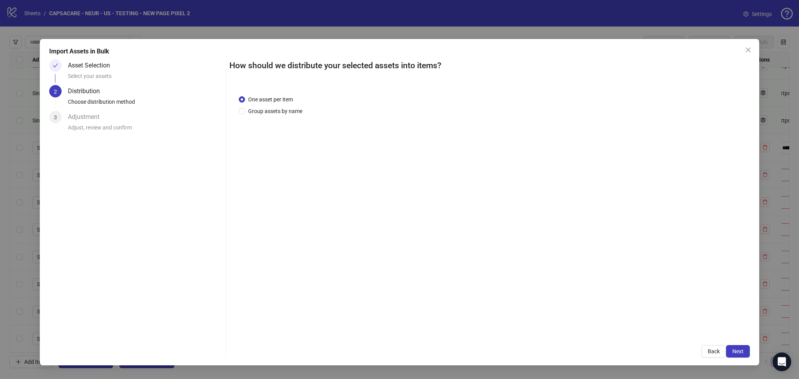
click at [743, 351] on span "Next" at bounding box center [737, 351] width 11 height 6
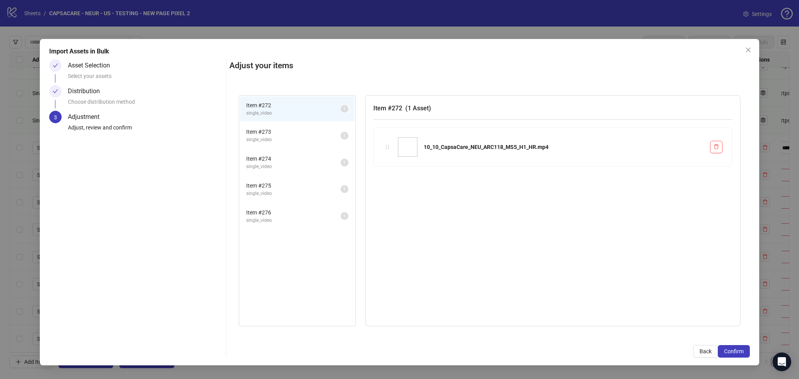
click at [740, 352] on span "Confirm" at bounding box center [733, 351] width 19 height 6
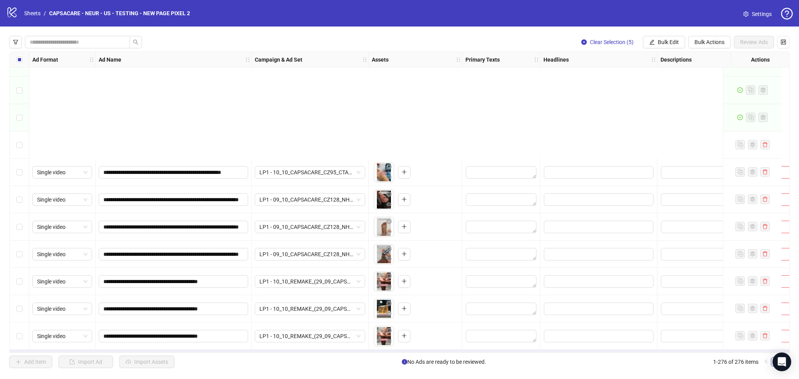
scroll to position [7252, 0]
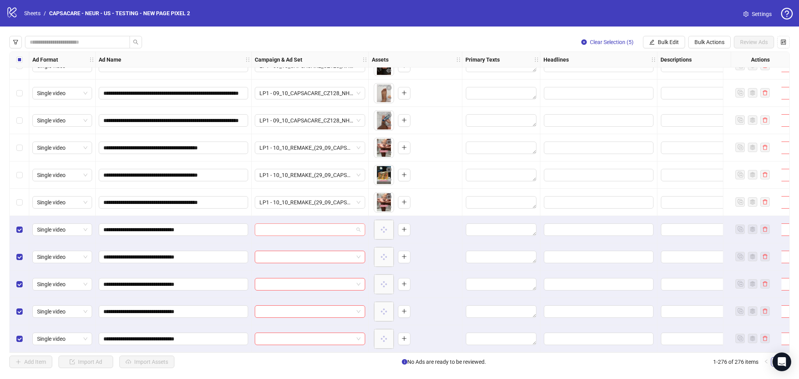
drag, startPoint x: 259, startPoint y: 226, endPoint x: 286, endPoint y: 225, distance: 26.5
click at [260, 226] on input "search" at bounding box center [306, 230] width 94 height 12
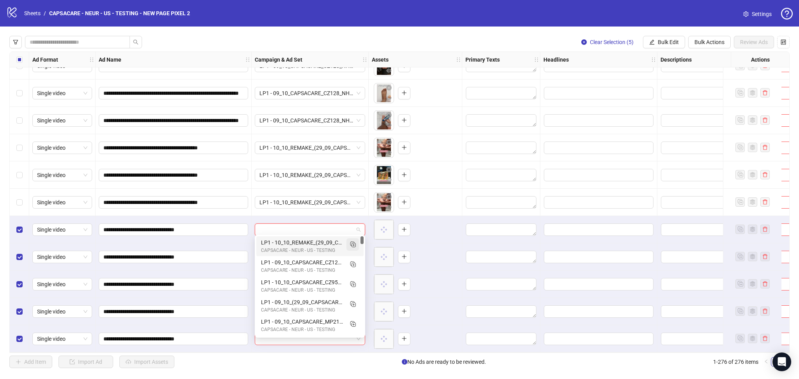
click at [353, 246] on rect "Duplicate" at bounding box center [352, 244] width 4 height 4
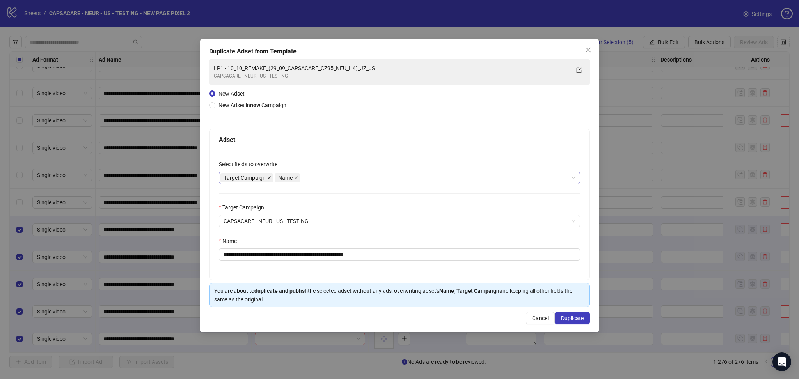
click at [269, 179] on icon "close" at bounding box center [269, 178] width 4 height 4
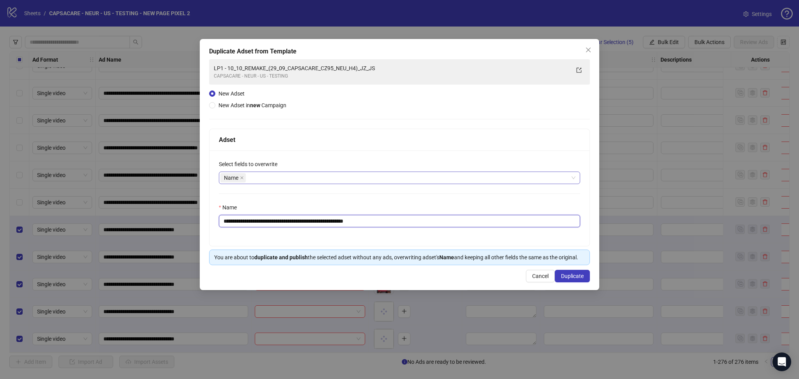
click at [239, 221] on input "**********" at bounding box center [399, 221] width 361 height 12
click at [239, 220] on input "**********" at bounding box center [399, 221] width 361 height 12
drag, startPoint x: 236, startPoint y: 222, endPoint x: 246, endPoint y: 217, distance: 11.2
click at [237, 221] on input "**********" at bounding box center [399, 221] width 361 height 12
click at [246, 217] on input "**********" at bounding box center [399, 221] width 361 height 12
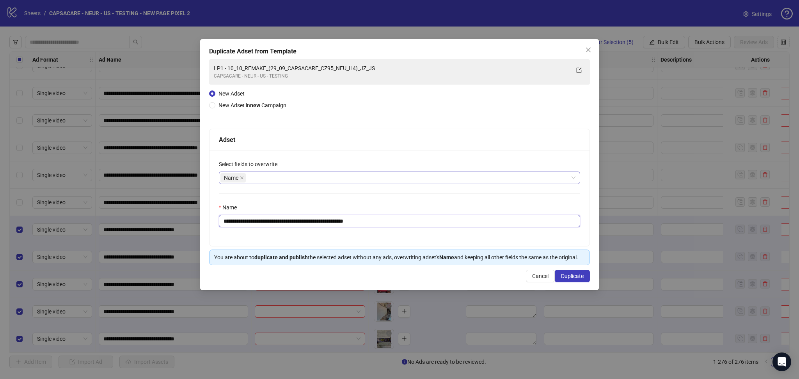
drag, startPoint x: 237, startPoint y: 221, endPoint x: 504, endPoint y: 230, distance: 266.9
click at [504, 230] on div "**********" at bounding box center [399, 199] width 380 height 96
paste input "text"
type input "**********"
click at [572, 280] on button "Duplicate" at bounding box center [572, 276] width 35 height 12
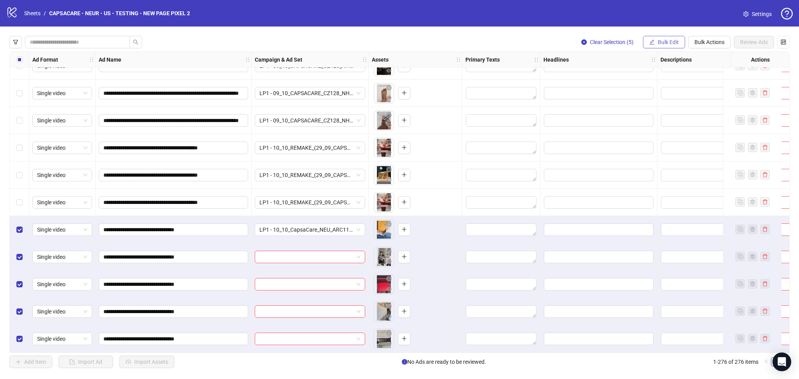
click at [677, 41] on span "Bulk Edit" at bounding box center [667, 42] width 21 height 6
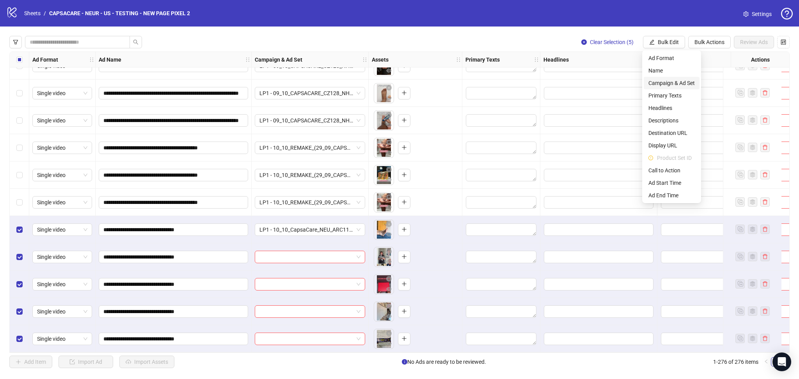
click at [670, 84] on span "Campaign & Ad Set" at bounding box center [671, 83] width 46 height 9
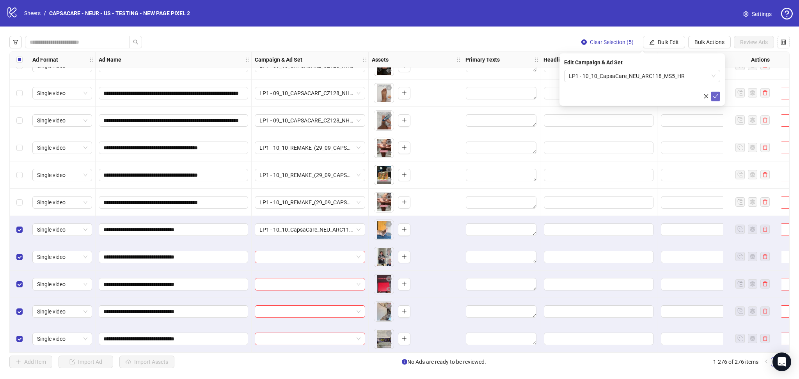
click at [714, 95] on icon "check" at bounding box center [714, 96] width 5 height 5
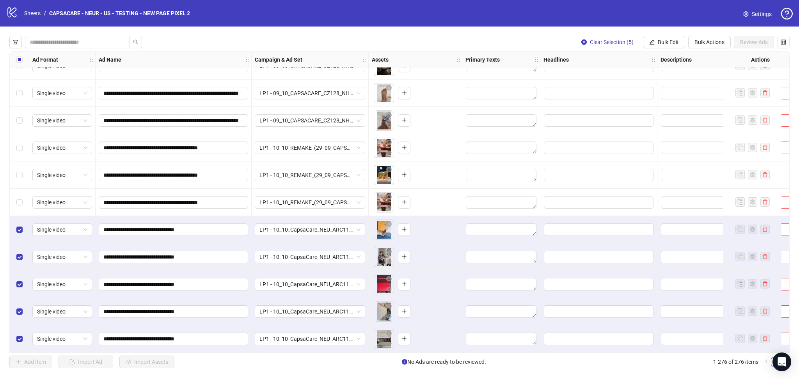
drag, startPoint x: 16, startPoint y: 60, endPoint x: 259, endPoint y: 362, distance: 387.8
click at [16, 61] on div "Select all rows" at bounding box center [19, 60] width 19 height 16
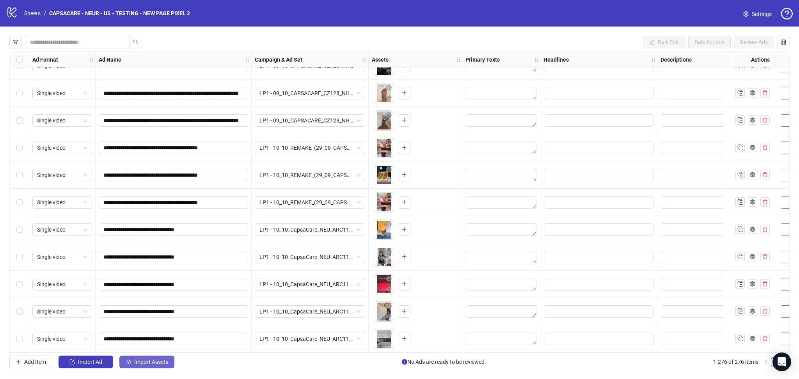
drag, startPoint x: 148, startPoint y: 365, endPoint x: 180, endPoint y: 356, distance: 33.2
click at [149, 365] on span "Import Assets" at bounding box center [151, 362] width 34 height 6
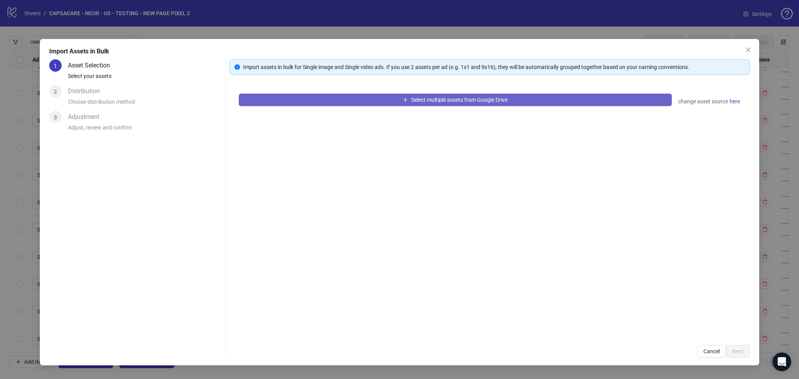
click at [305, 100] on button "Select multiple assets from Google Drive" at bounding box center [455, 100] width 433 height 12
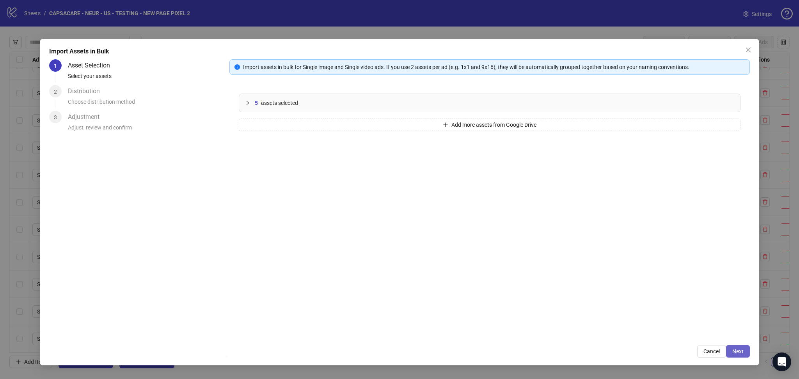
click at [739, 350] on span "Next" at bounding box center [737, 351] width 11 height 6
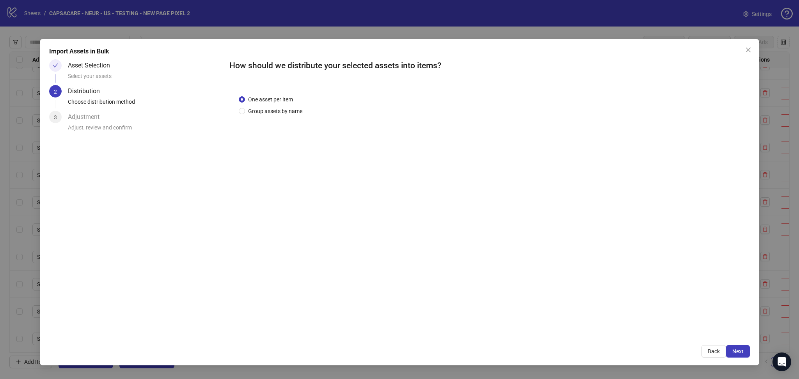
click at [735, 351] on span "Next" at bounding box center [737, 351] width 11 height 6
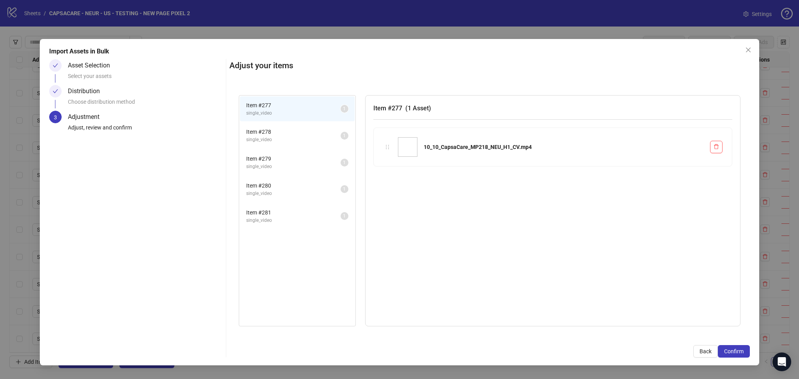
click at [735, 351] on span "Confirm" at bounding box center [733, 351] width 19 height 6
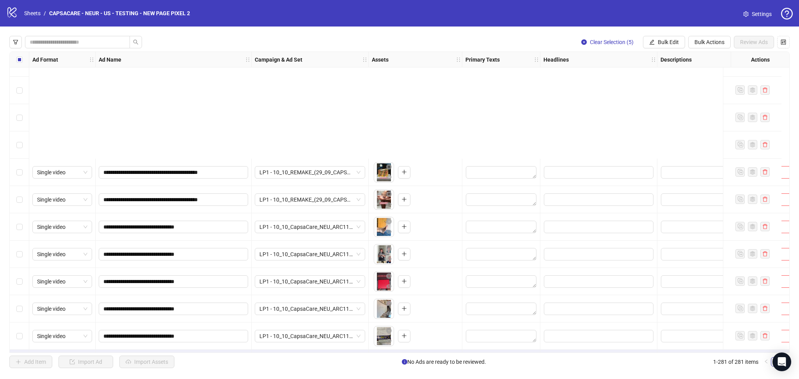
scroll to position [7388, 0]
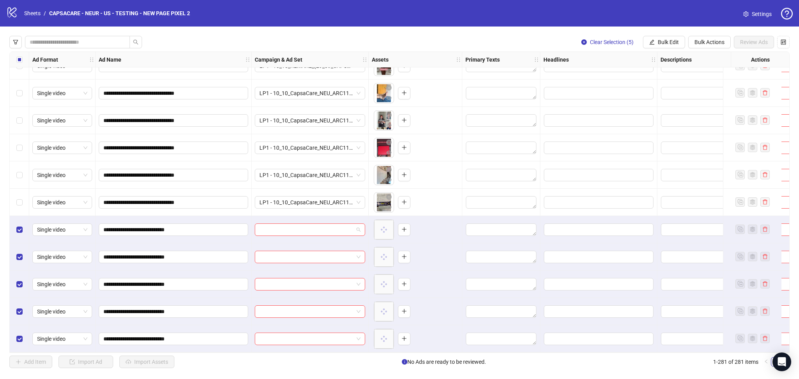
click at [298, 225] on input "search" at bounding box center [306, 230] width 94 height 12
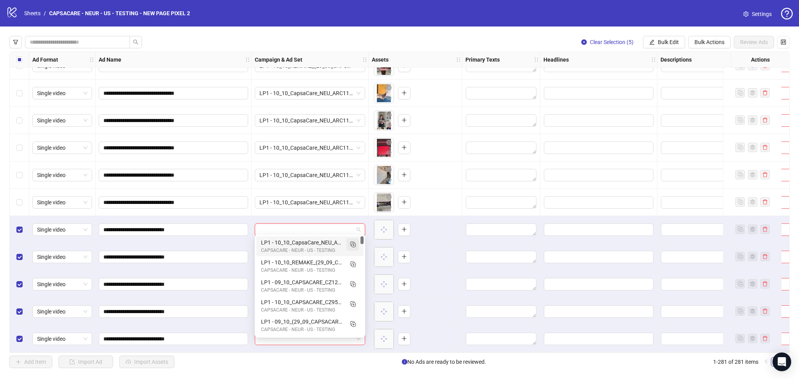
click at [353, 242] on rect "Duplicate" at bounding box center [352, 244] width 4 height 4
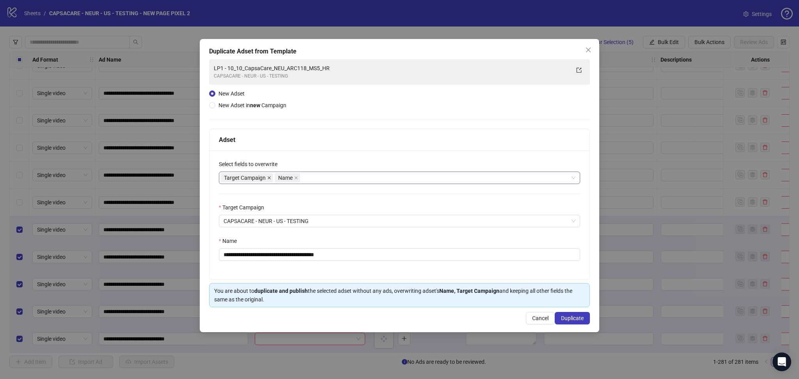
click at [268, 175] on span at bounding box center [269, 178] width 4 height 9
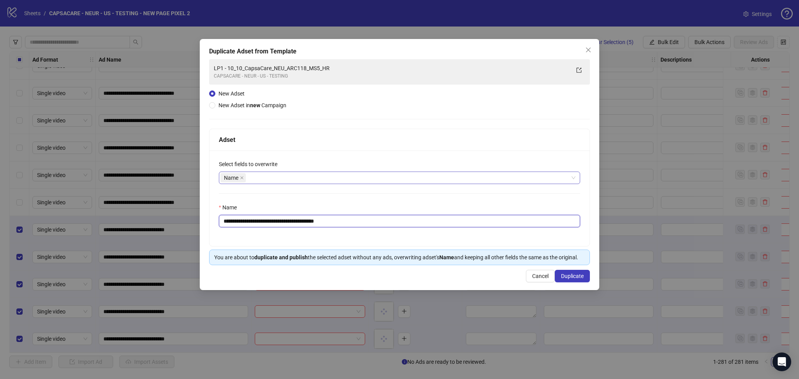
drag, startPoint x: 236, startPoint y: 222, endPoint x: 253, endPoint y: 216, distance: 18.5
click at [243, 220] on input "**********" at bounding box center [399, 221] width 361 height 12
click at [253, 216] on input "**********" at bounding box center [399, 221] width 361 height 12
drag, startPoint x: 238, startPoint y: 223, endPoint x: 457, endPoint y: 270, distance: 223.3
click at [414, 252] on div "**********" at bounding box center [399, 197] width 381 height 136
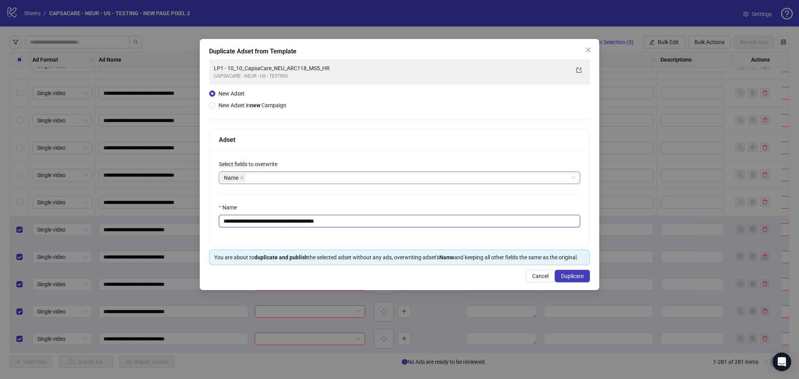
paste input "text"
type input "**********"
click at [564, 276] on span "Duplicate" at bounding box center [572, 276] width 23 height 6
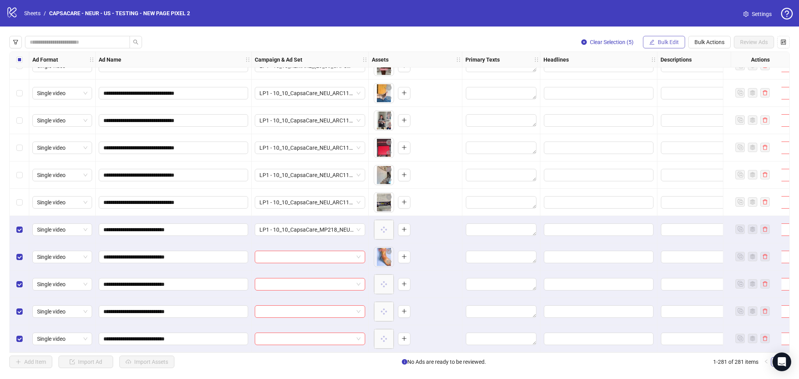
click at [654, 39] on button "Bulk Edit" at bounding box center [664, 42] width 42 height 12
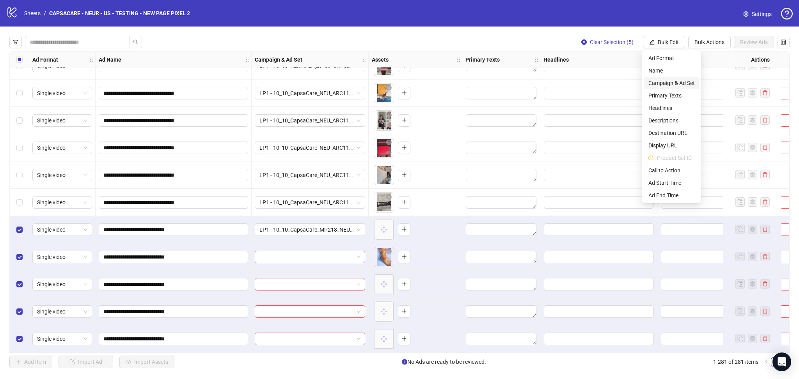
drag, startPoint x: 670, startPoint y: 78, endPoint x: 678, endPoint y: 82, distance: 9.1
click at [670, 80] on span "Campaign & Ad Set" at bounding box center [671, 83] width 46 height 9
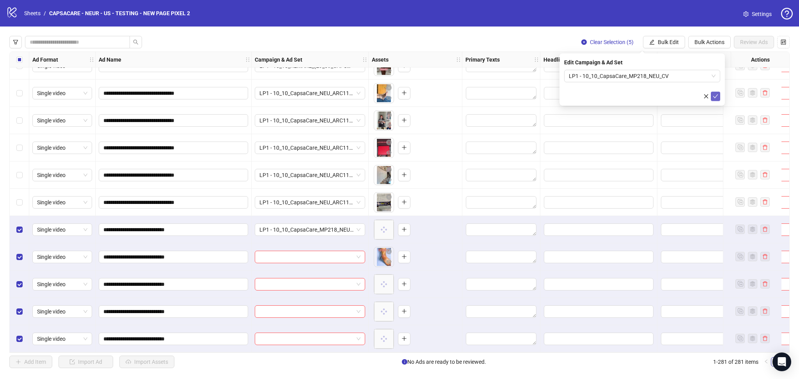
click at [714, 99] on icon "check" at bounding box center [714, 96] width 5 height 5
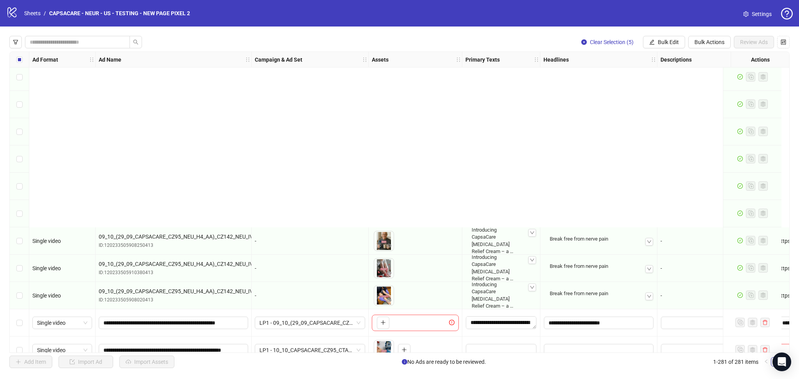
scroll to position [7163, 0]
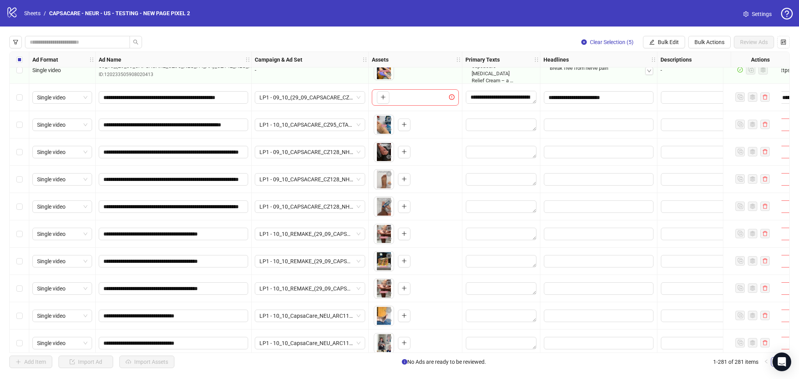
click at [19, 103] on div "Select row 264" at bounding box center [19, 97] width 19 height 27
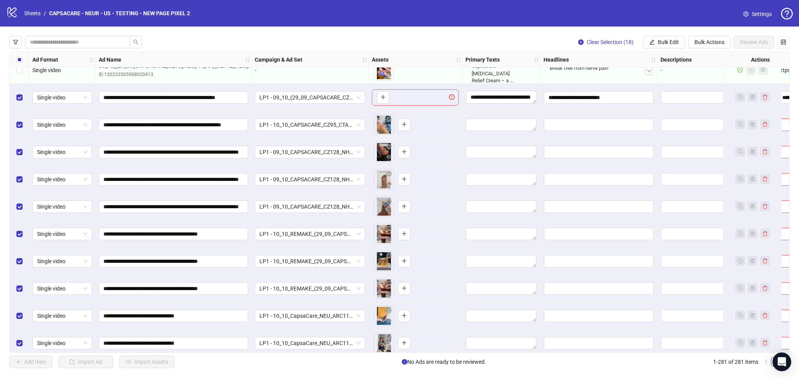
click at [672, 35] on div "Clear Selection (18) Bulk Edit Bulk Actions Review Ads Ad Format Ad Name Campai…" at bounding box center [399, 202] width 799 height 351
click at [668, 39] on span "Bulk Edit" at bounding box center [667, 42] width 21 height 6
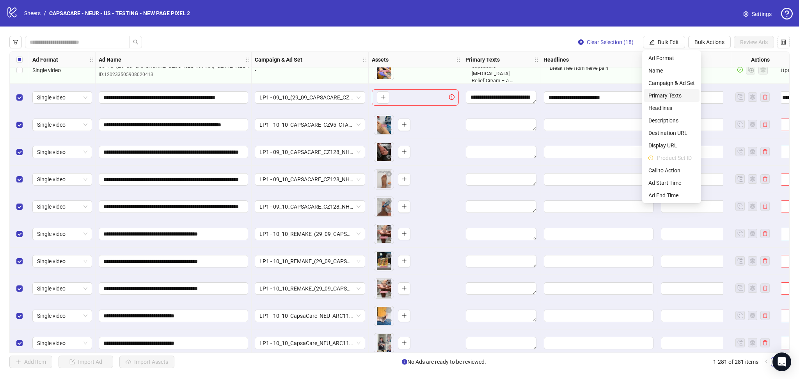
click at [676, 91] on span "Primary Texts" at bounding box center [671, 95] width 46 height 9
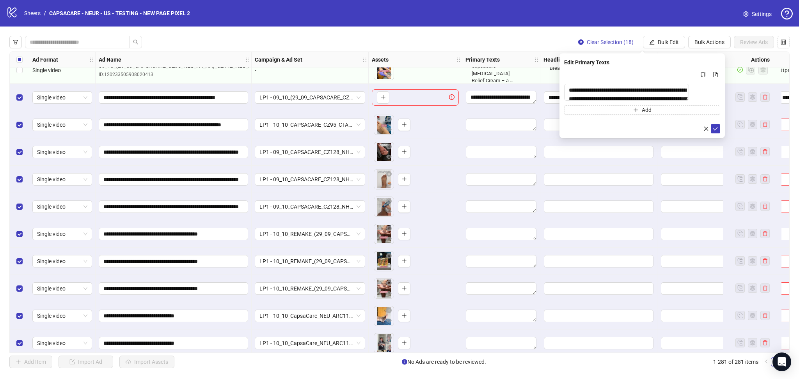
click at [716, 138] on div "**********" at bounding box center [641, 95] width 165 height 85
click at [711, 133] on button "submit" at bounding box center [715, 128] width 9 height 9
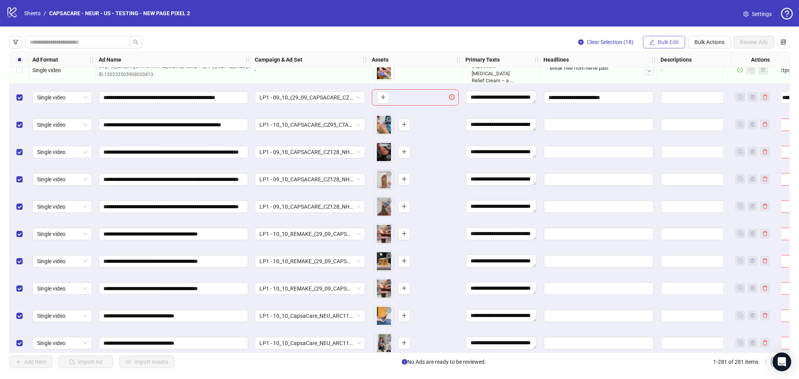
click at [670, 39] on button "Bulk Edit" at bounding box center [664, 42] width 42 height 12
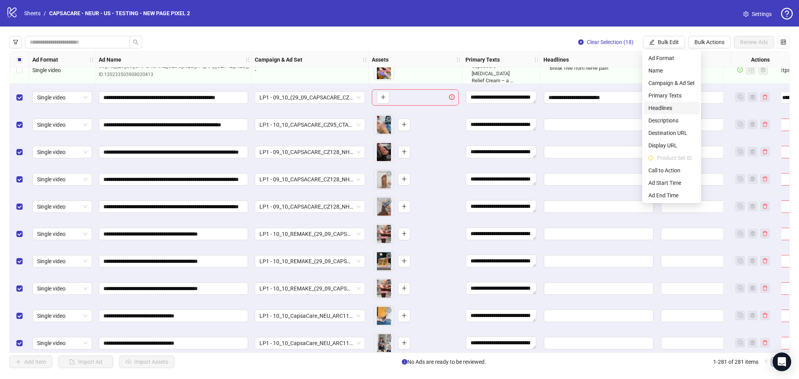
click at [672, 104] on span "Headlines" at bounding box center [671, 108] width 46 height 9
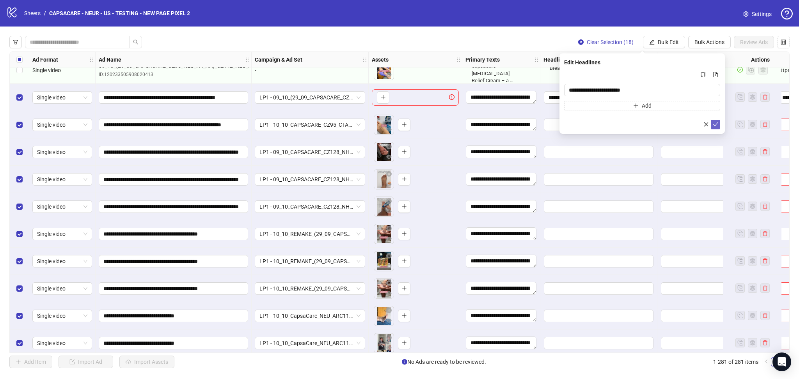
click at [715, 127] on icon "check" at bounding box center [714, 124] width 5 height 5
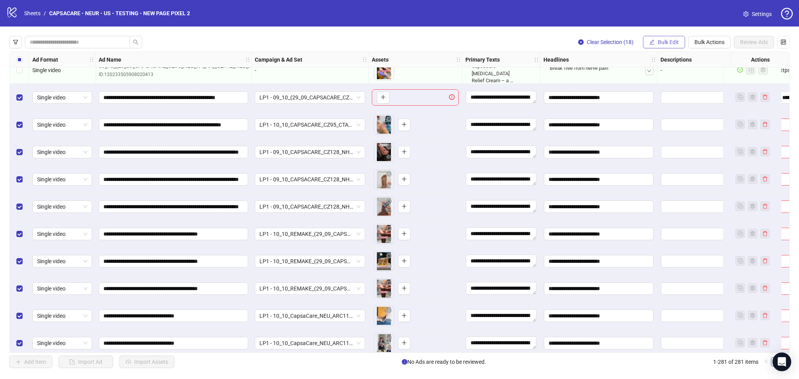
click at [654, 39] on button "Bulk Edit" at bounding box center [664, 42] width 42 height 12
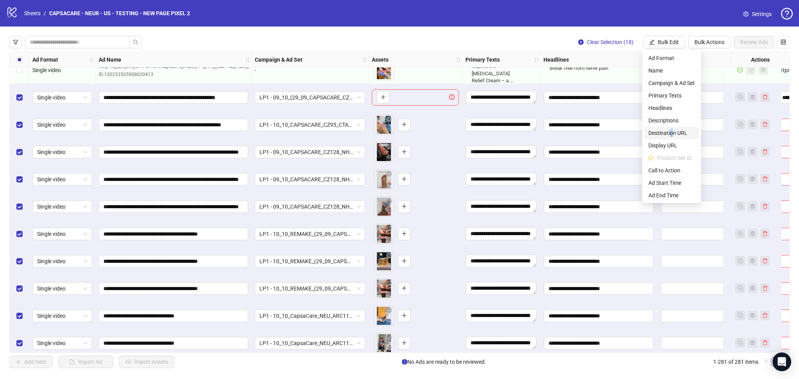
click at [671, 130] on span "Destination URL" at bounding box center [671, 133] width 46 height 9
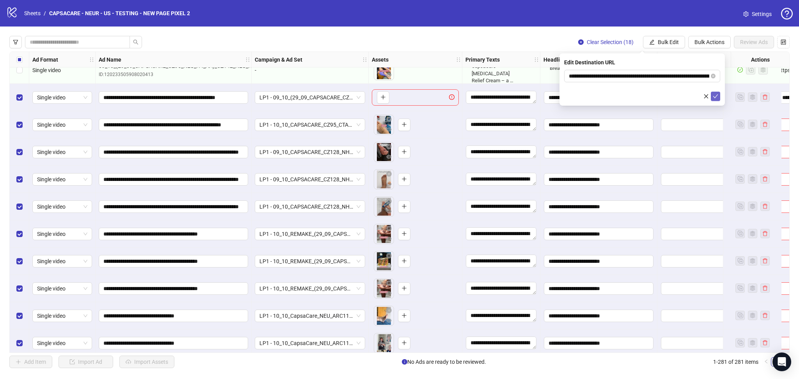
click at [715, 96] on icon "check" at bounding box center [714, 96] width 5 height 5
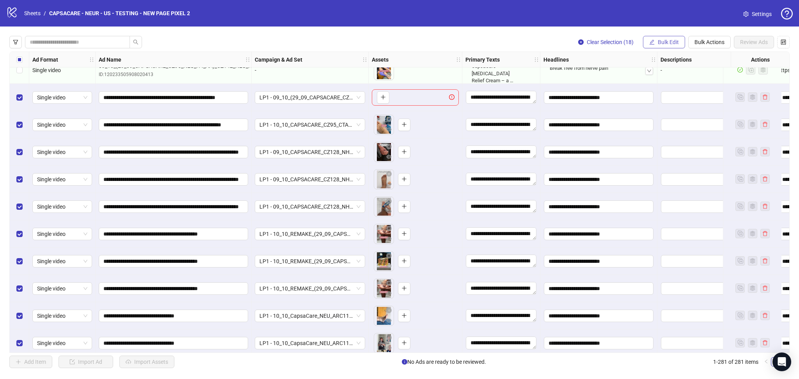
click at [660, 37] on button "Bulk Edit" at bounding box center [664, 42] width 42 height 12
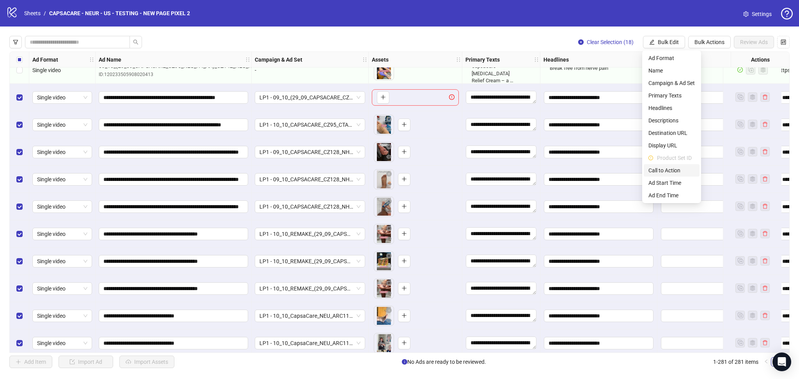
click at [665, 169] on span "Call to Action" at bounding box center [671, 170] width 46 height 9
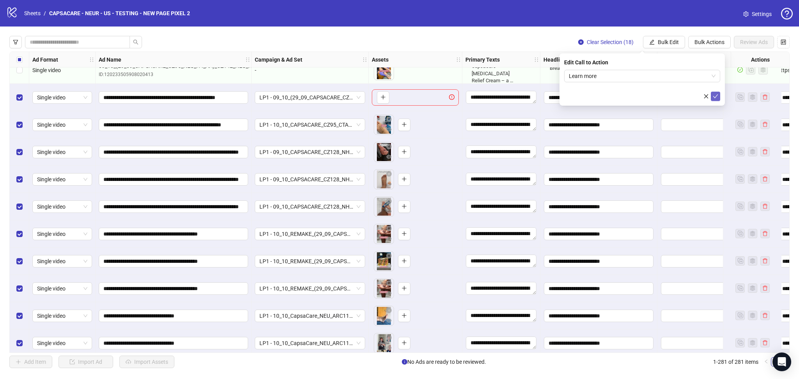
click at [718, 97] on icon "check" at bounding box center [714, 96] width 5 height 5
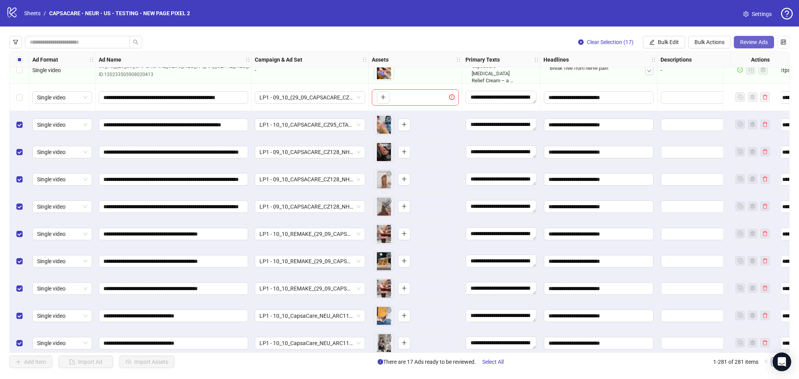
click at [762, 46] on button "Review Ads" at bounding box center [754, 42] width 40 height 12
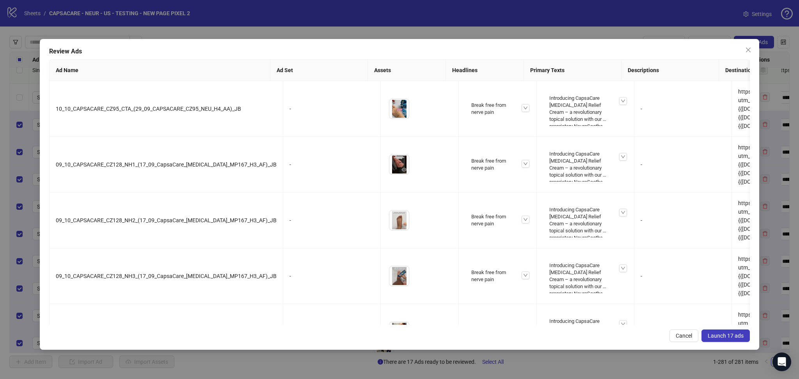
click at [728, 335] on span "Launch 17 ads" at bounding box center [725, 336] width 36 height 6
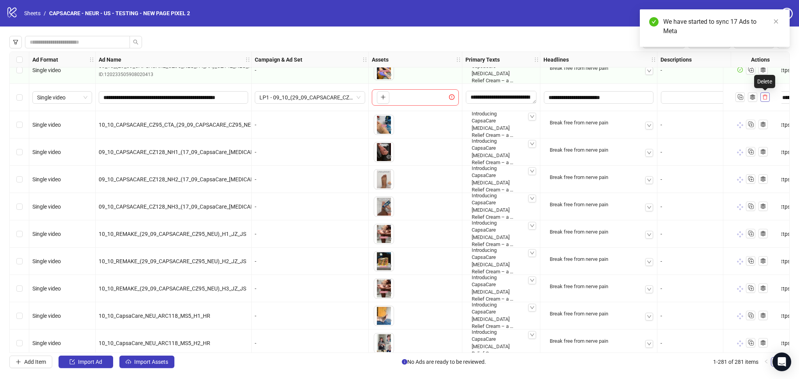
click at [764, 97] on icon "delete" at bounding box center [764, 96] width 5 height 5
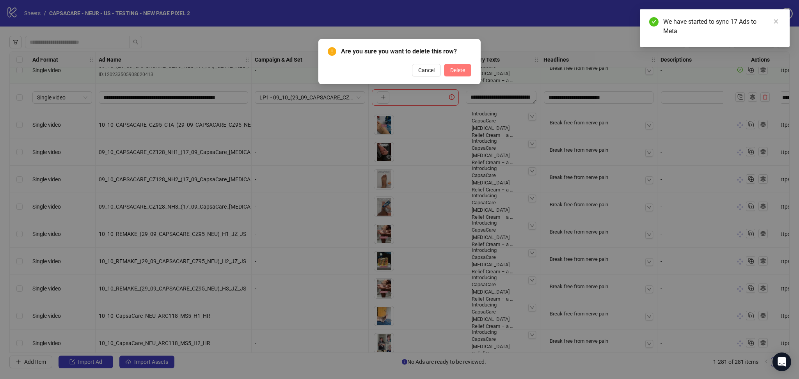
click at [463, 71] on span "Delete" at bounding box center [457, 70] width 15 height 6
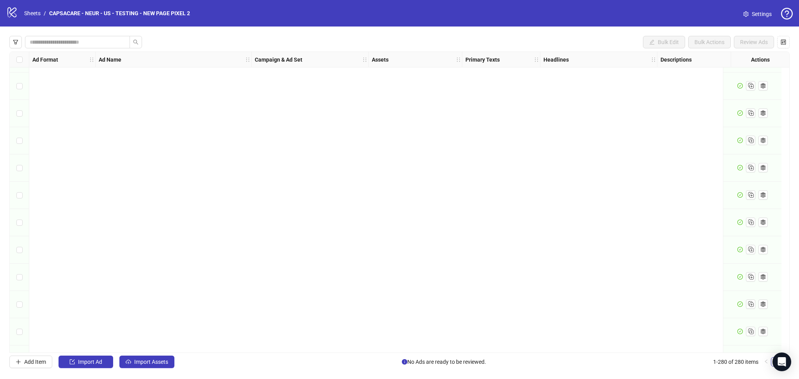
scroll to position [7361, 0]
